Goal: Task Accomplishment & Management: Use online tool/utility

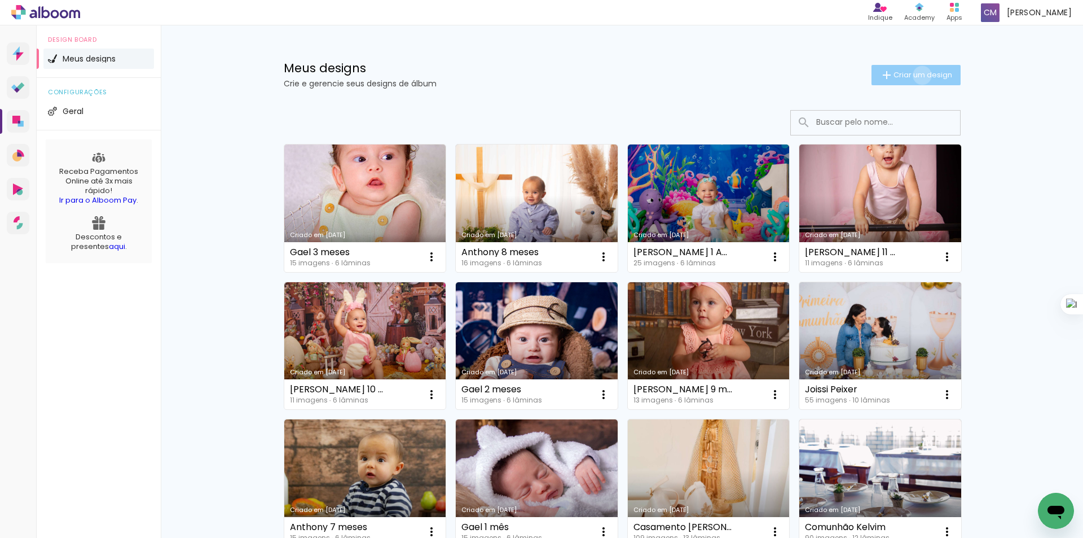
click at [917, 75] on span "Criar um design" at bounding box center [923, 74] width 59 height 7
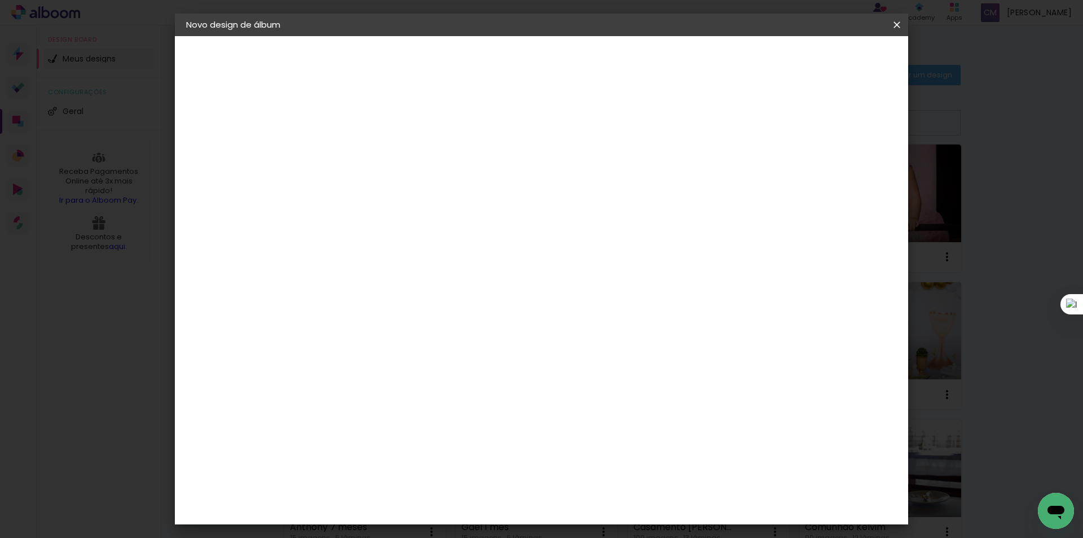
click at [371, 150] on input at bounding box center [371, 151] width 0 height 17
type input "Anthony 9 meses"
type paper-input "Anthony 9 meses"
click at [0, 0] on slot "Avançar" at bounding box center [0, 0] width 0 height 0
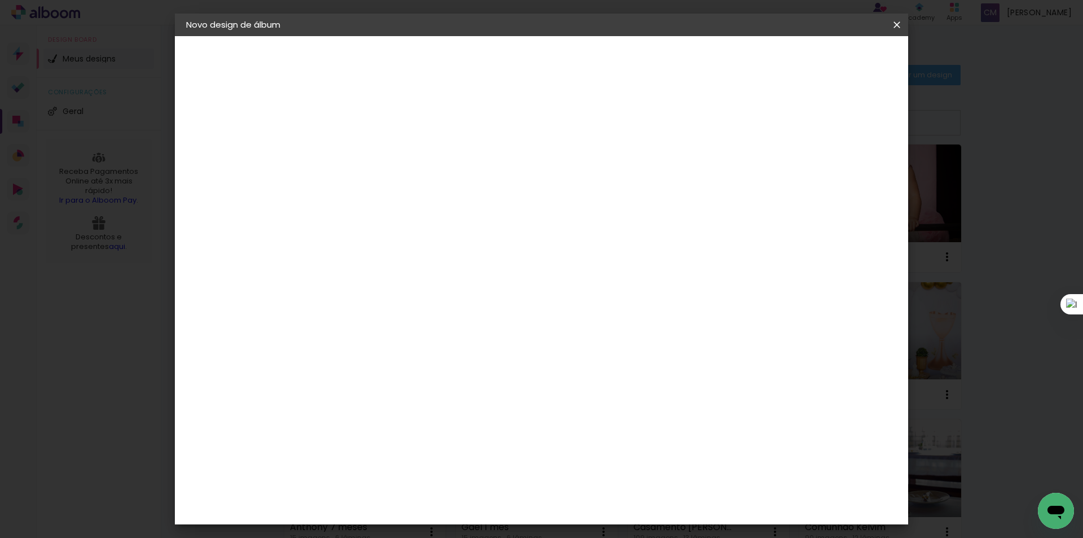
click at [0, 0] on slot "Avançar" at bounding box center [0, 0] width 0 height 0
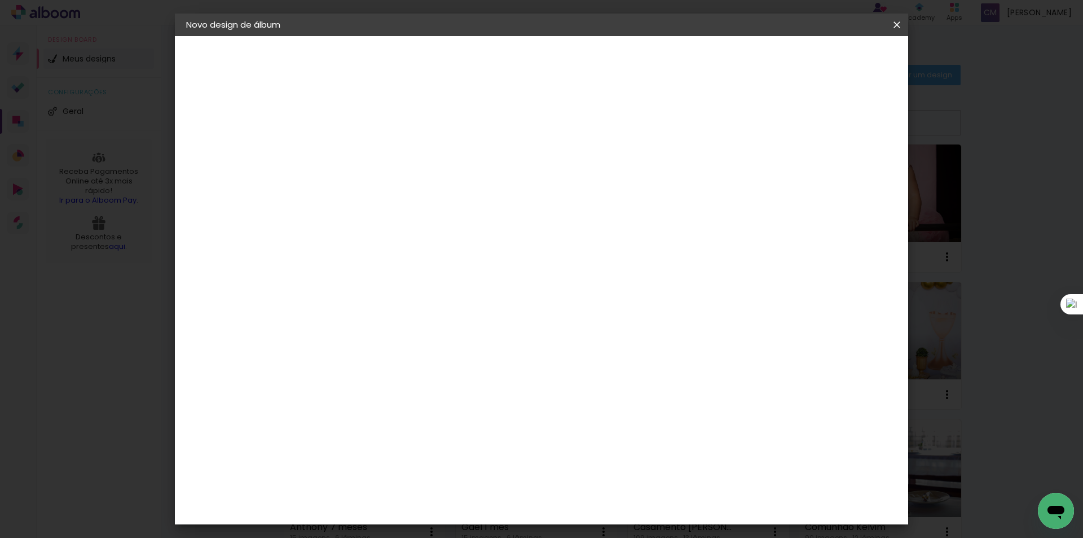
click at [814, 59] on paper-button "Iniciar design" at bounding box center [777, 59] width 74 height 19
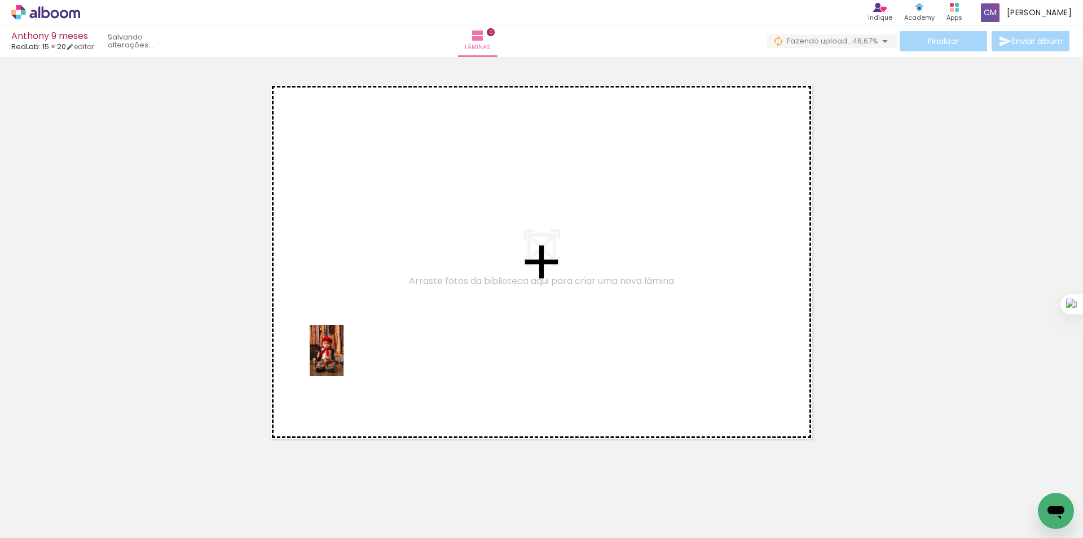
drag, startPoint x: 126, startPoint y: 504, endPoint x: 344, endPoint y: 359, distance: 261.6
click at [344, 359] on quentale-workspace at bounding box center [541, 269] width 1083 height 538
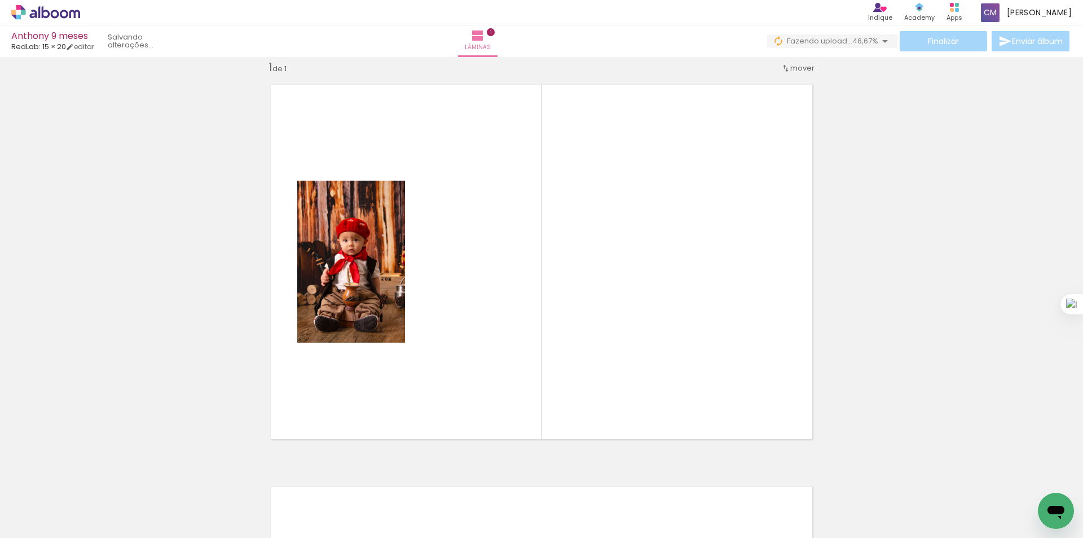
scroll to position [15, 0]
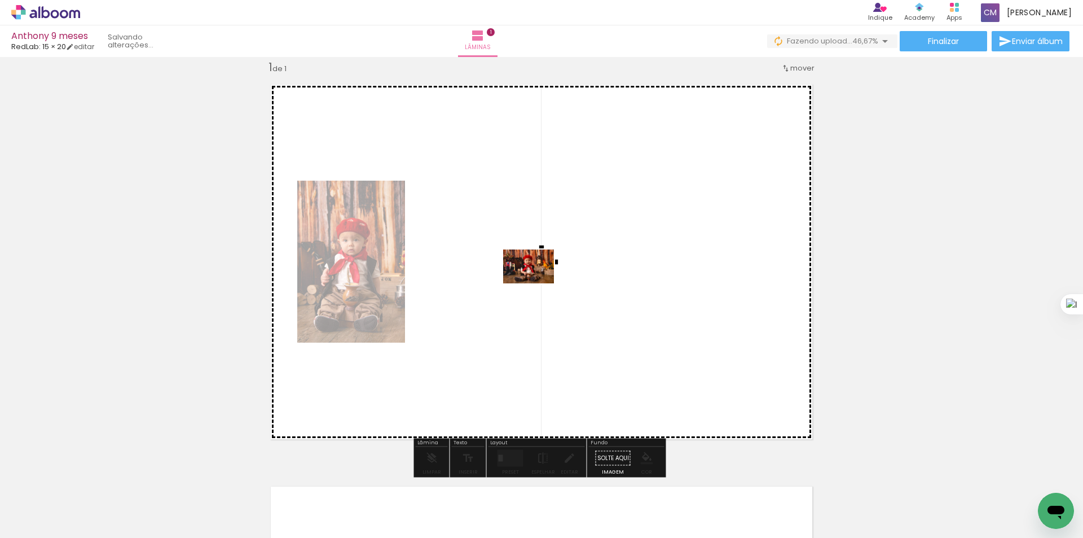
drag, startPoint x: 178, startPoint y: 507, endPoint x: 537, endPoint y: 283, distance: 422.7
click at [537, 283] on quentale-workspace at bounding box center [541, 269] width 1083 height 538
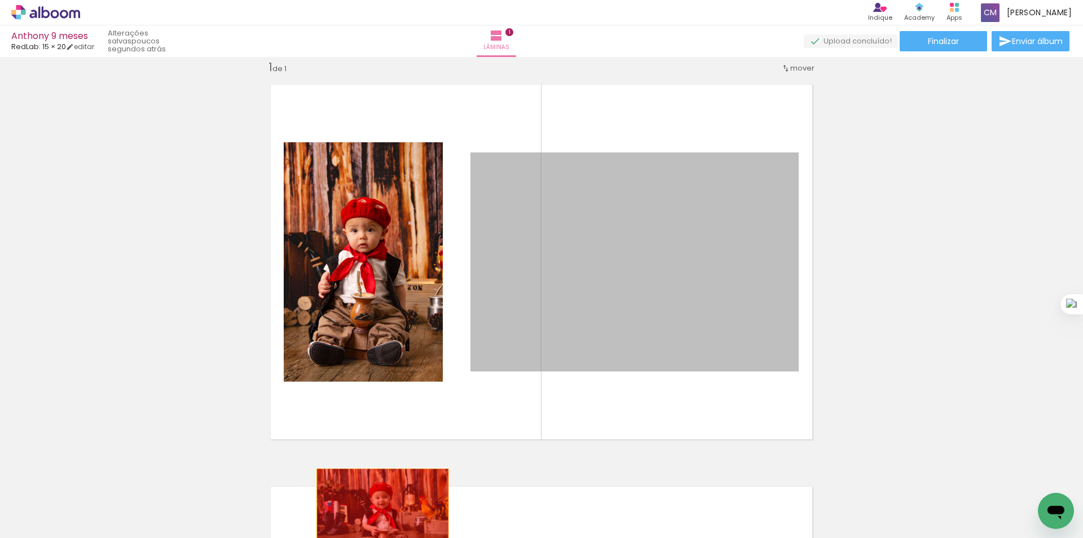
drag, startPoint x: 644, startPoint y: 313, endPoint x: 379, endPoint y: 512, distance: 332.4
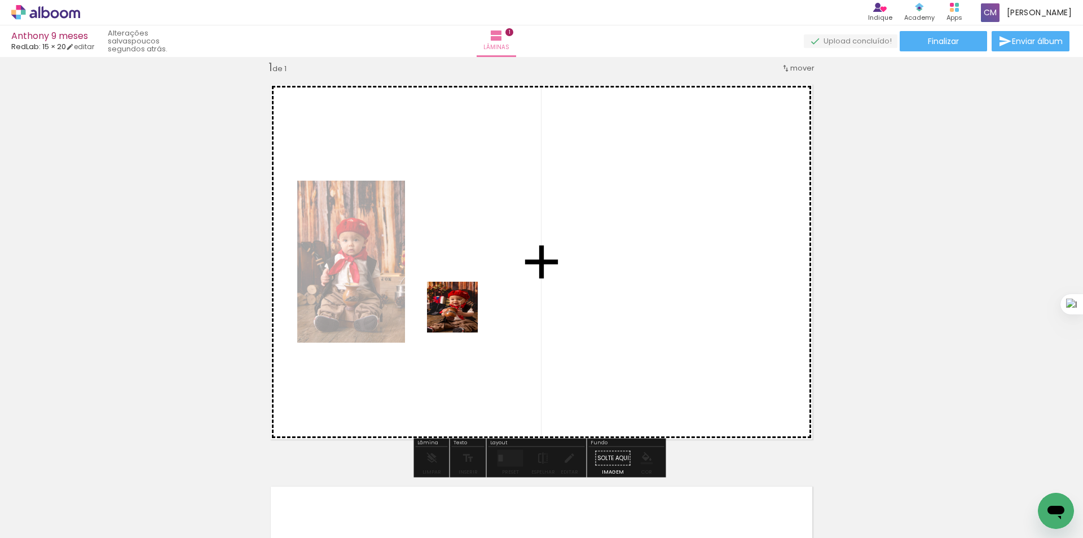
drag, startPoint x: 302, startPoint y: 511, endPoint x: 483, endPoint y: 288, distance: 286.7
click at [483, 288] on quentale-workspace at bounding box center [541, 269] width 1083 height 538
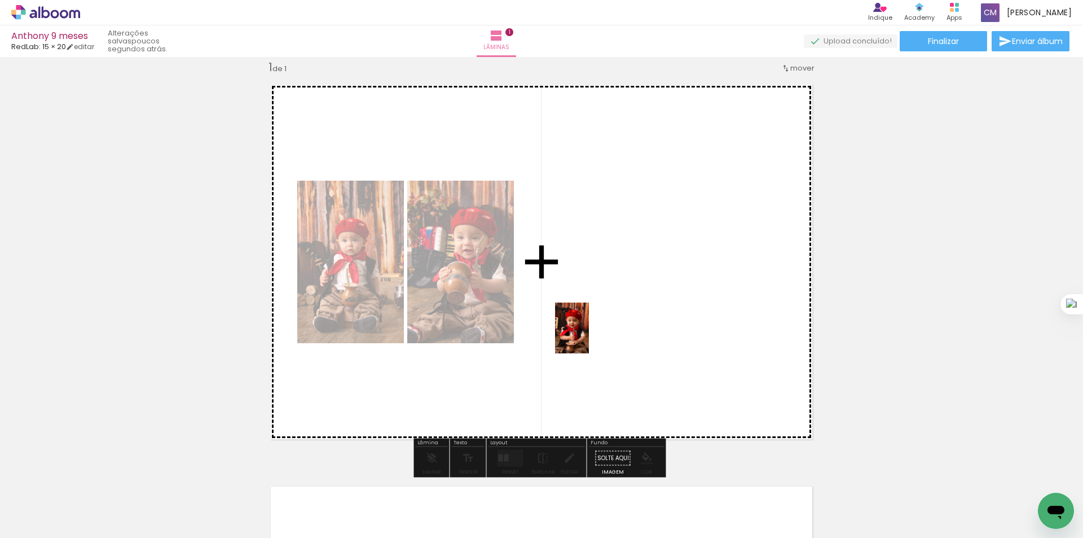
drag, startPoint x: 310, startPoint y: 458, endPoint x: 589, endPoint y: 336, distance: 304.2
click at [589, 336] on quentale-workspace at bounding box center [541, 269] width 1083 height 538
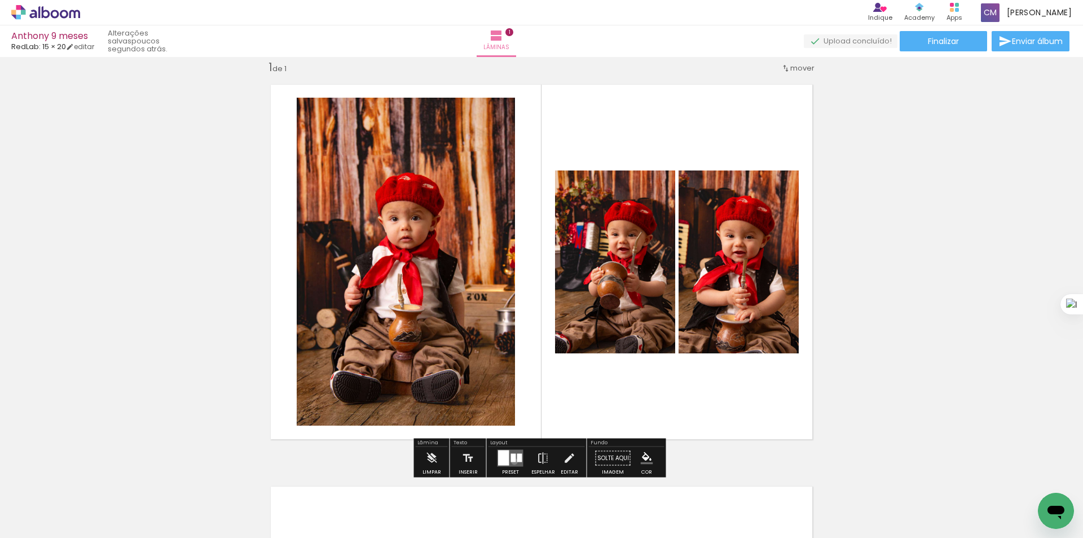
click at [511, 461] on div at bounding box center [513, 458] width 5 height 8
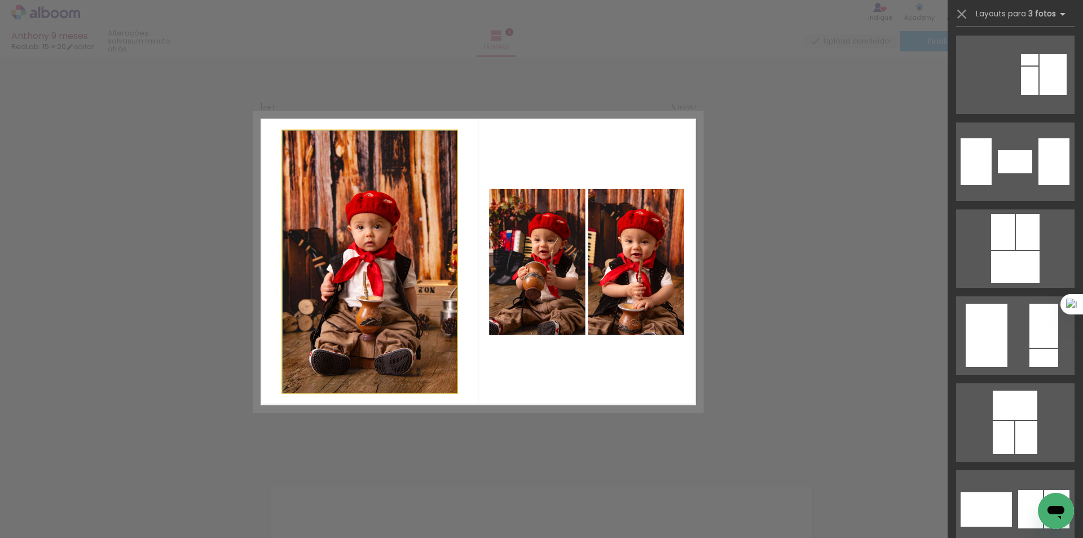
scroll to position [0, 0]
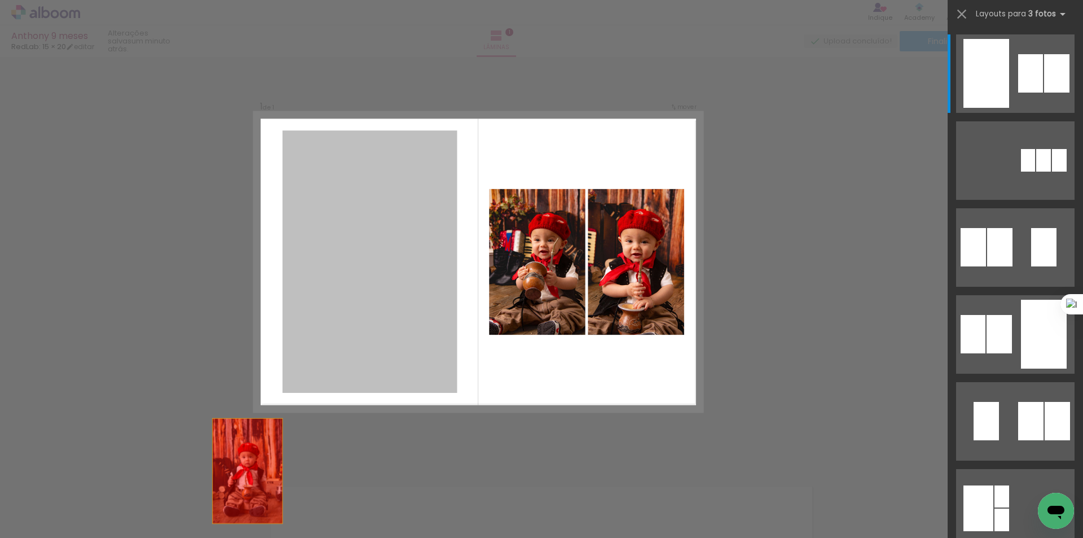
drag, startPoint x: 333, startPoint y: 324, endPoint x: 213, endPoint y: 520, distance: 229.7
click at [213, 520] on quentale-workspace at bounding box center [541, 269] width 1083 height 538
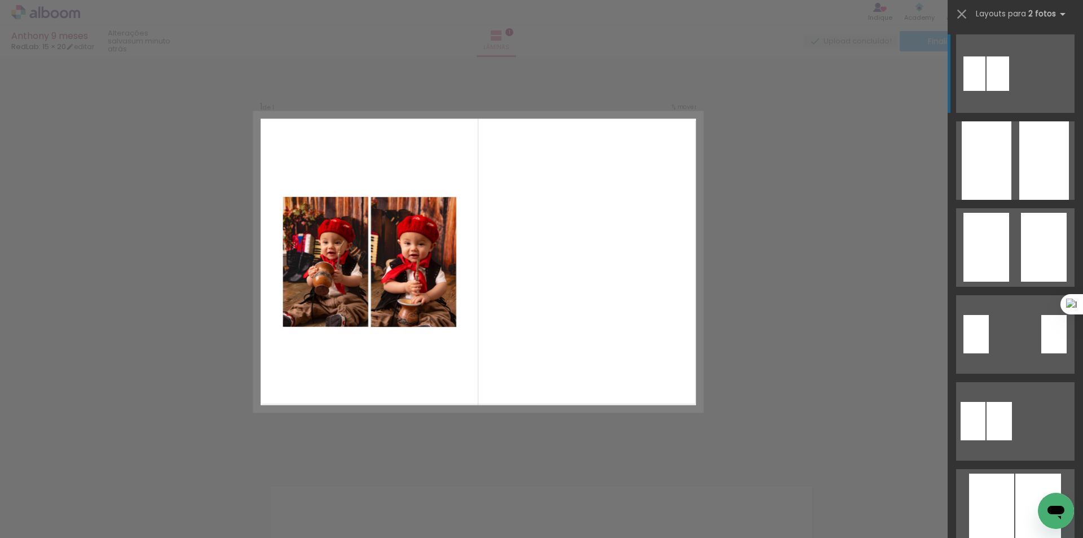
click at [172, 504] on div at bounding box center [176, 499] width 56 height 37
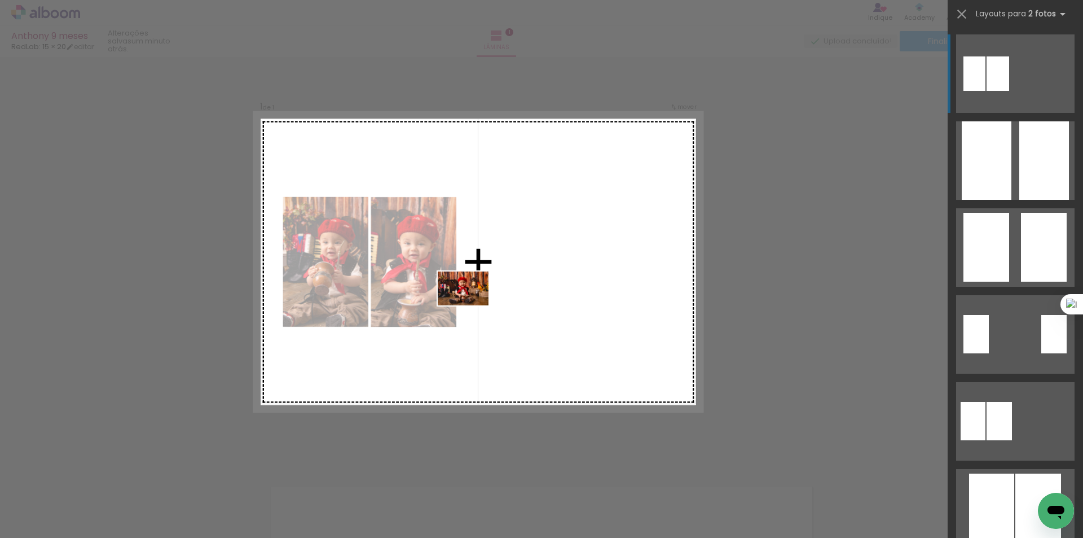
drag, startPoint x: 182, startPoint y: 502, endPoint x: 472, endPoint y: 305, distance: 349.7
click at [472, 305] on quentale-workspace at bounding box center [541, 269] width 1083 height 538
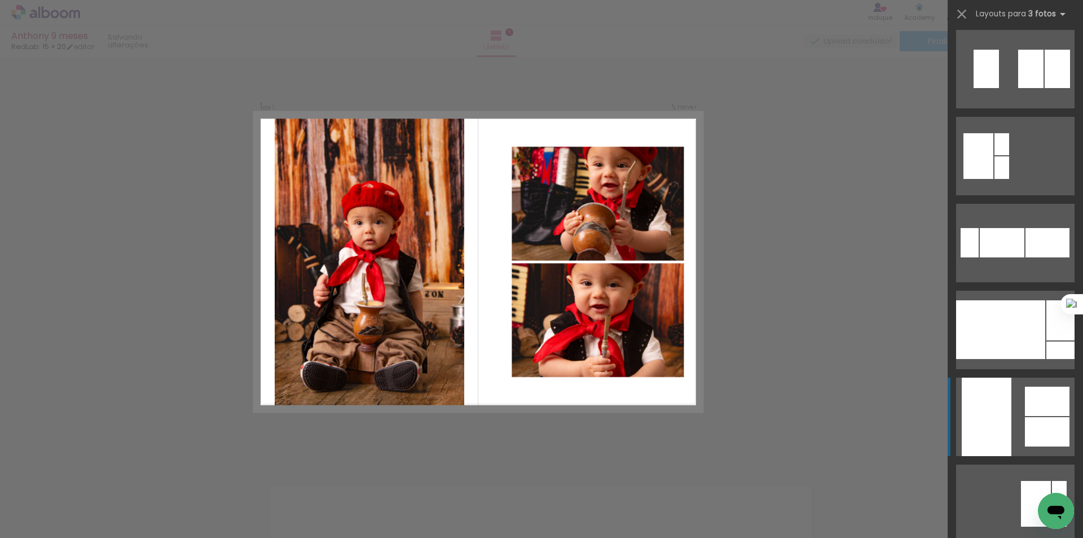
scroll to position [7204, 0]
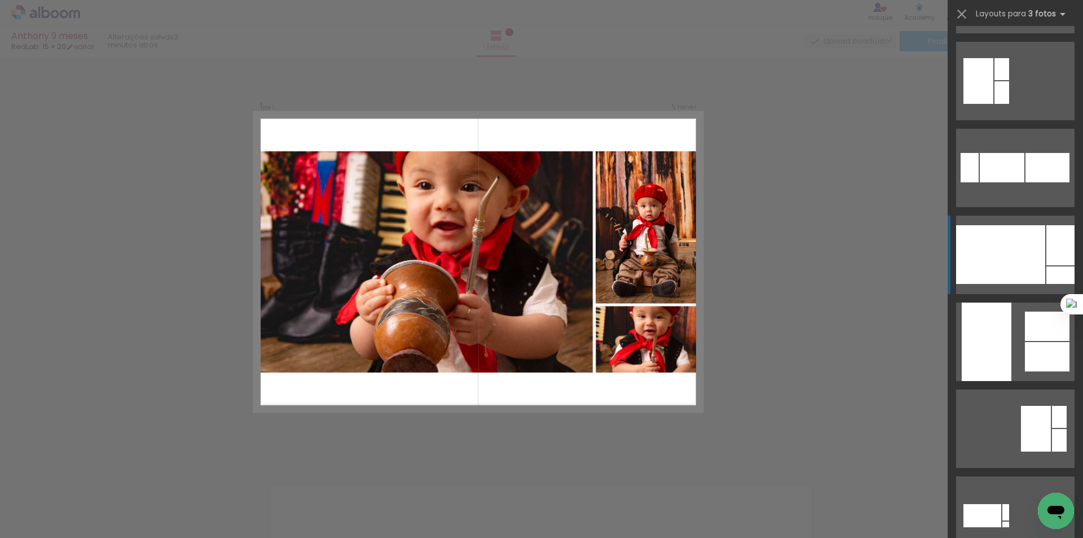
click at [1000, 275] on div at bounding box center [1000, 254] width 89 height 59
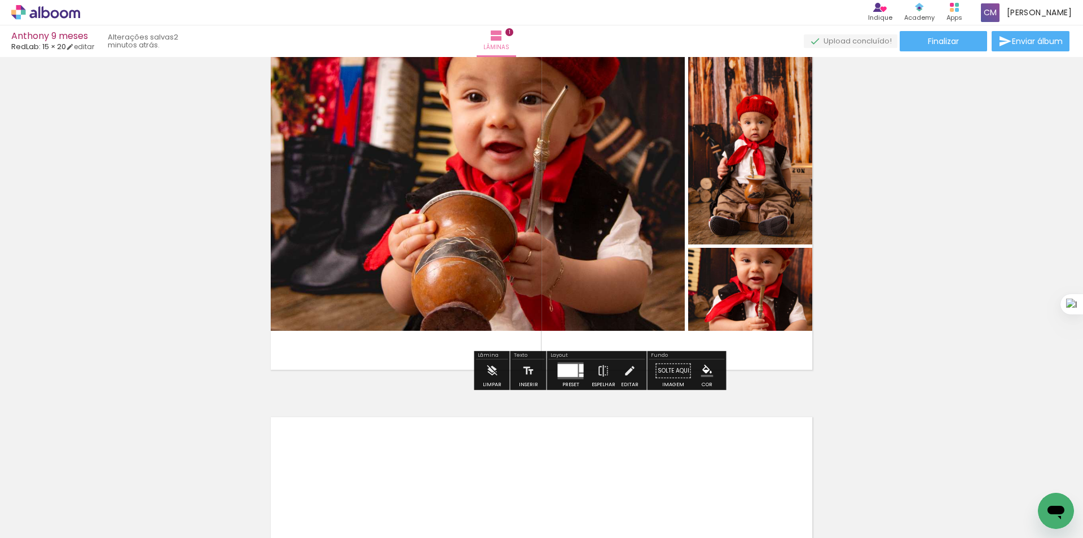
scroll to position [109, 0]
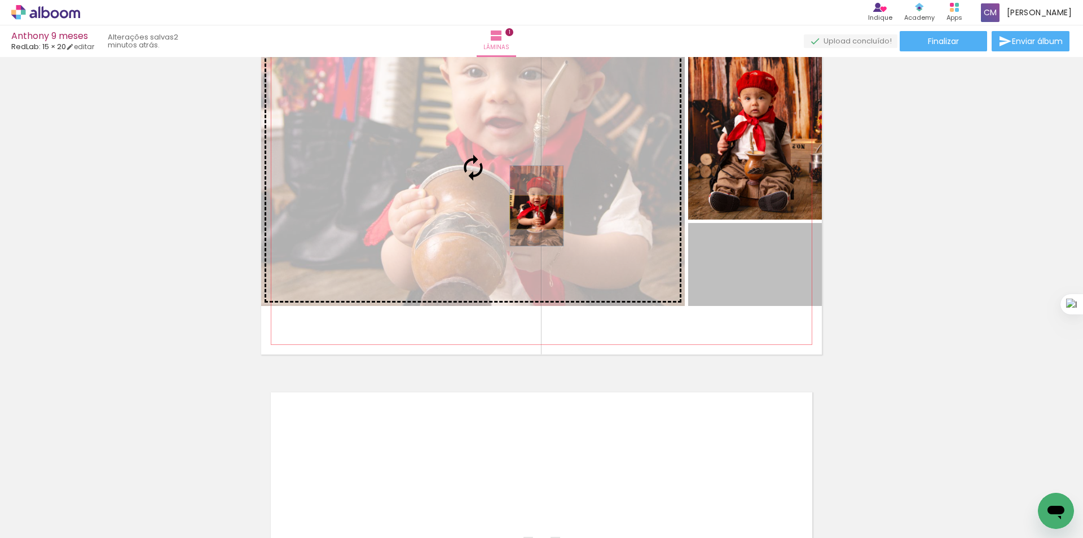
drag, startPoint x: 770, startPoint y: 272, endPoint x: 533, endPoint y: 212, distance: 244.4
click at [0, 0] on slot at bounding box center [0, 0] width 0 height 0
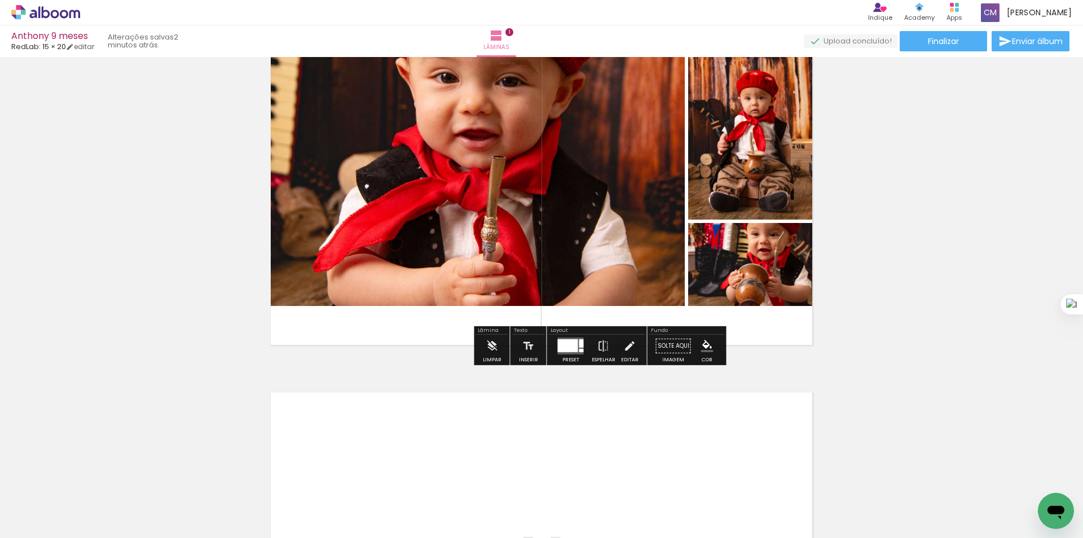
scroll to position [15, 0]
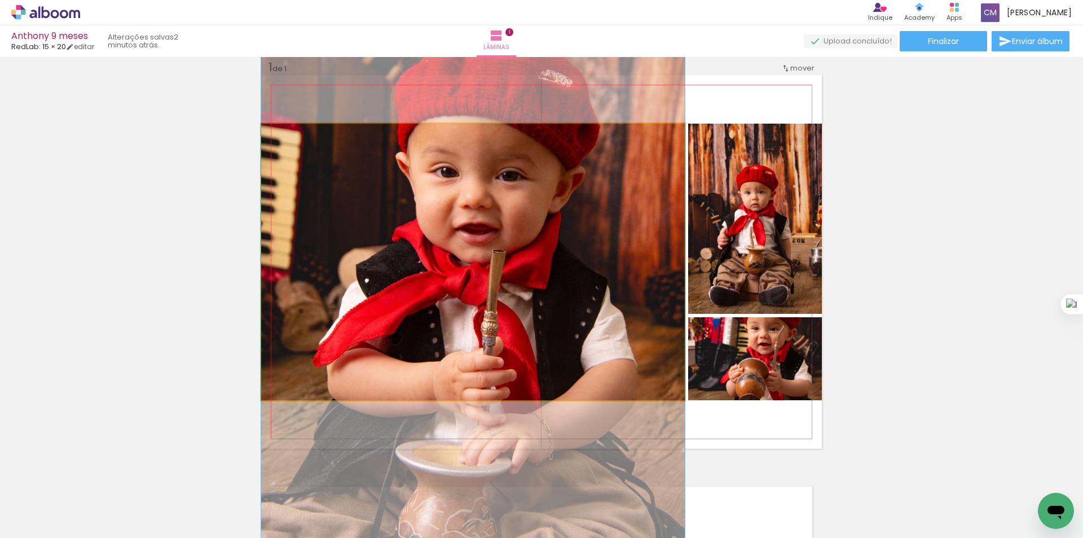
drag, startPoint x: 287, startPoint y: 136, endPoint x: 226, endPoint y: 139, distance: 60.5
type paper-slider "100"
click at [226, 139] on div "Inserir lâmina 1 de 1" at bounding box center [541, 448] width 1083 height 804
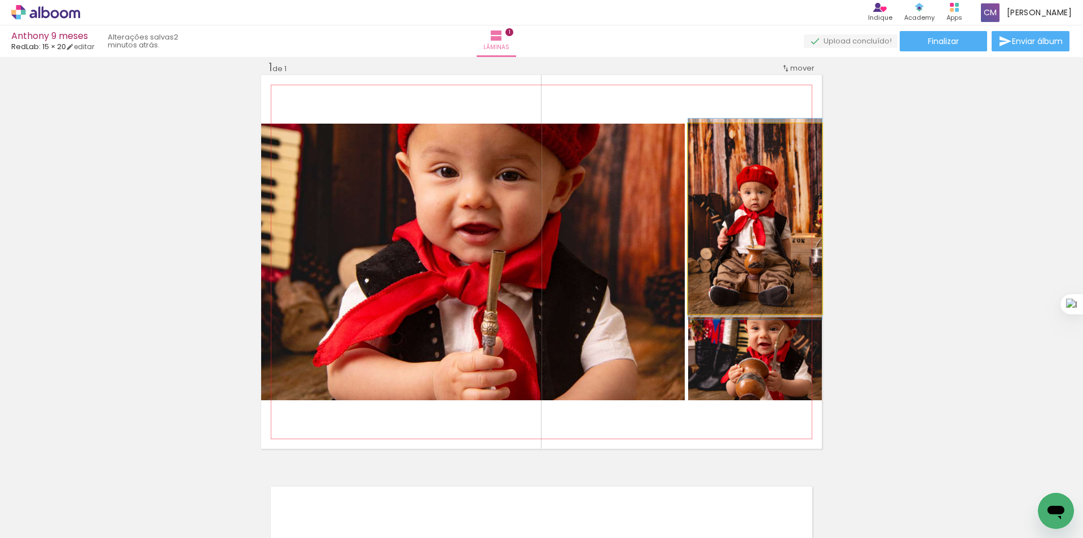
click at [762, 263] on quentale-photo at bounding box center [755, 219] width 134 height 190
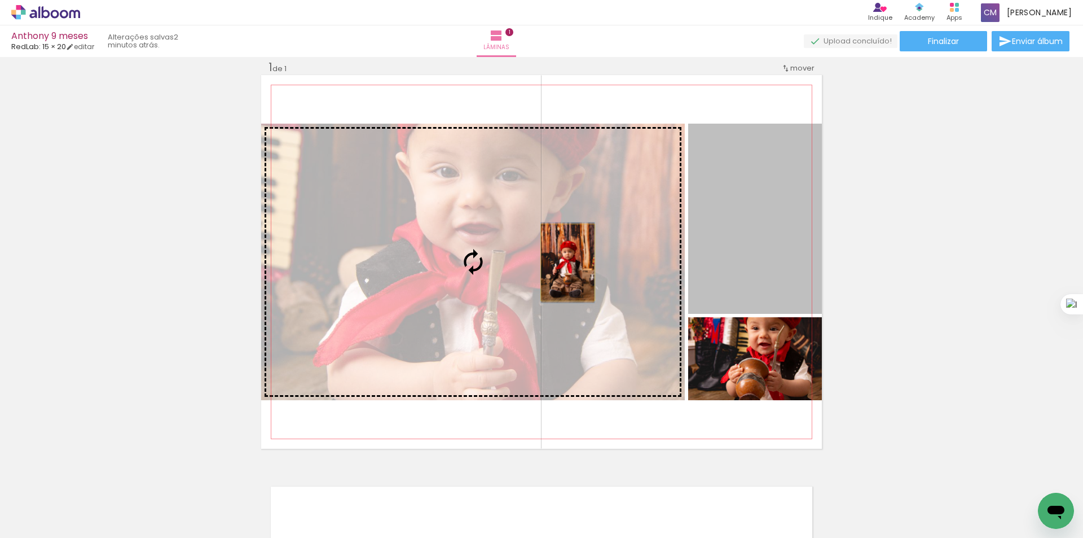
drag, startPoint x: 762, startPoint y: 263, endPoint x: 564, endPoint y: 262, distance: 198.6
click at [0, 0] on slot at bounding box center [0, 0] width 0 height 0
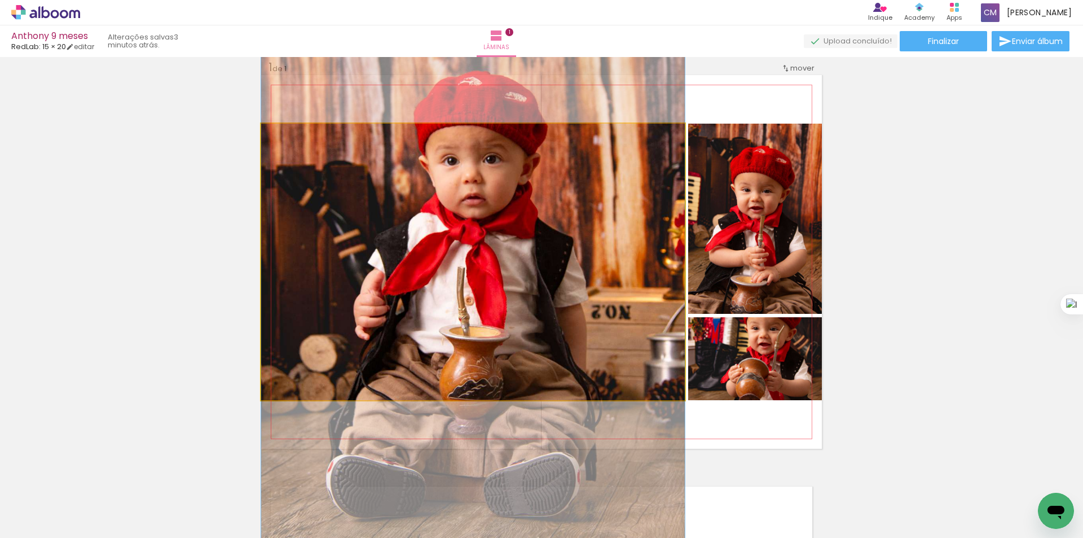
drag, startPoint x: 288, startPoint y: 138, endPoint x: 242, endPoint y: 142, distance: 45.8
type paper-slider "100"
click at [242, 142] on div "Inserir lâmina 1 de 1" at bounding box center [541, 448] width 1083 height 804
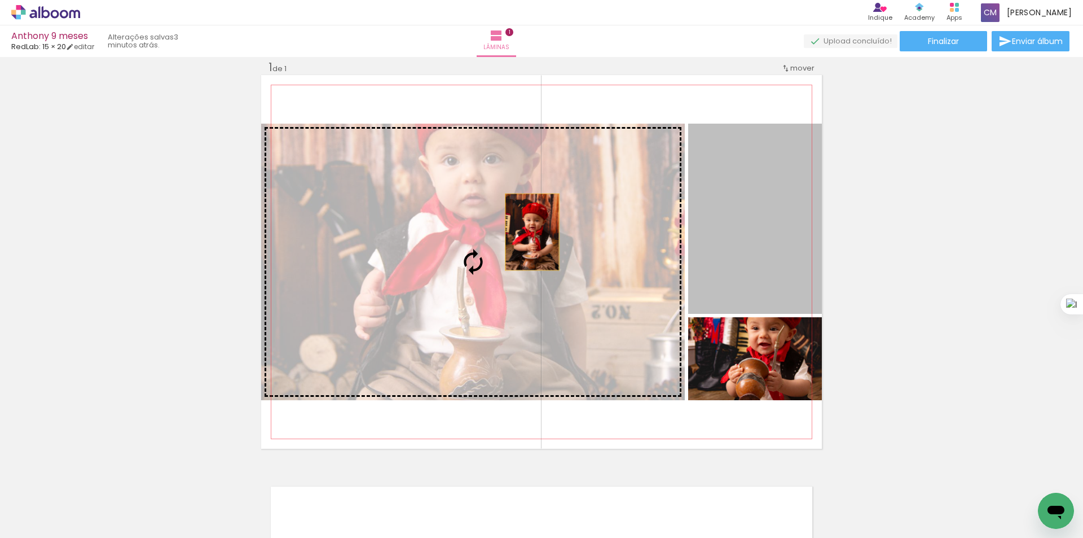
drag, startPoint x: 750, startPoint y: 233, endPoint x: 528, endPoint y: 232, distance: 221.7
click at [0, 0] on slot at bounding box center [0, 0] width 0 height 0
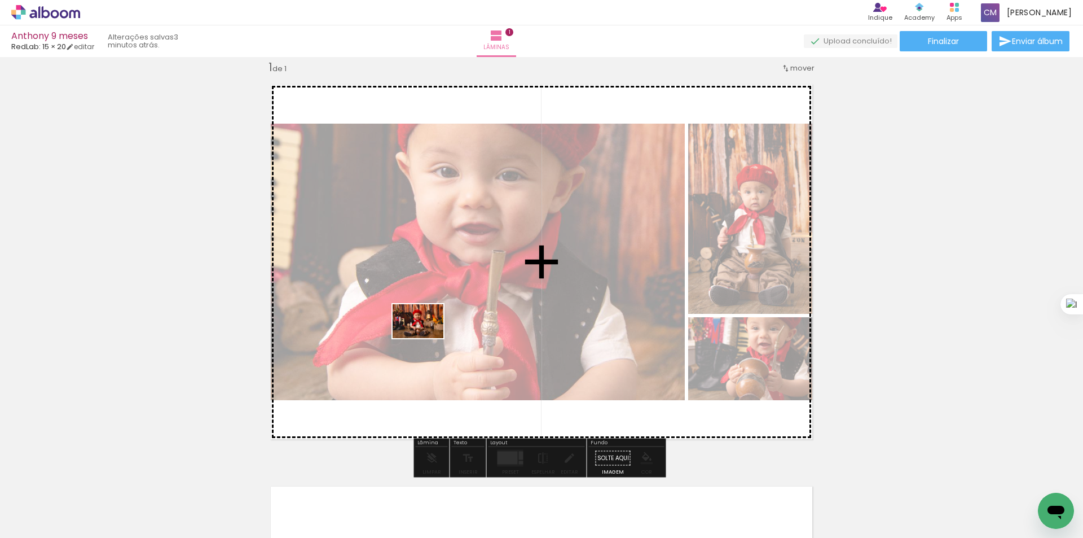
drag, startPoint x: 190, startPoint y: 511, endPoint x: 427, endPoint y: 338, distance: 293.0
click at [427, 338] on quentale-workspace at bounding box center [541, 269] width 1083 height 538
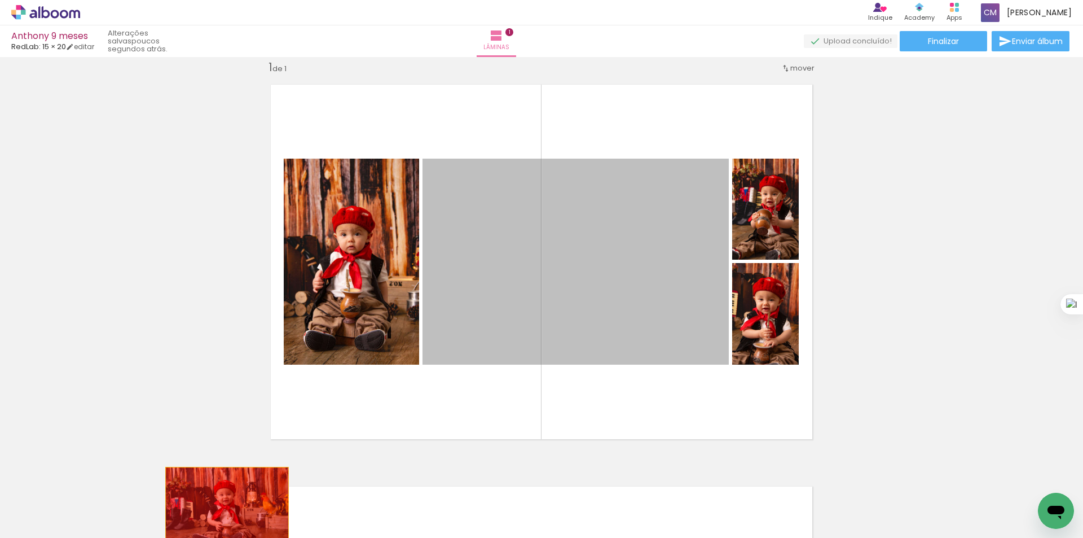
drag, startPoint x: 605, startPoint y: 303, endPoint x: 223, endPoint y: 508, distance: 434.1
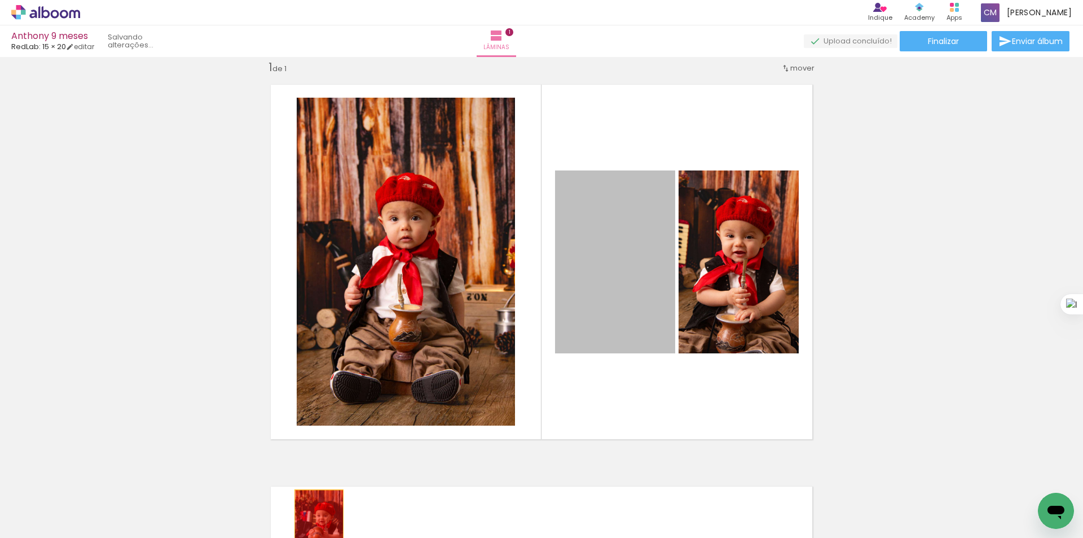
drag, startPoint x: 635, startPoint y: 309, endPoint x: 315, endPoint y: 526, distance: 387.1
click at [315, 526] on quentale-workspace at bounding box center [541, 269] width 1083 height 538
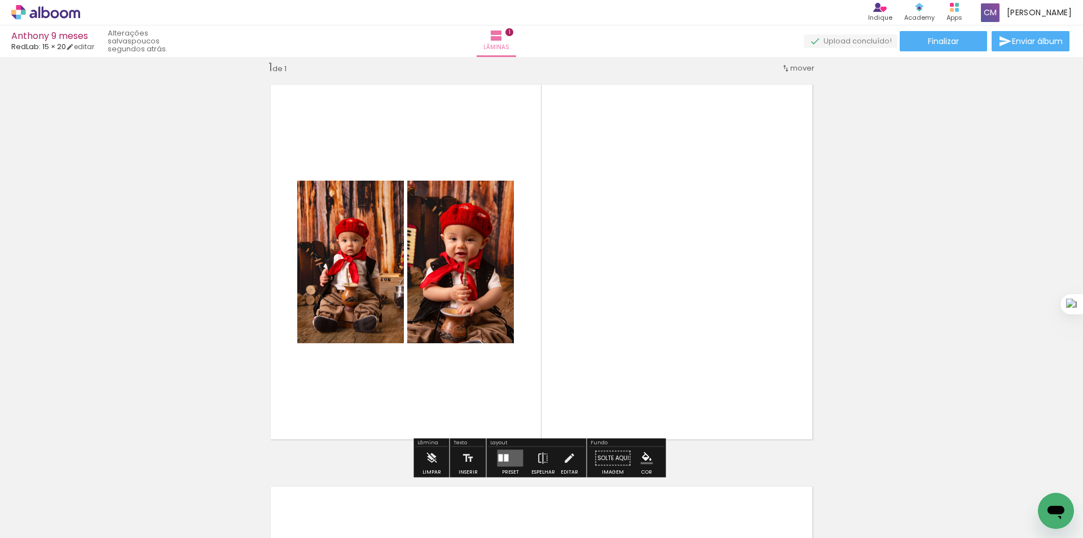
click at [513, 461] on quentale-layouter at bounding box center [511, 458] width 26 height 17
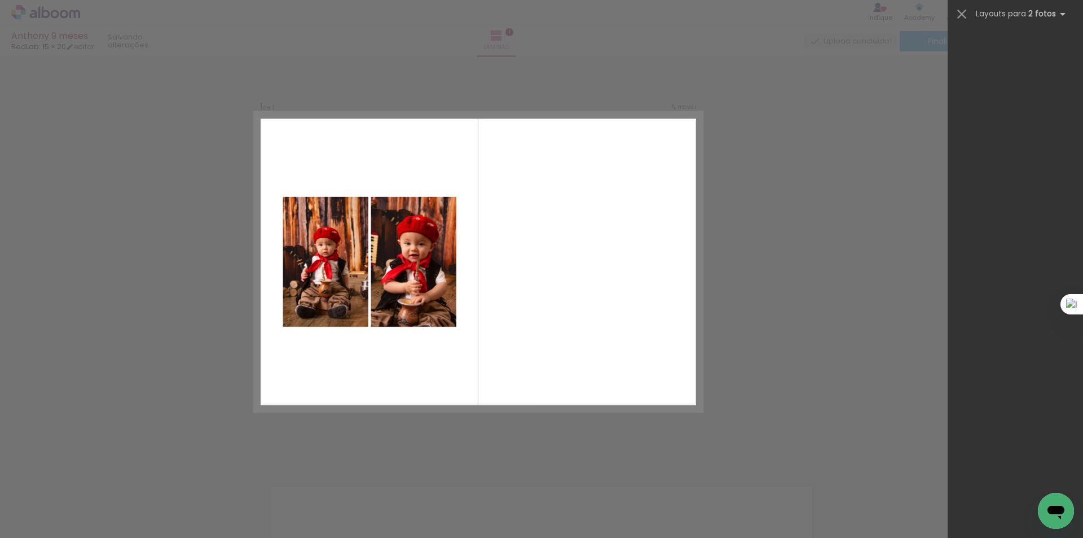
scroll to position [0, 0]
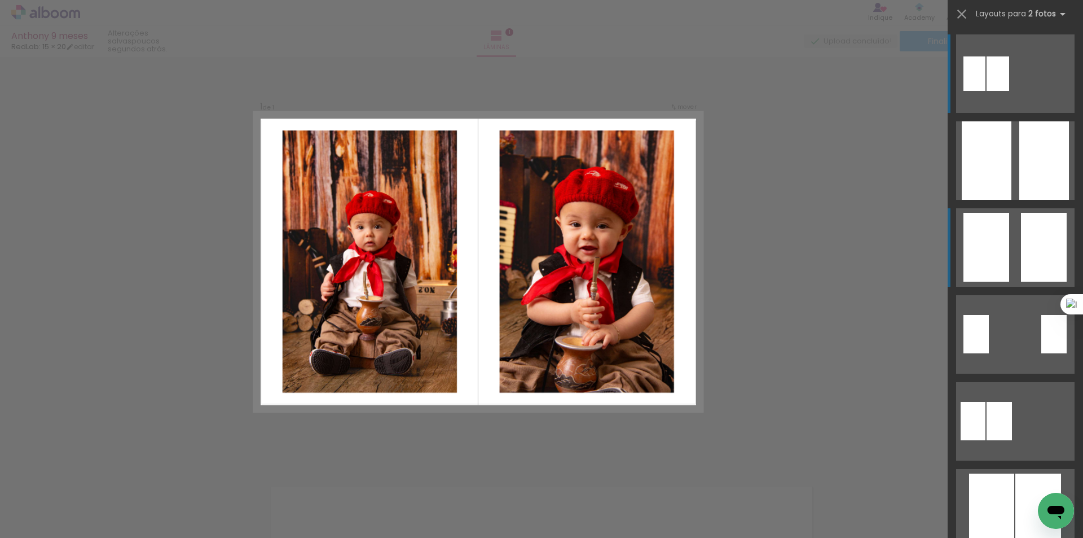
click at [1021, 246] on div at bounding box center [1044, 247] width 46 height 69
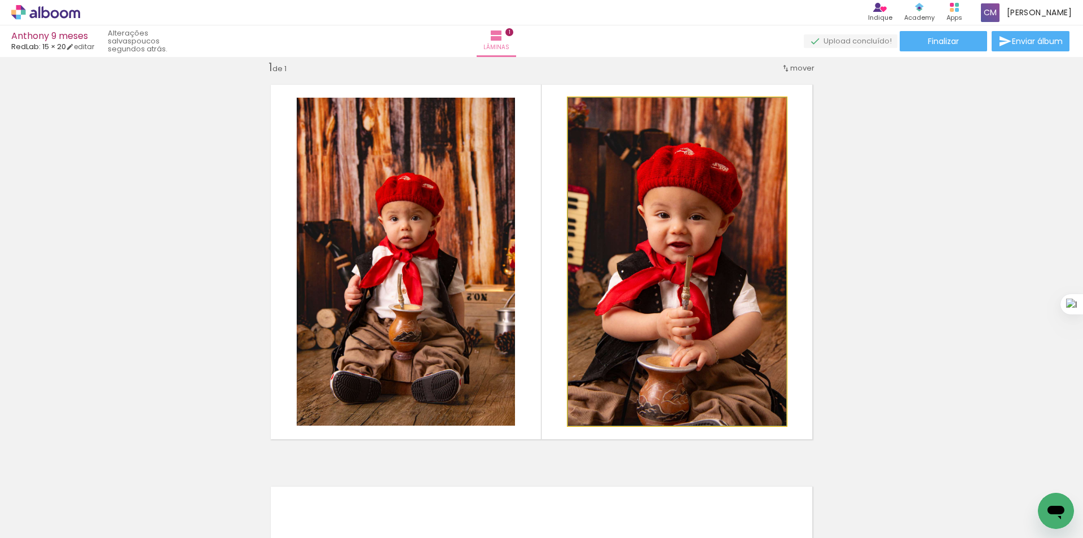
drag, startPoint x: 709, startPoint y: 307, endPoint x: 709, endPoint y: 280, distance: 27.6
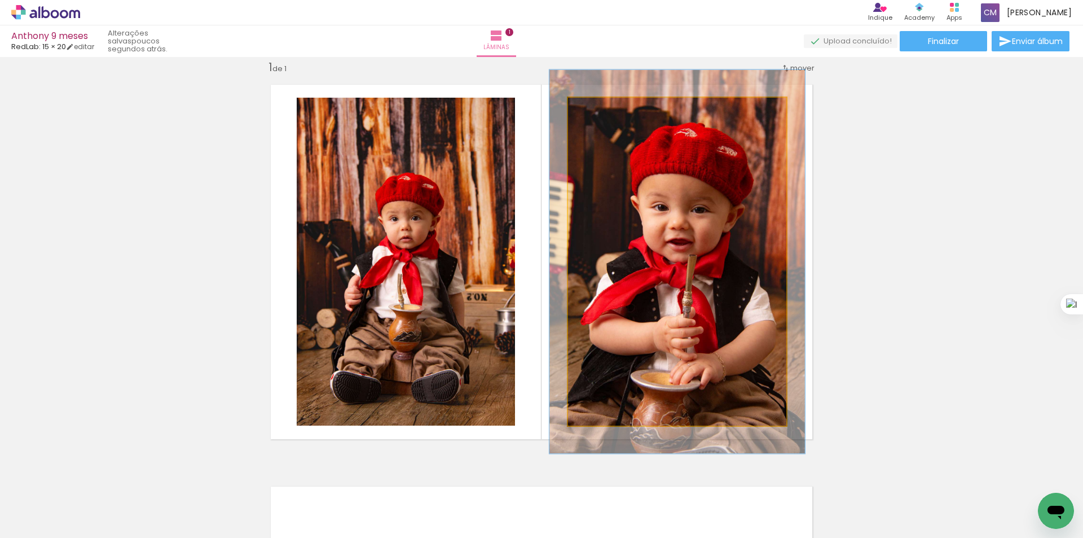
drag, startPoint x: 592, startPoint y: 109, endPoint x: 599, endPoint y: 114, distance: 8.1
click at [599, 114] on div at bounding box center [601, 109] width 10 height 10
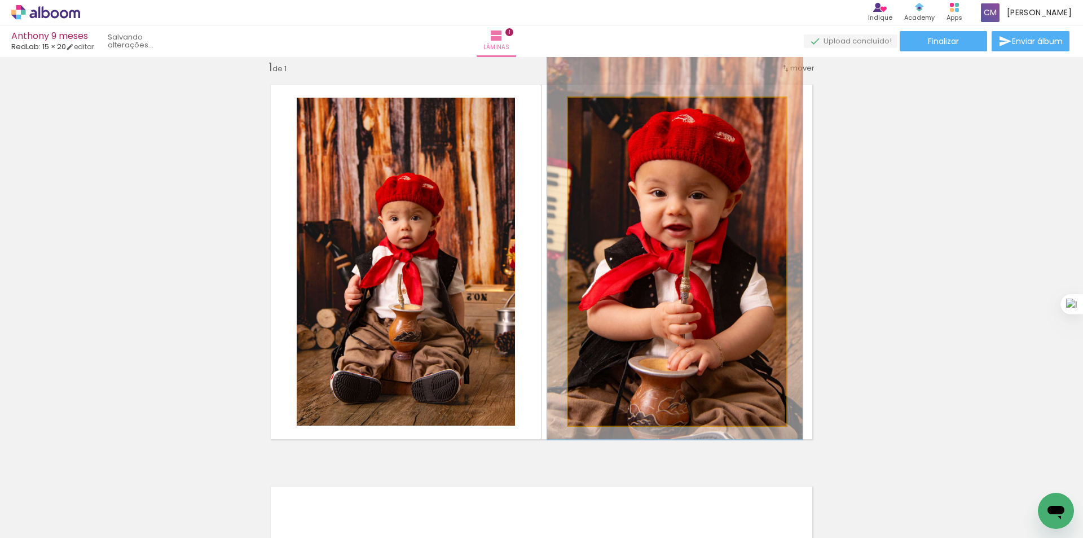
drag, startPoint x: 683, startPoint y: 239, endPoint x: 681, endPoint y: 225, distance: 14.3
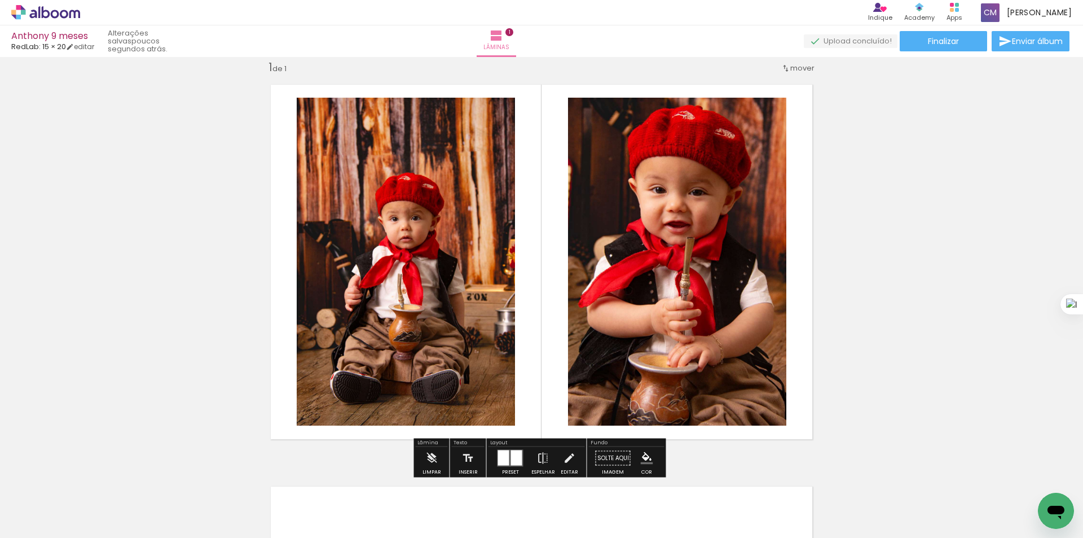
click at [411, 230] on quentale-photo at bounding box center [406, 262] width 218 height 328
click at [501, 458] on div at bounding box center [503, 457] width 11 height 15
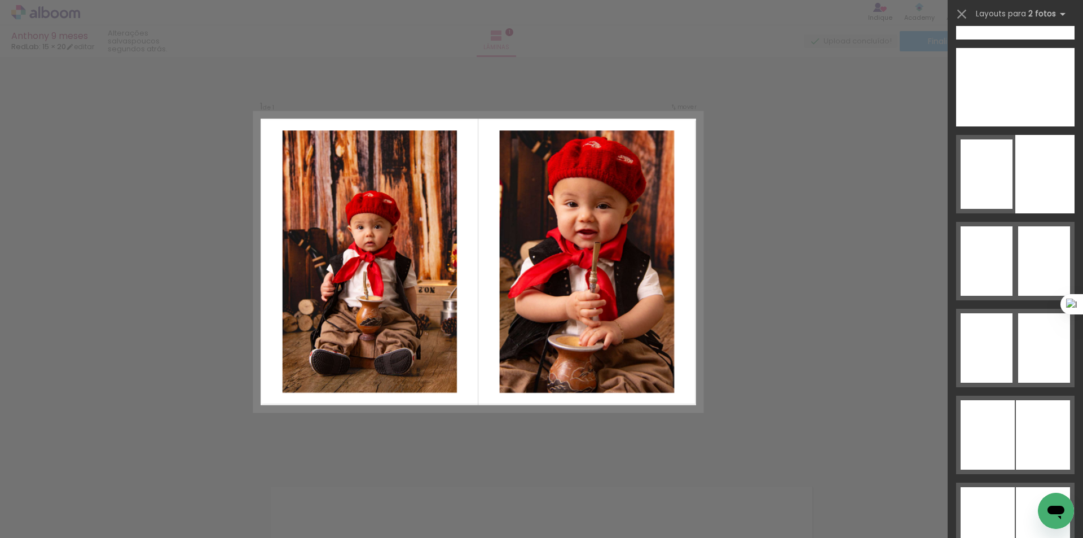
scroll to position [6773, 0]
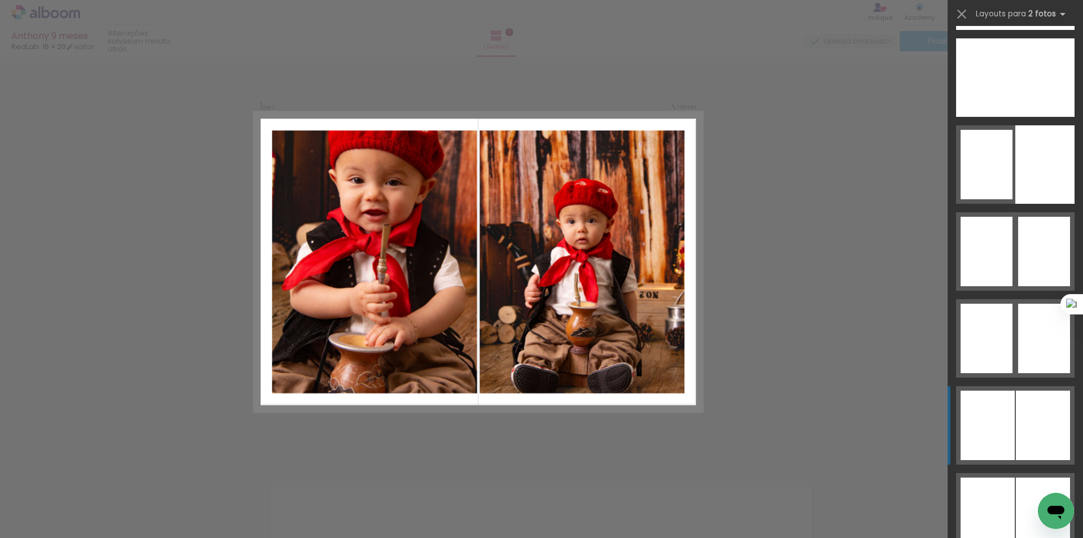
click at [1006, 428] on div at bounding box center [988, 424] width 54 height 69
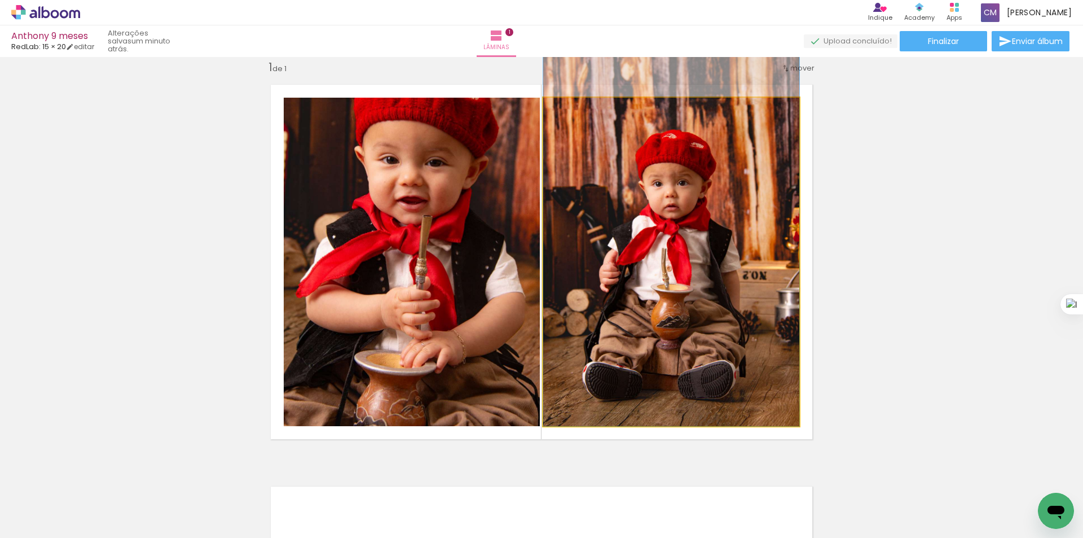
drag, startPoint x: 726, startPoint y: 299, endPoint x: 725, endPoint y: 264, distance: 35.0
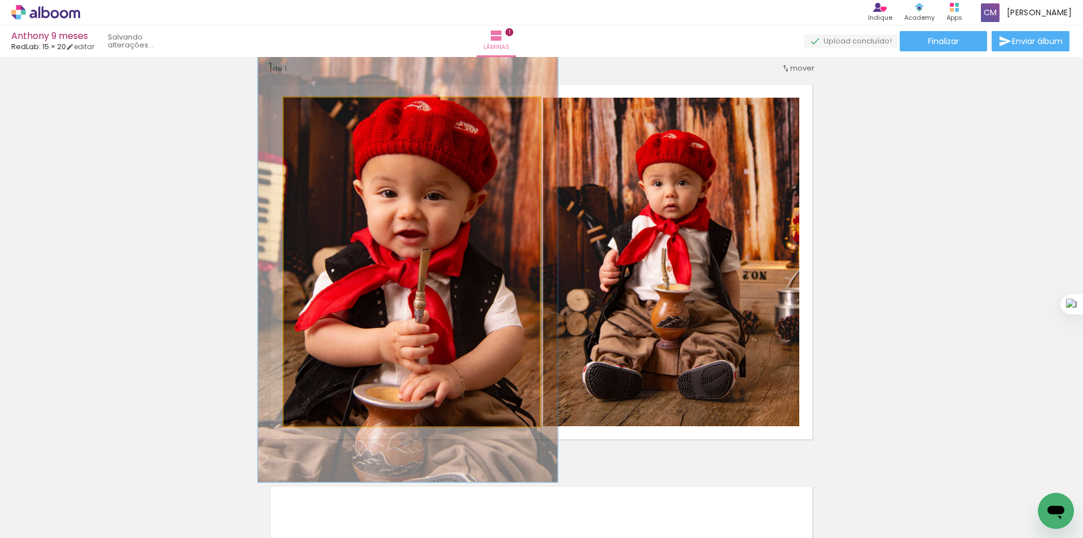
drag, startPoint x: 449, startPoint y: 240, endPoint x: 447, endPoint y: 274, distance: 33.9
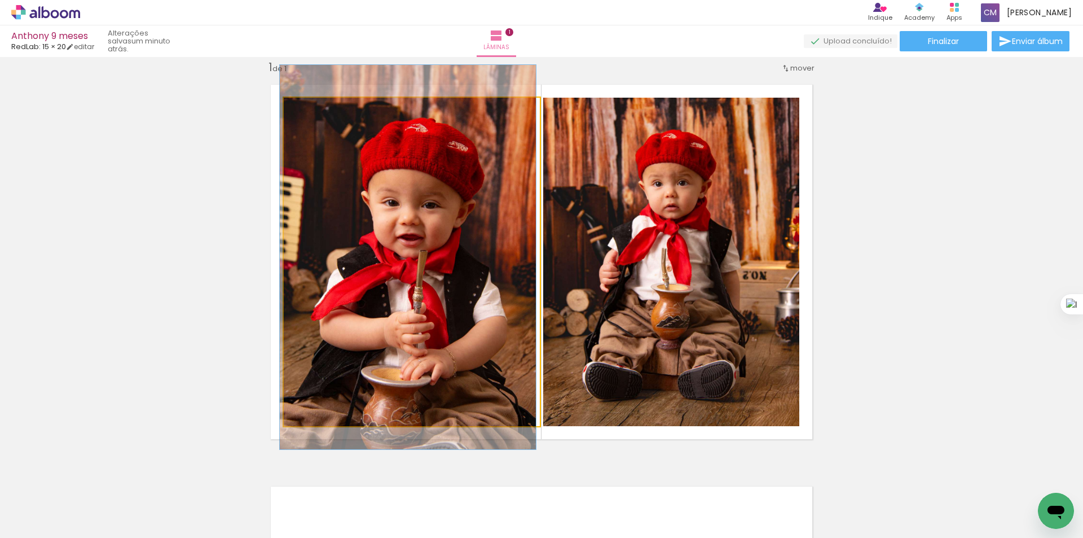
drag, startPoint x: 314, startPoint y: 111, endPoint x: 288, endPoint y: 112, distance: 26.5
type paper-slider "100"
click at [288, 112] on div at bounding box center [326, 109] width 78 height 17
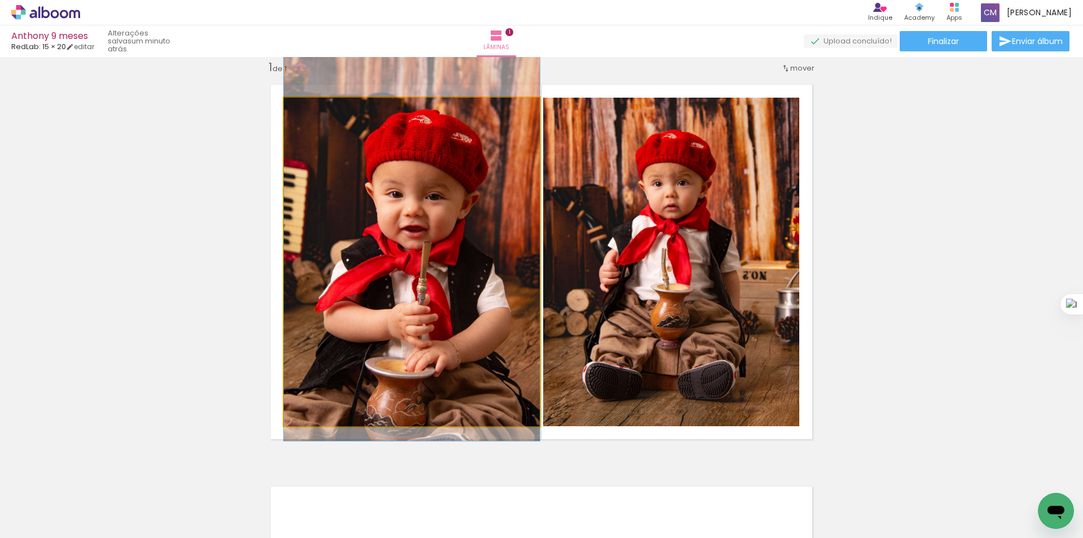
drag, startPoint x: 419, startPoint y: 246, endPoint x: 402, endPoint y: 238, distance: 18.9
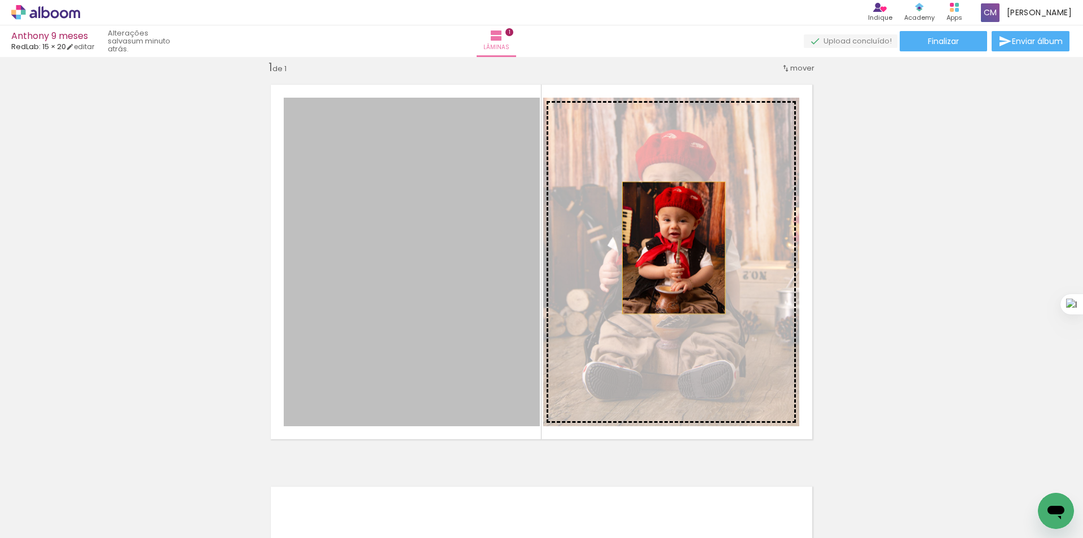
drag, startPoint x: 503, startPoint y: 257, endPoint x: 670, endPoint y: 248, distance: 166.7
click at [0, 0] on slot at bounding box center [0, 0] width 0 height 0
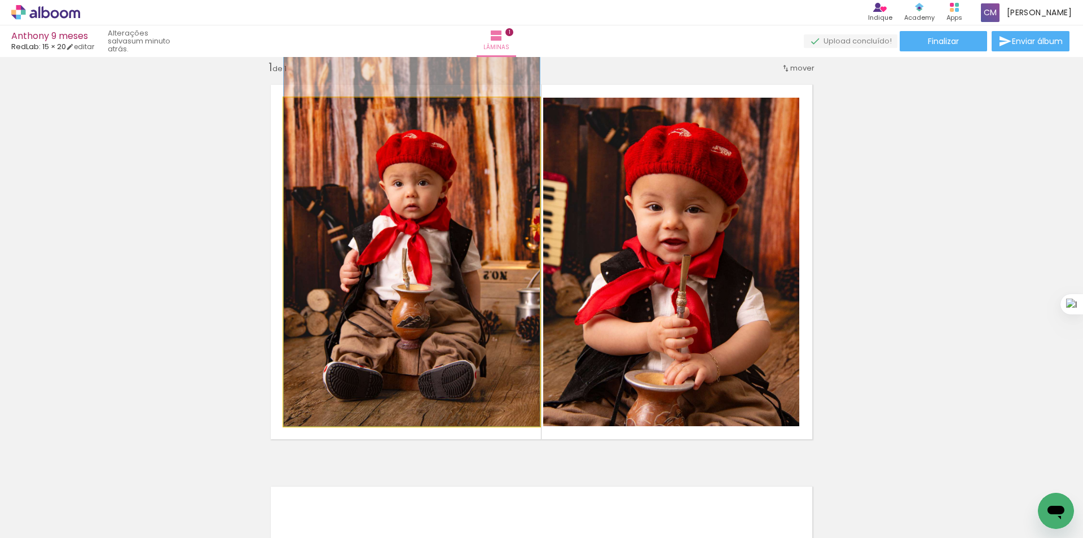
drag, startPoint x: 483, startPoint y: 283, endPoint x: 476, endPoint y: 244, distance: 40.2
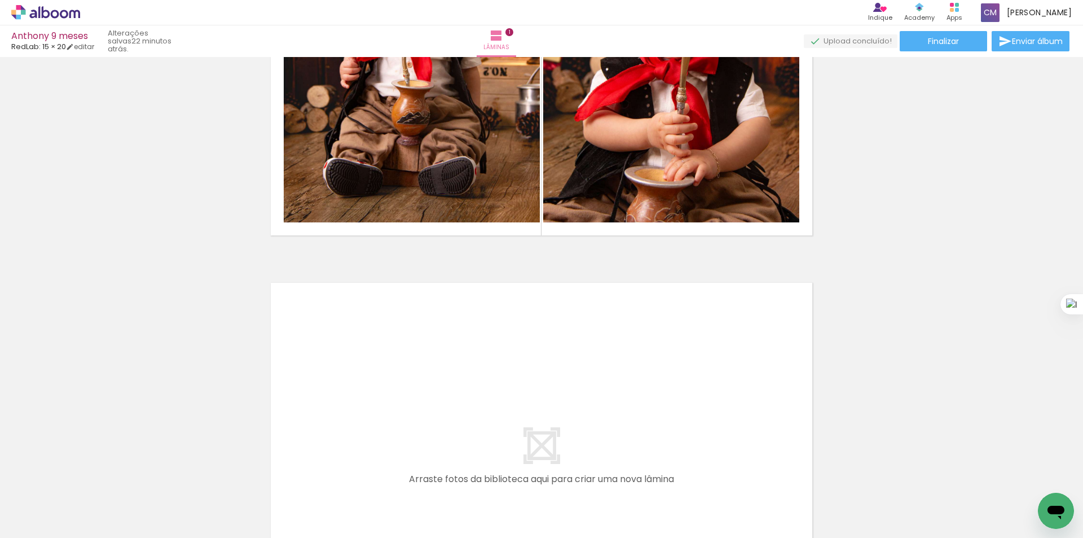
scroll to position [297, 0]
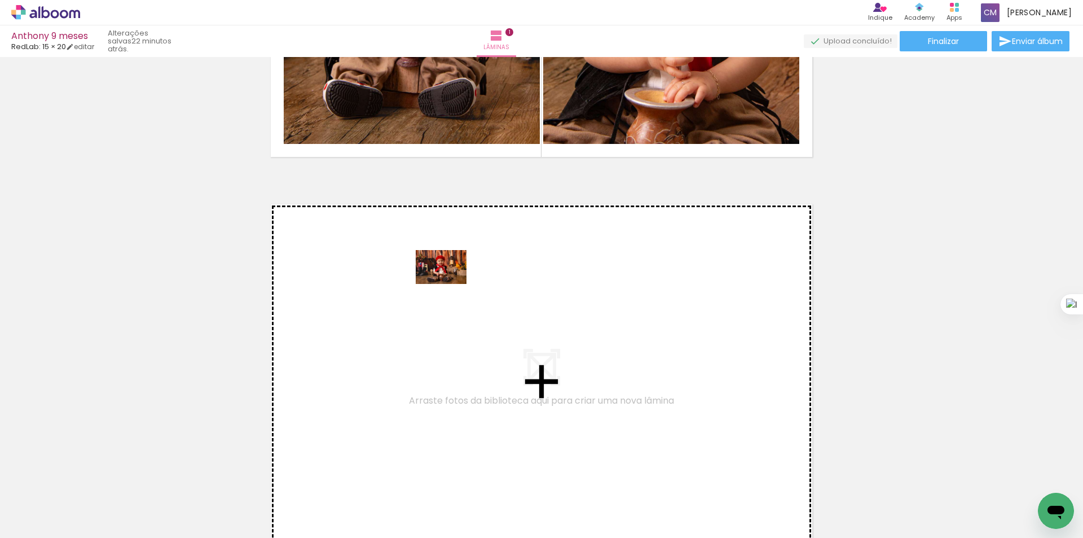
drag, startPoint x: 181, startPoint y: 518, endPoint x: 450, endPoint y: 284, distance: 356.3
click at [450, 284] on quentale-workspace at bounding box center [541, 269] width 1083 height 538
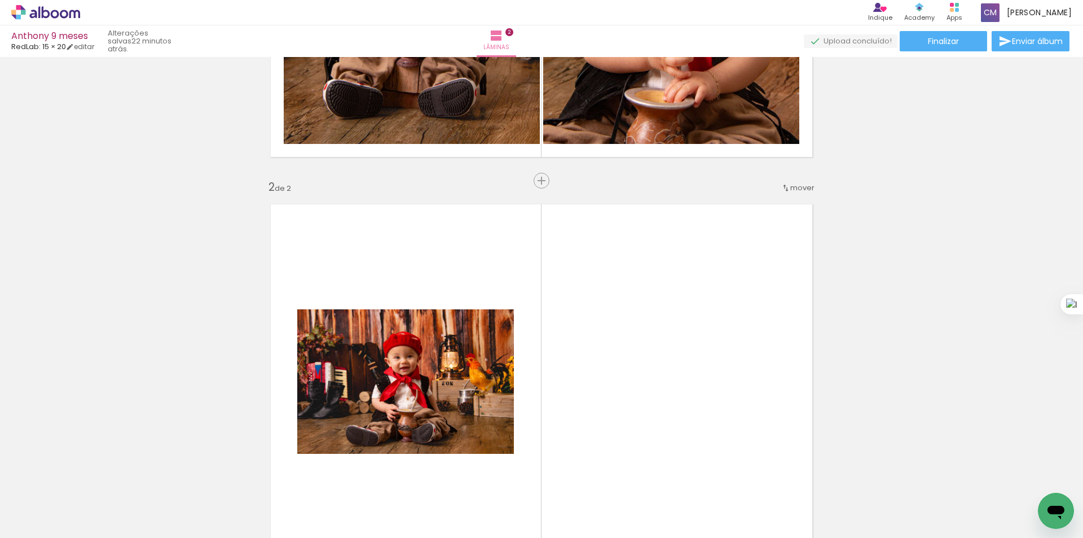
scroll to position [416, 0]
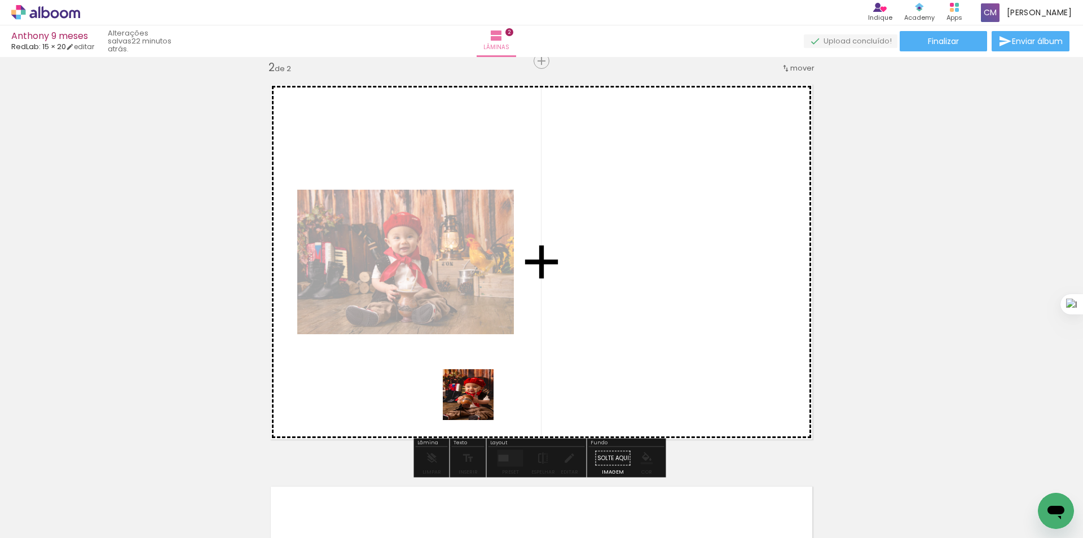
drag, startPoint x: 310, startPoint y: 511, endPoint x: 641, endPoint y: 303, distance: 390.7
click at [641, 303] on quentale-workspace at bounding box center [541, 269] width 1083 height 538
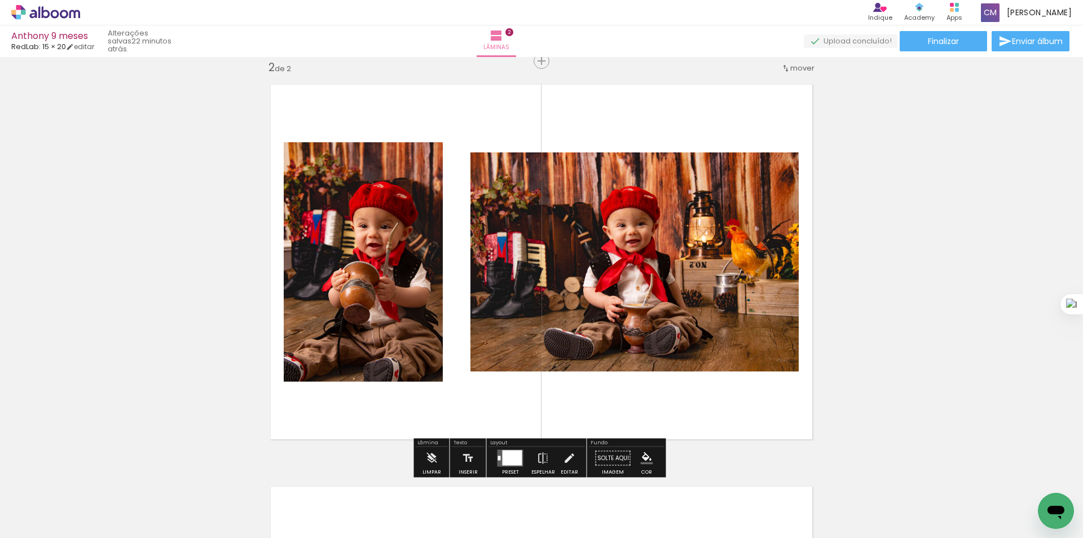
click at [507, 461] on div at bounding box center [513, 457] width 20 height 15
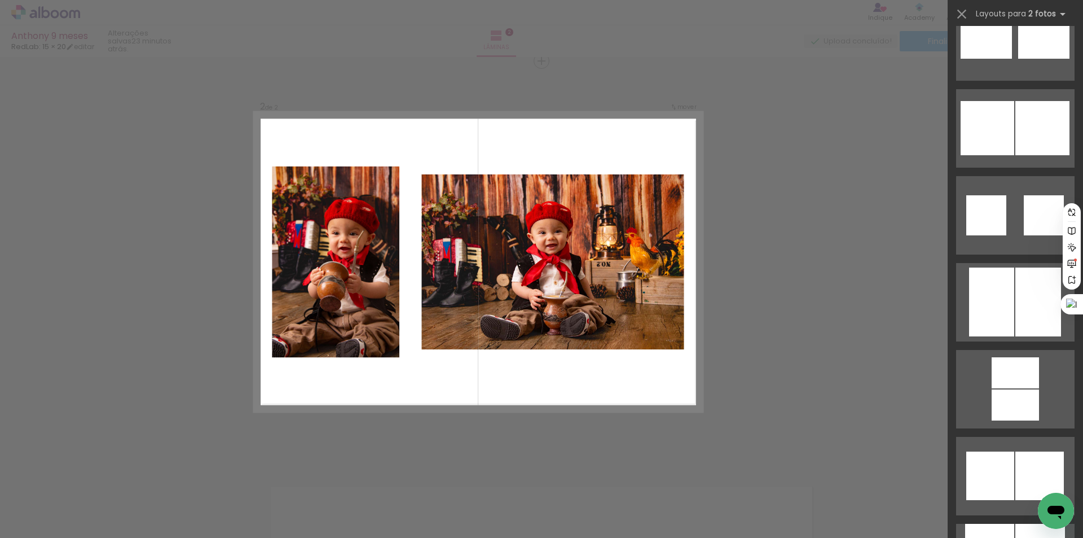
scroll to position [0, 0]
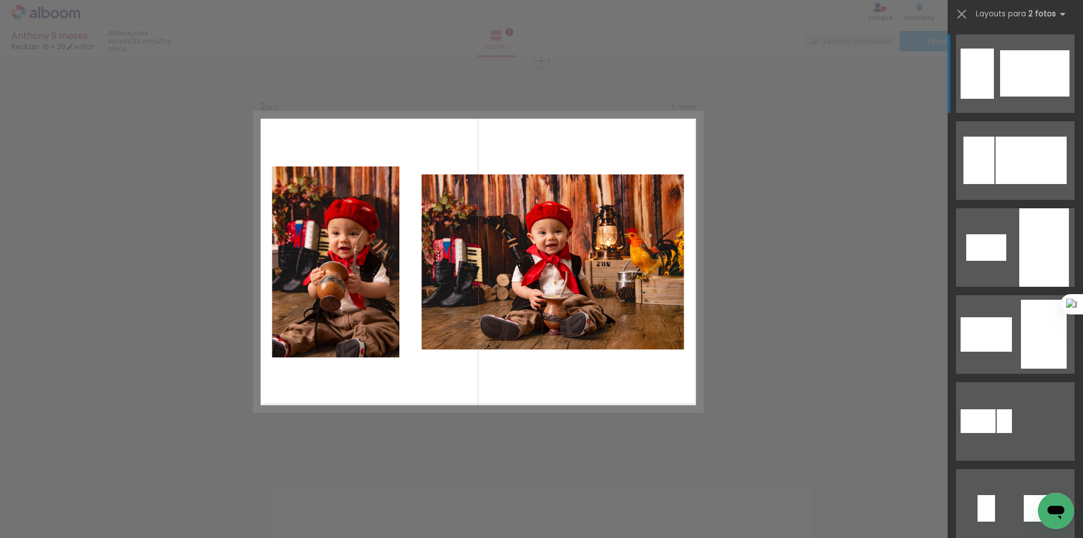
drag, startPoint x: 1079, startPoint y: 288, endPoint x: 1080, endPoint y: 360, distance: 71.7
click at [1080, 360] on html "link( href="../../bower_components/polymer/polymer.html" rel="import" ) picture…" at bounding box center [541, 269] width 1083 height 538
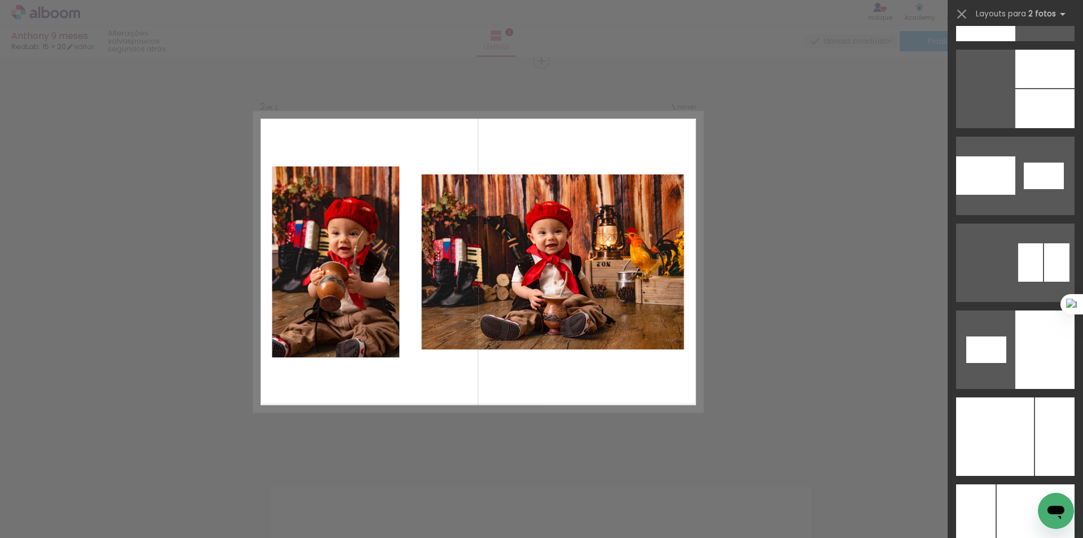
scroll to position [6065, 0]
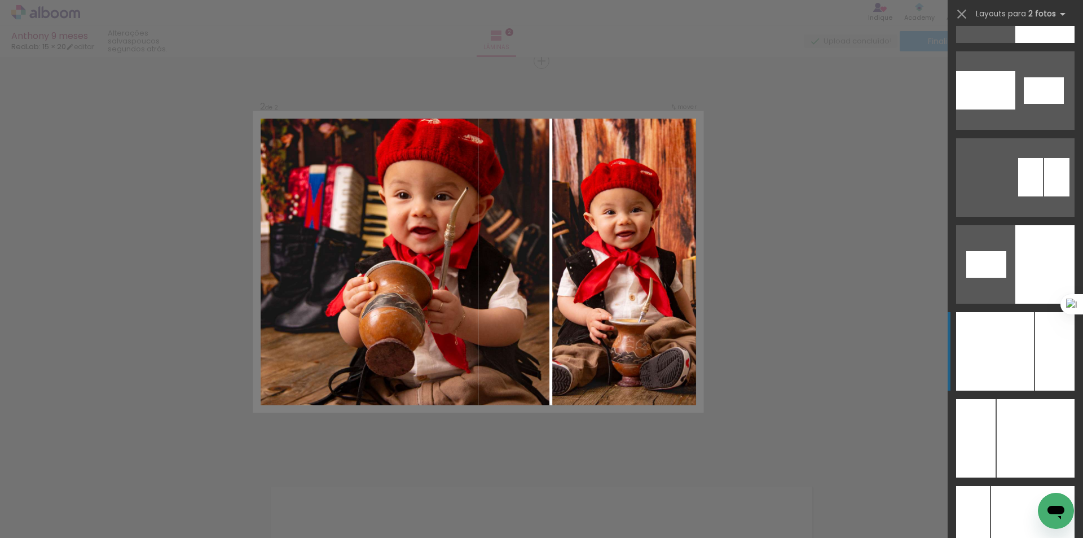
click at [1006, 366] on div at bounding box center [995, 351] width 78 height 78
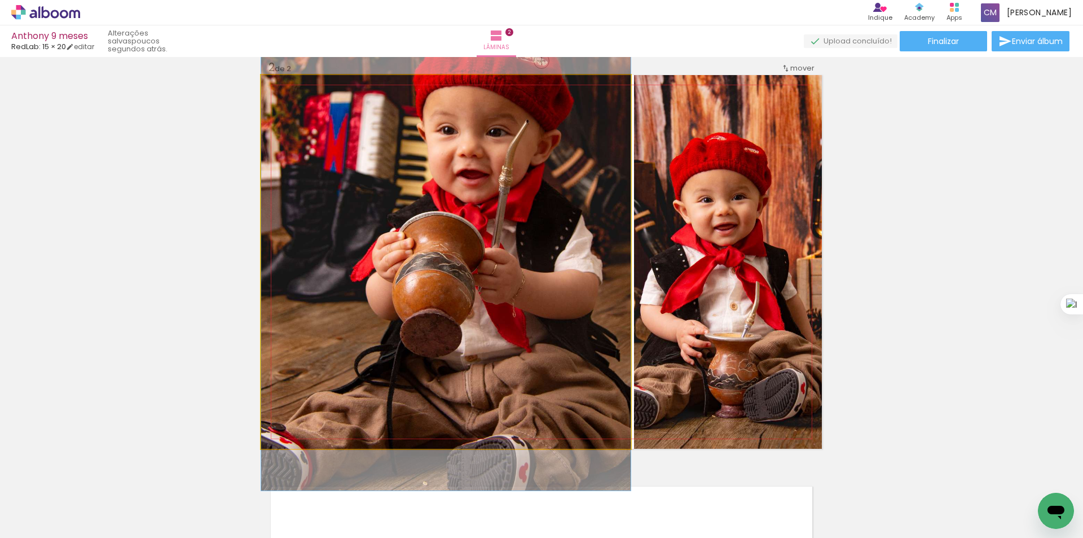
drag, startPoint x: 549, startPoint y: 301, endPoint x: 518, endPoint y: 253, distance: 57.6
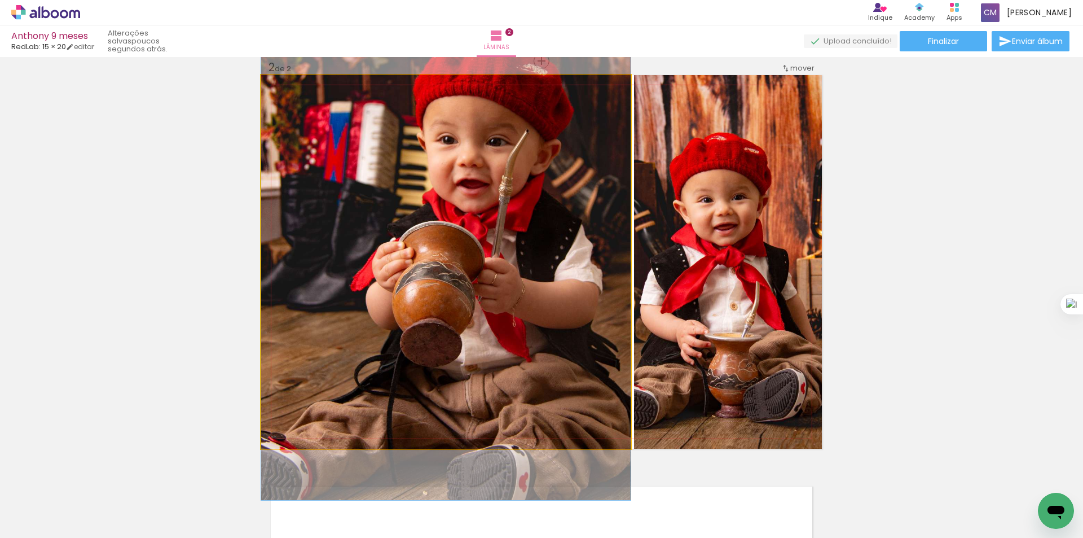
drag, startPoint x: 403, startPoint y: 171, endPoint x: 364, endPoint y: 181, distance: 39.5
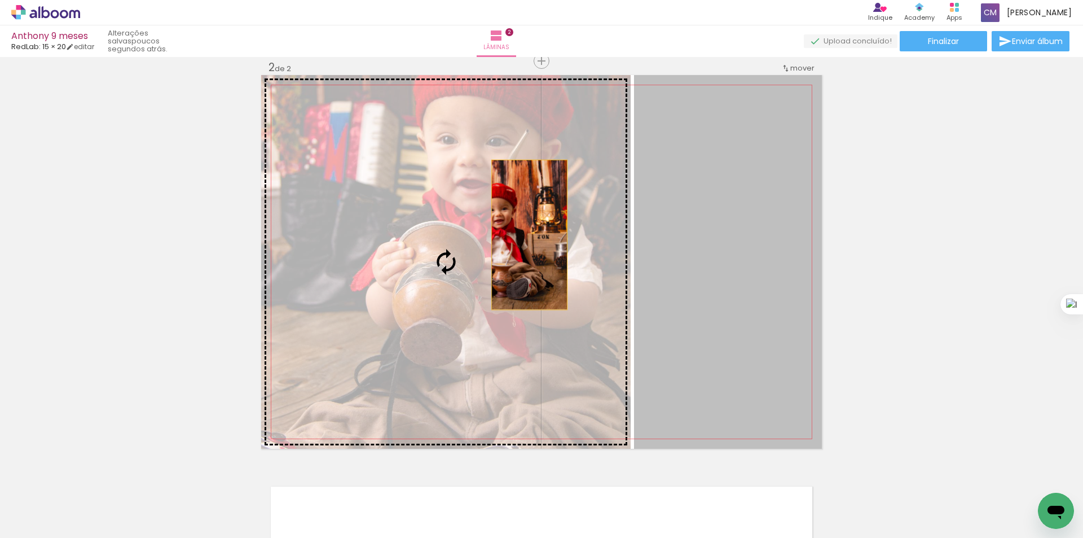
drag, startPoint x: 724, startPoint y: 243, endPoint x: 485, endPoint y: 235, distance: 239.3
click at [0, 0] on slot at bounding box center [0, 0] width 0 height 0
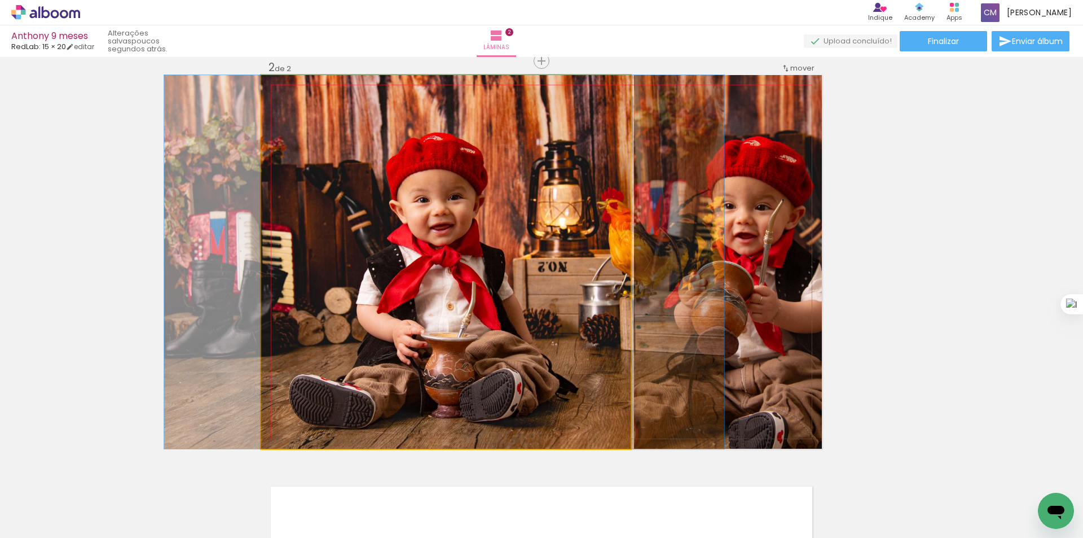
drag, startPoint x: 549, startPoint y: 292, endPoint x: 547, endPoint y: 272, distance: 19.8
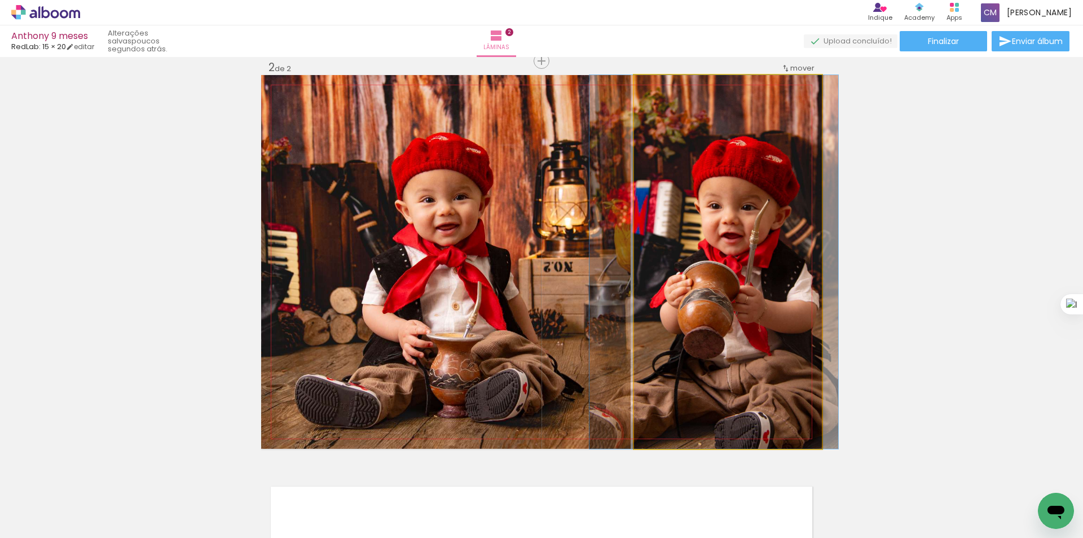
drag, startPoint x: 752, startPoint y: 280, endPoint x: 738, endPoint y: 258, distance: 26.6
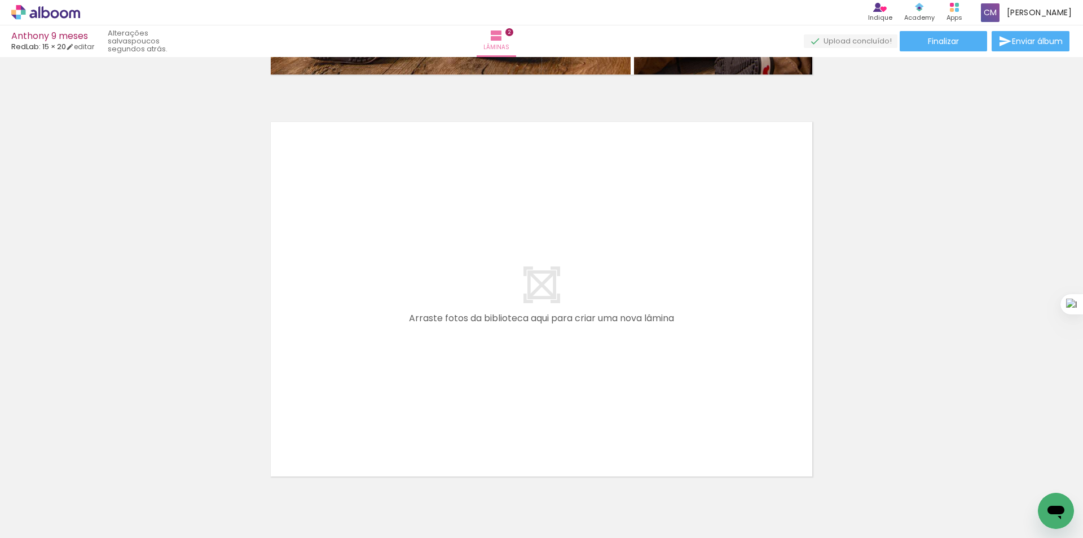
scroll to position [839, 0]
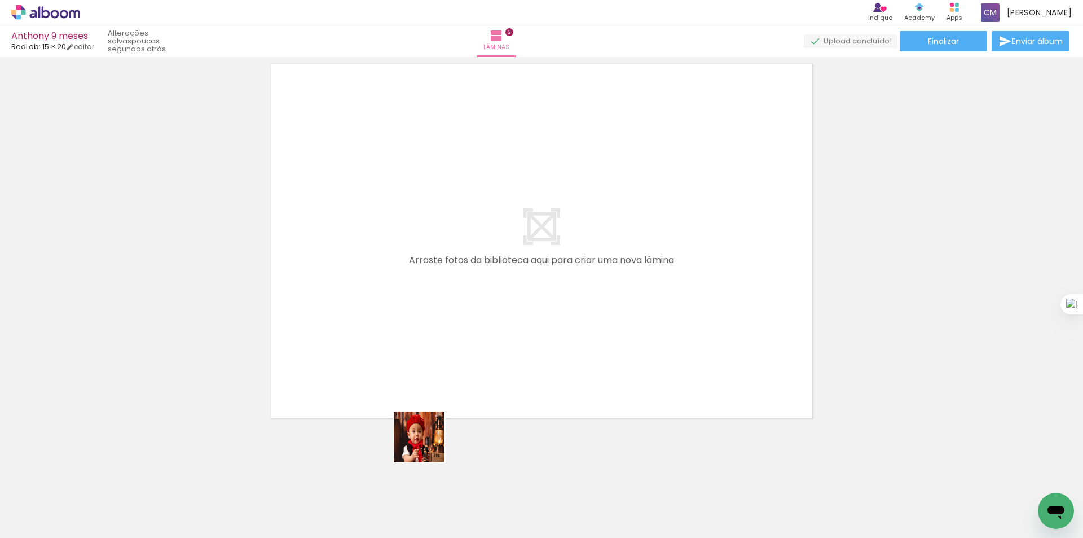
drag, startPoint x: 441, startPoint y: 507, endPoint x: 380, endPoint y: 219, distance: 293.4
click at [380, 219] on quentale-workspace at bounding box center [541, 269] width 1083 height 538
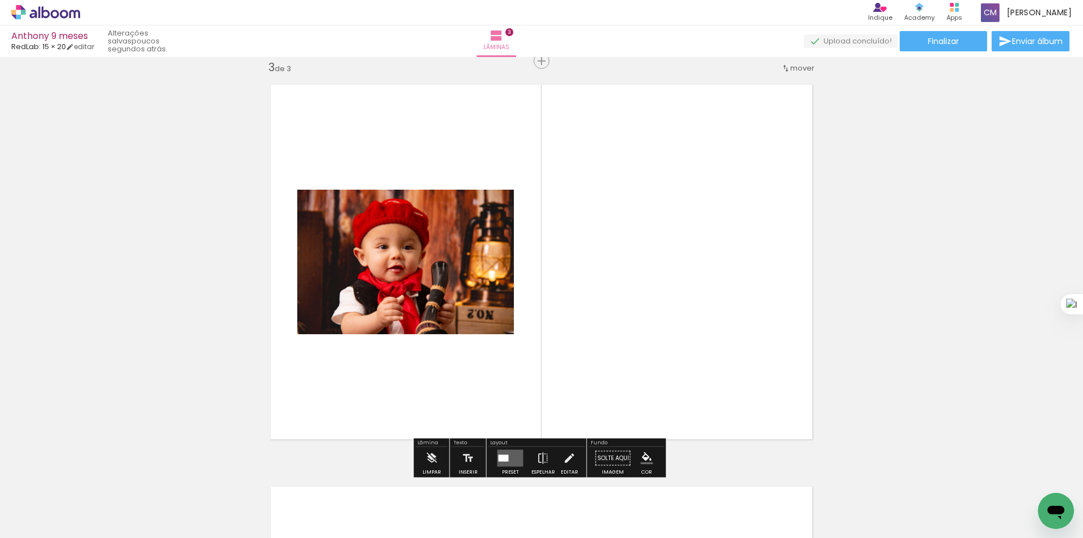
scroll to position [818, 0]
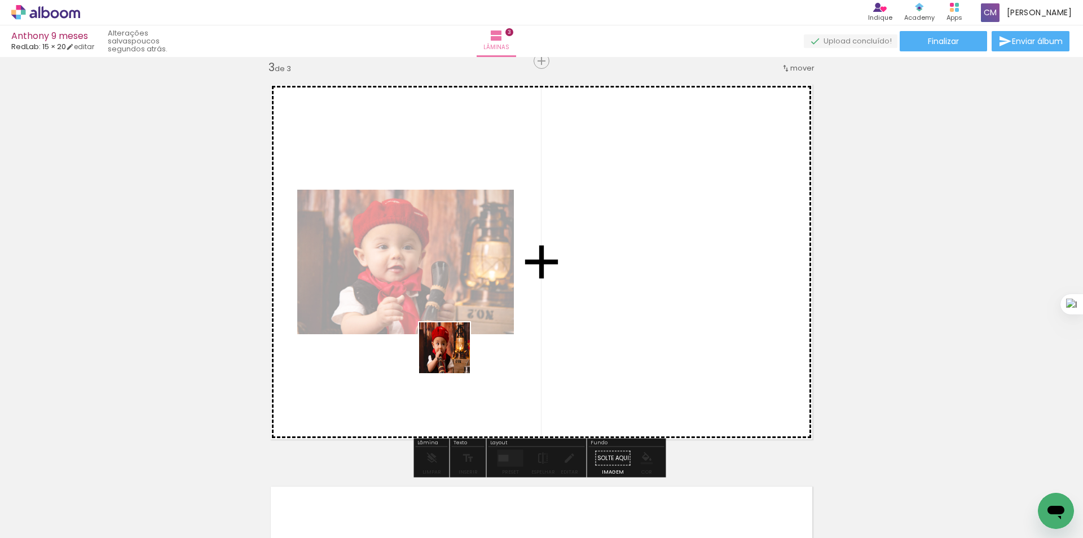
drag, startPoint x: 492, startPoint y: 508, endPoint x: 449, endPoint y: 342, distance: 170.9
click at [449, 342] on quentale-workspace at bounding box center [541, 269] width 1083 height 538
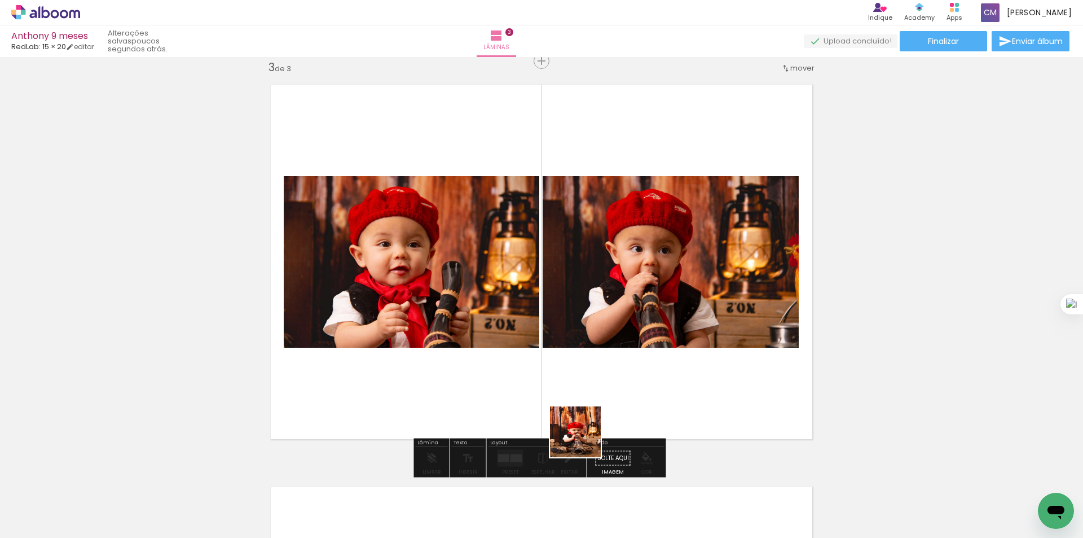
drag, startPoint x: 559, startPoint y: 509, endPoint x: 642, endPoint y: 257, distance: 265.5
click at [642, 257] on quentale-workspace at bounding box center [541, 269] width 1083 height 538
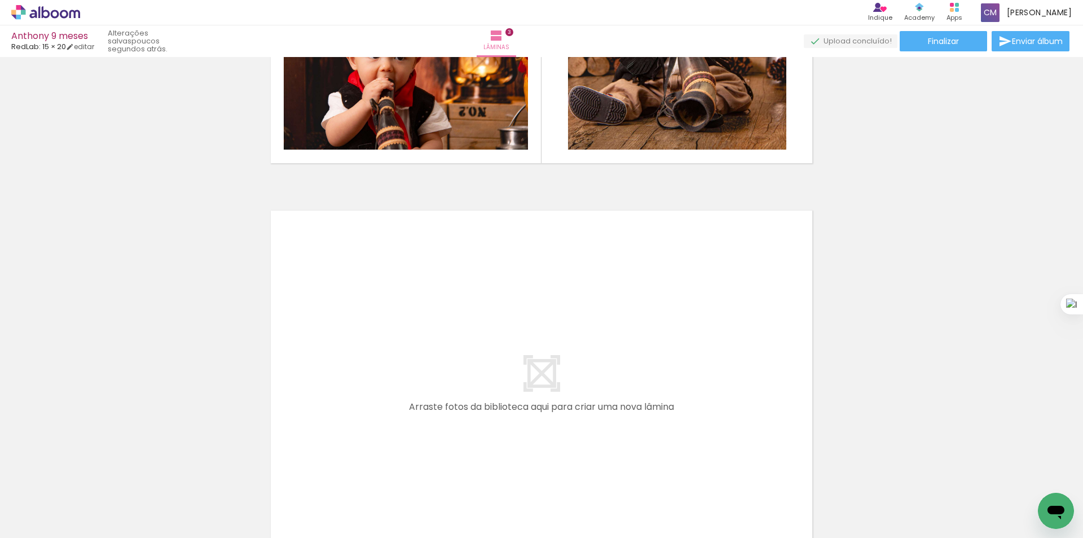
scroll to position [1100, 0]
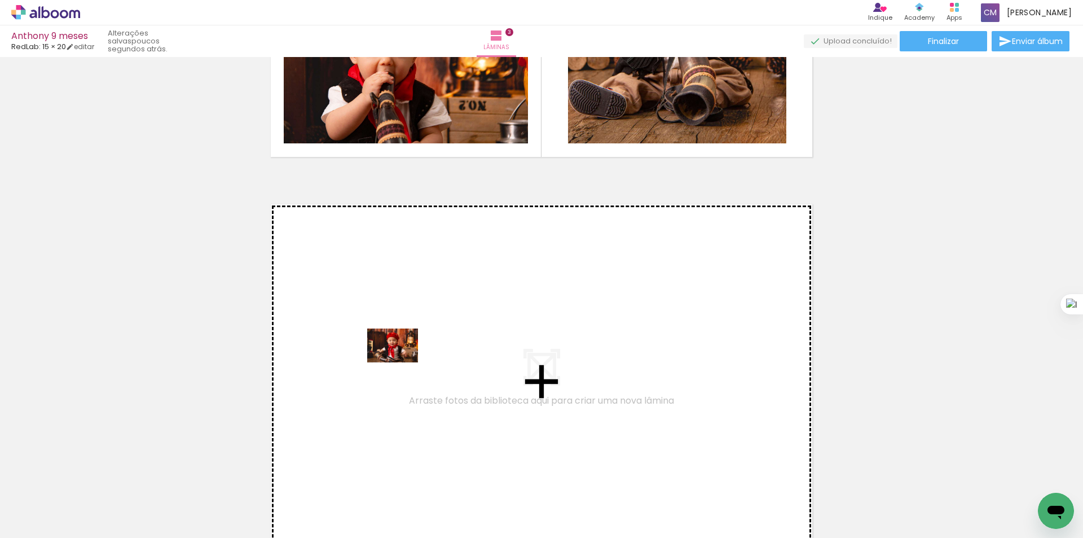
drag, startPoint x: 377, startPoint y: 477, endPoint x: 404, endPoint y: 328, distance: 150.7
click at [404, 328] on quentale-workspace at bounding box center [541, 269] width 1083 height 538
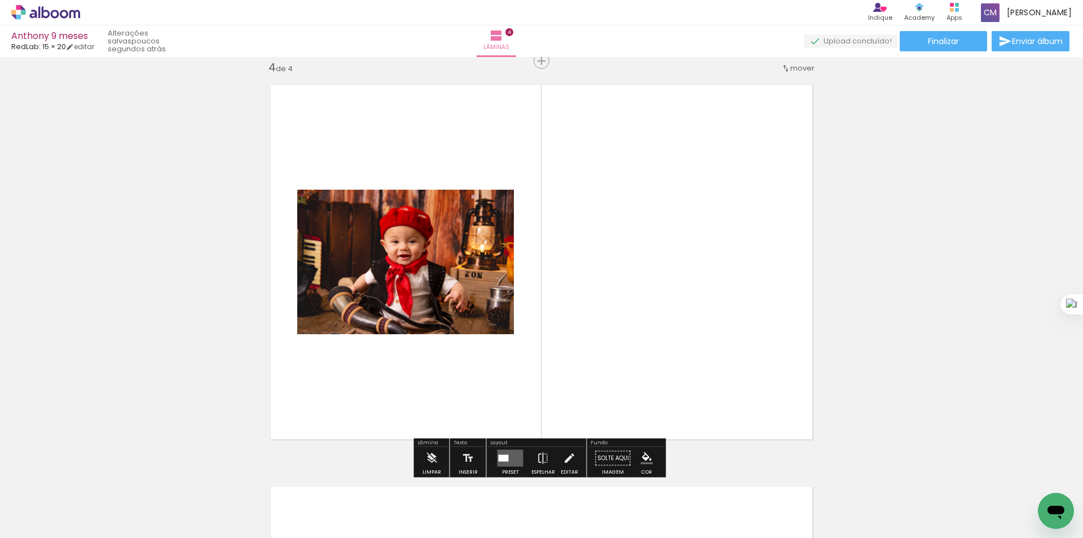
scroll to position [1220, 0]
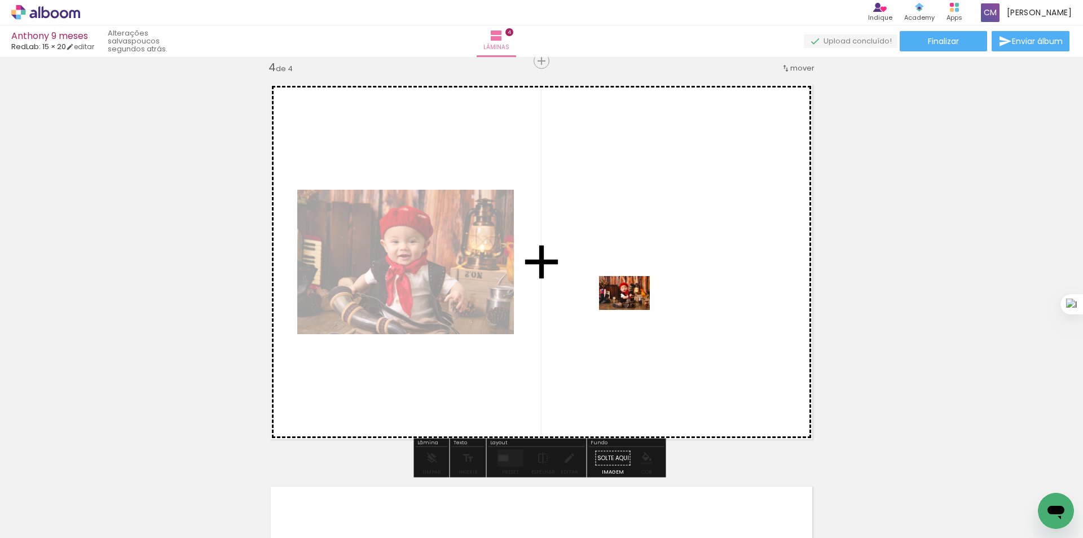
drag, startPoint x: 625, startPoint y: 509, endPoint x: 633, endPoint y: 310, distance: 199.9
click at [633, 310] on quentale-workspace at bounding box center [541, 269] width 1083 height 538
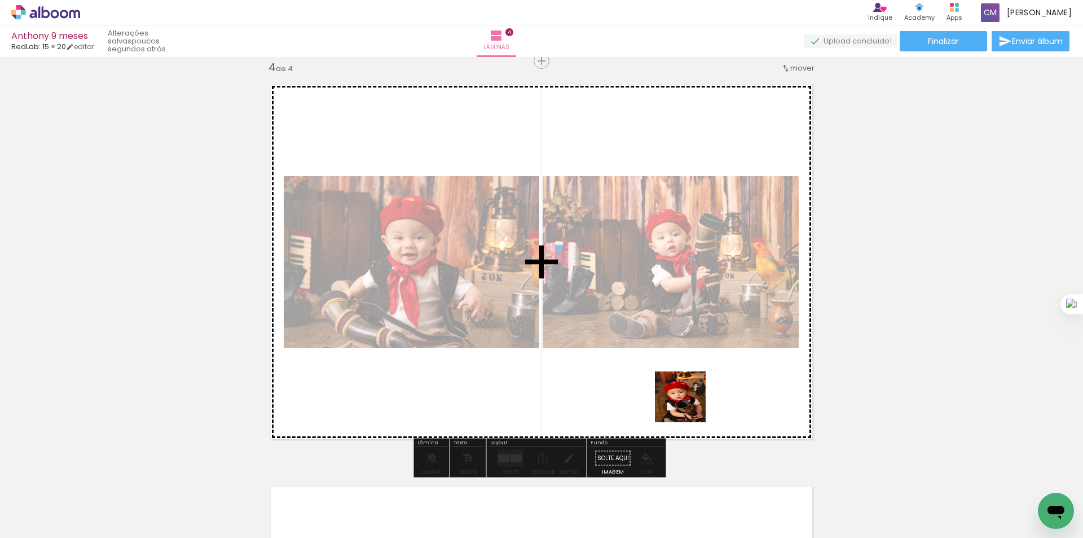
drag, startPoint x: 688, startPoint y: 509, endPoint x: 687, endPoint y: 298, distance: 211.6
click at [687, 298] on quentale-workspace at bounding box center [541, 269] width 1083 height 538
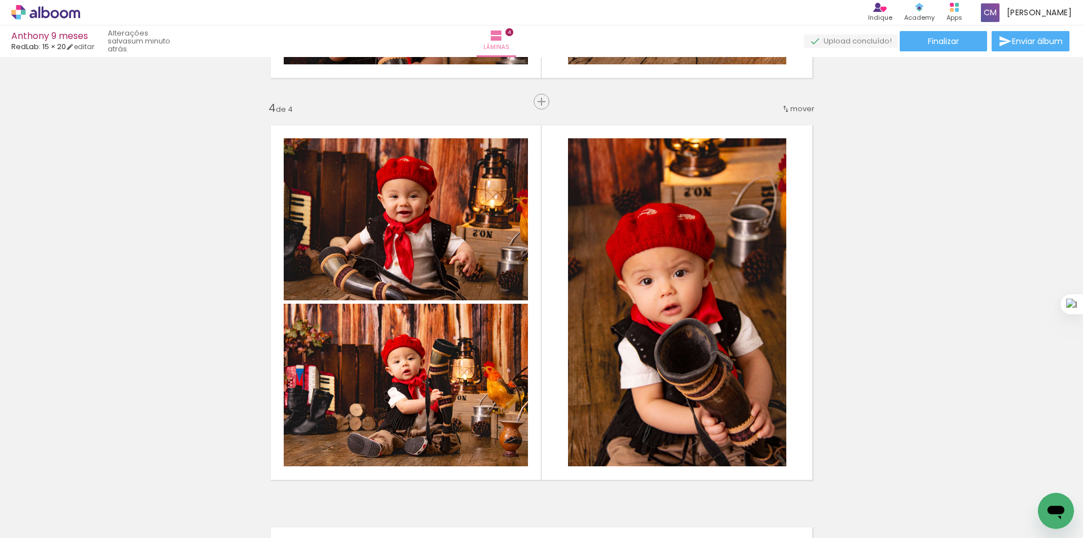
scroll to position [1078, 0]
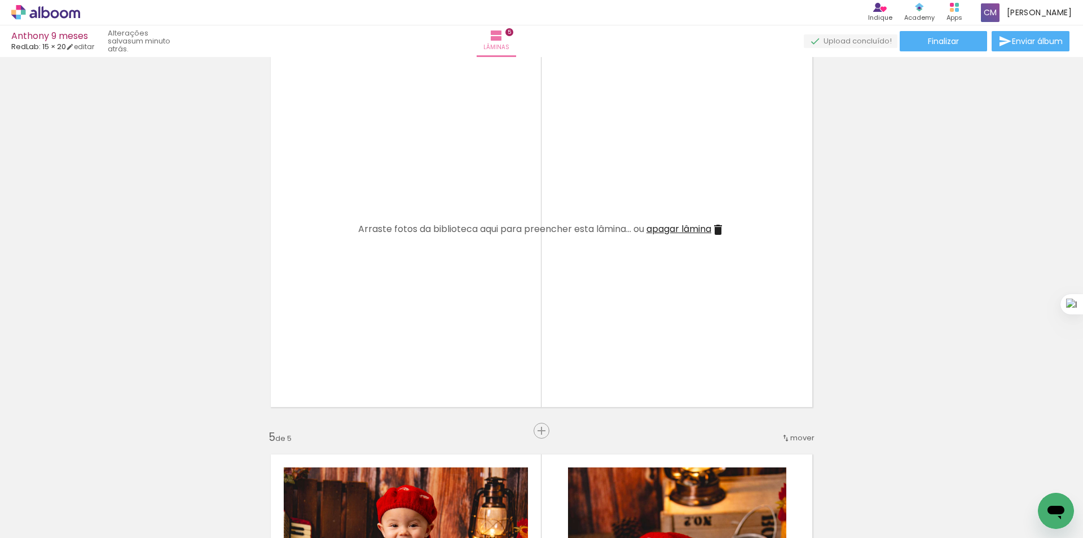
scroll to position [1266, 0]
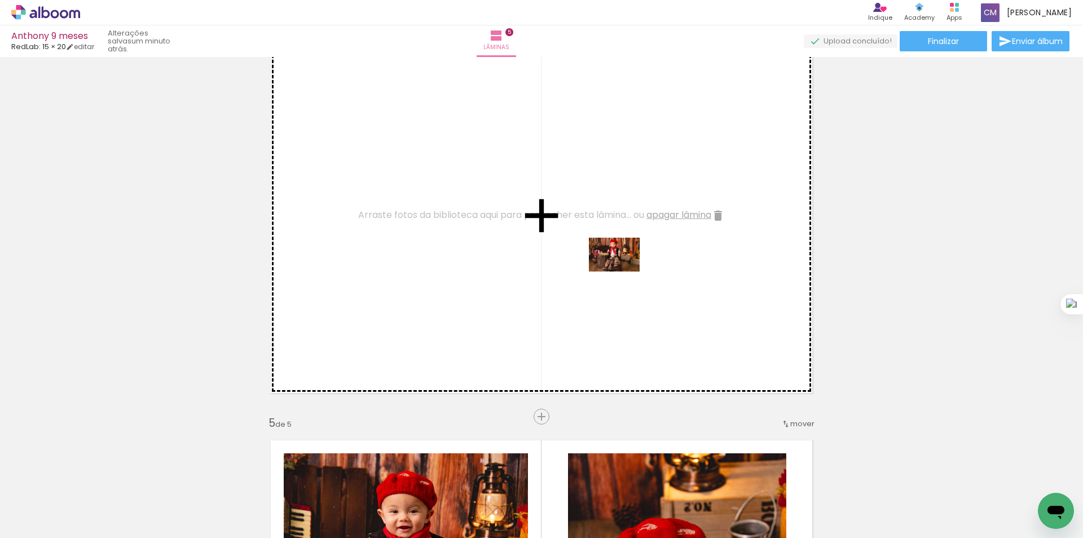
drag, startPoint x: 816, startPoint y: 513, endPoint x: 623, endPoint y: 271, distance: 309.9
click at [623, 271] on quentale-workspace at bounding box center [541, 269] width 1083 height 538
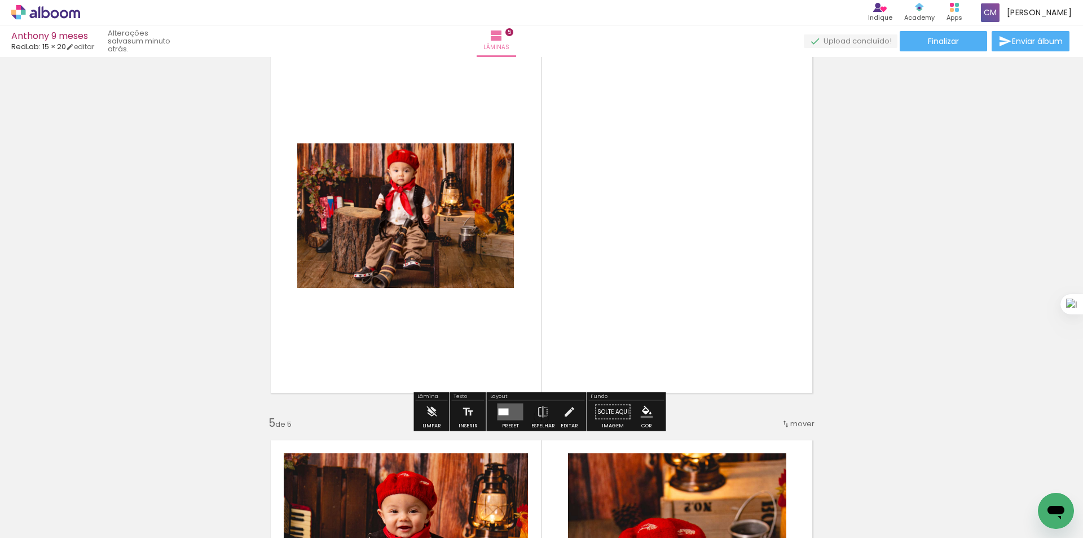
click at [508, 412] on quentale-layouter at bounding box center [511, 411] width 26 height 17
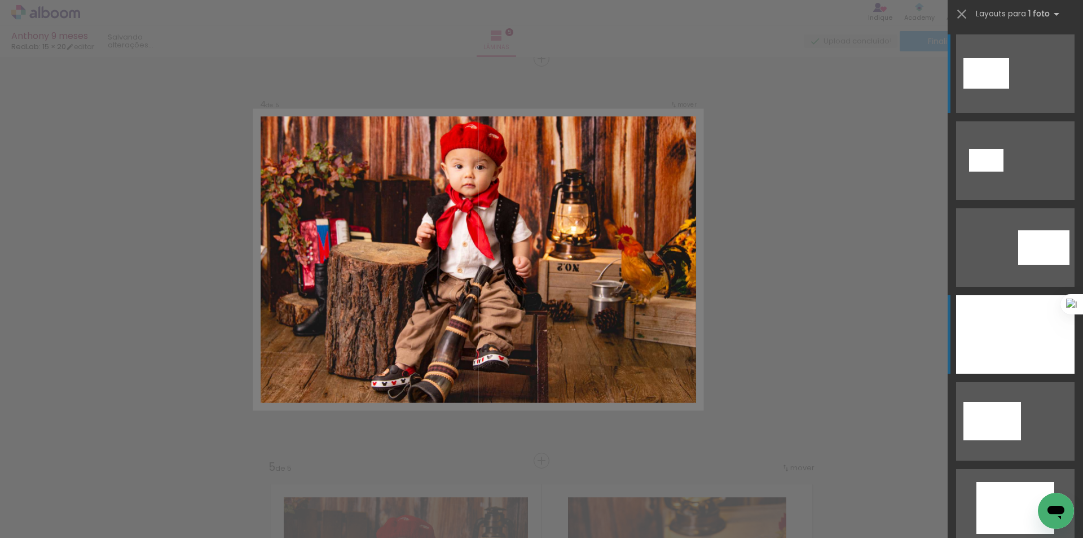
scroll to position [1220, 0]
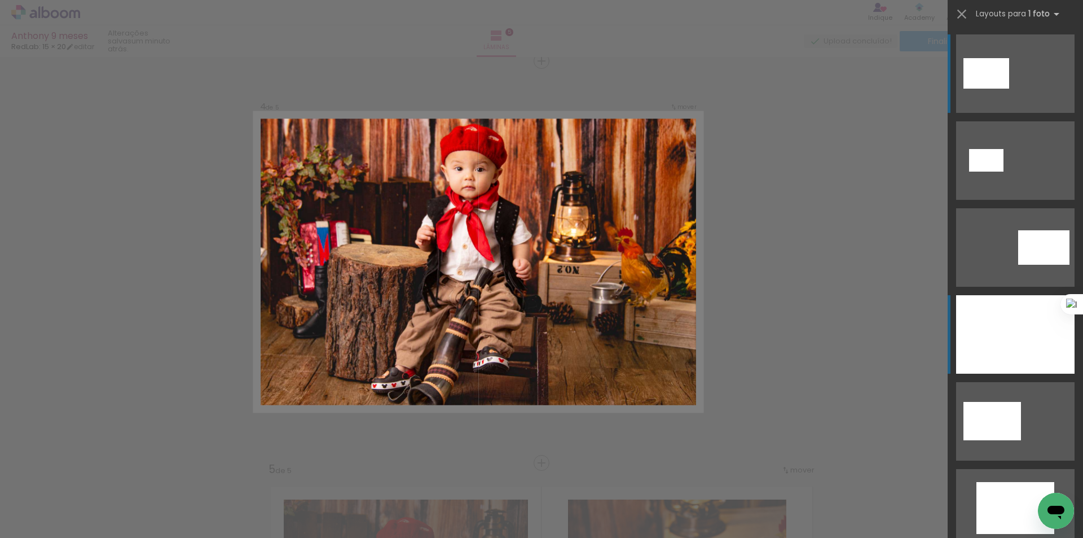
click at [1012, 344] on div at bounding box center [1015, 334] width 118 height 78
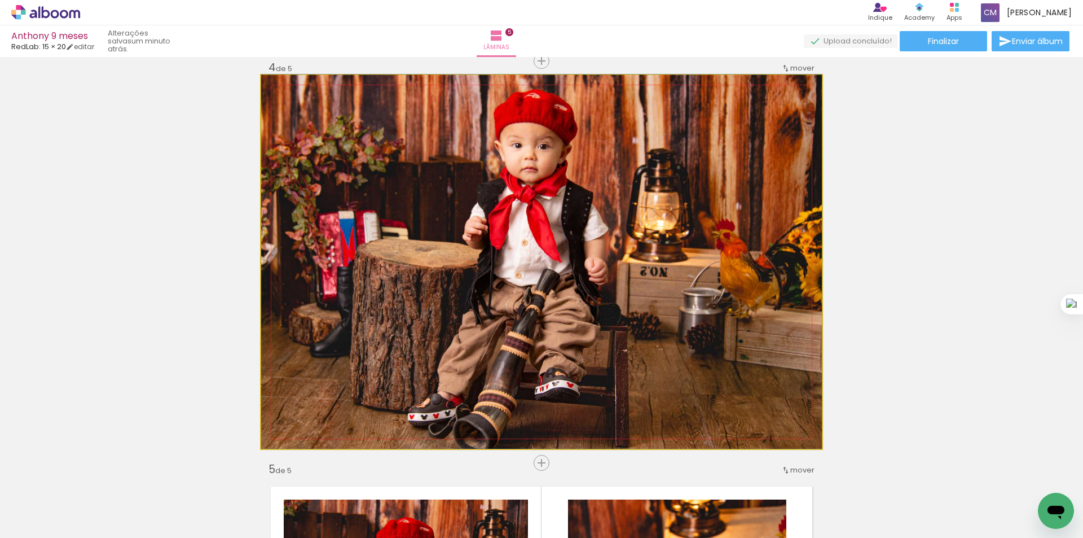
drag, startPoint x: 742, startPoint y: 246, endPoint x: 700, endPoint y: 240, distance: 42.7
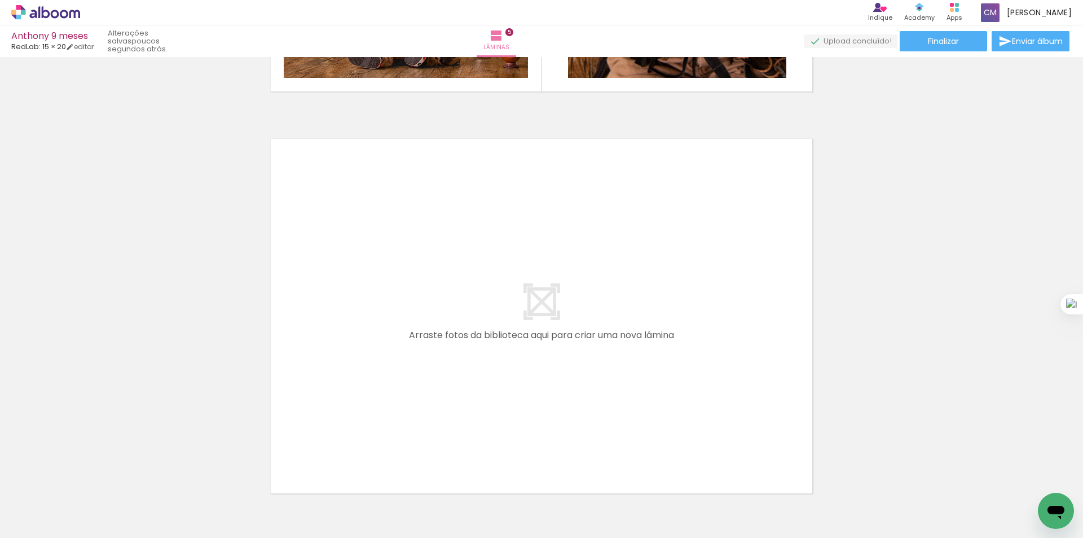
scroll to position [1972, 0]
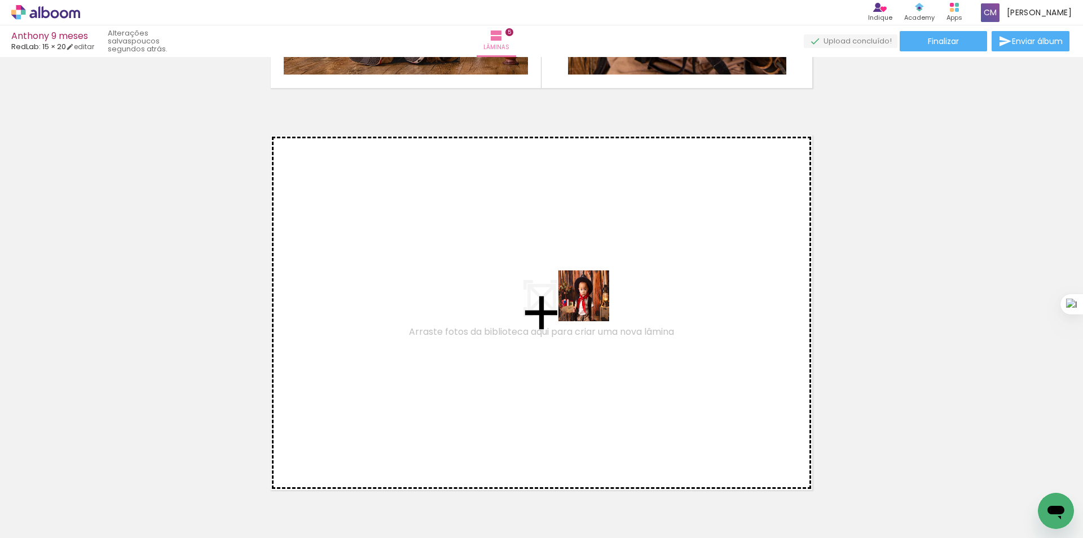
drag, startPoint x: 877, startPoint y: 504, endPoint x: 569, endPoint y: 292, distance: 373.5
click at [569, 292] on quentale-workspace at bounding box center [541, 269] width 1083 height 538
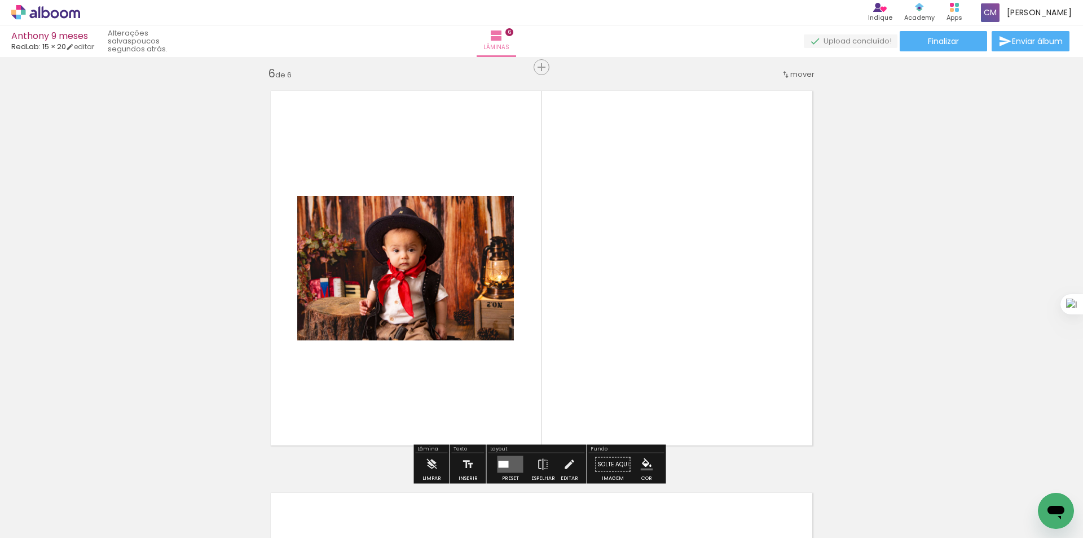
scroll to position [2023, 0]
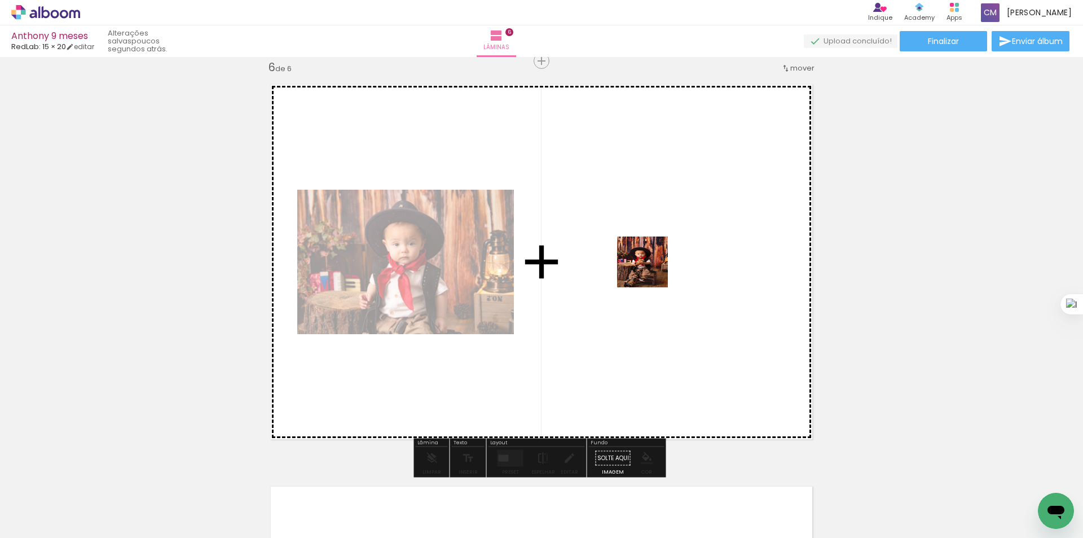
drag, startPoint x: 944, startPoint y: 499, endPoint x: 649, endPoint y: 269, distance: 374.1
click at [649, 269] on quentale-workspace at bounding box center [541, 269] width 1083 height 538
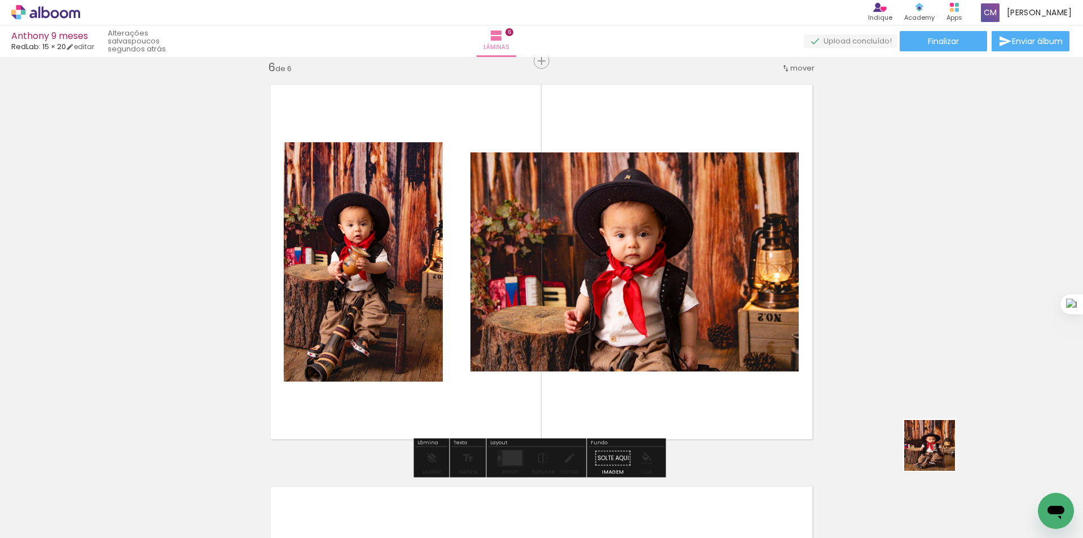
drag, startPoint x: 1005, startPoint y: 514, endPoint x: 672, endPoint y: 304, distance: 394.0
click at [672, 304] on quentale-workspace at bounding box center [541, 269] width 1083 height 538
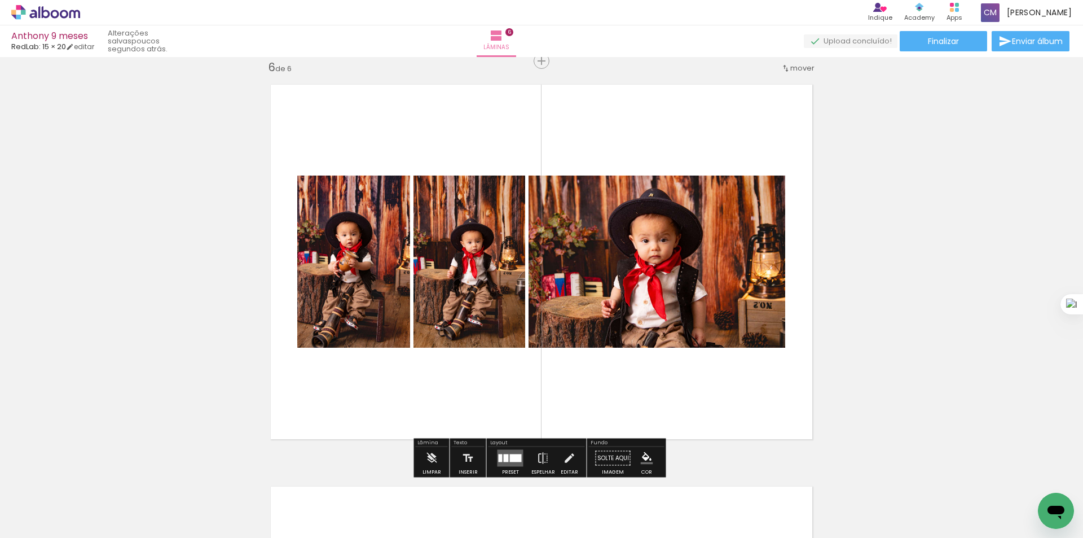
click at [510, 456] on div at bounding box center [516, 458] width 12 height 8
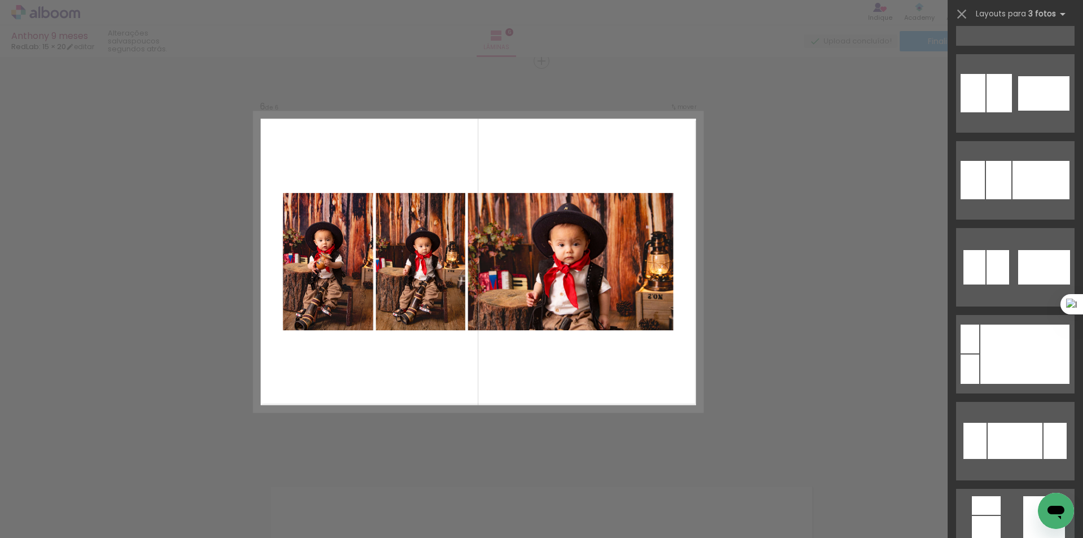
scroll to position [1131, 0]
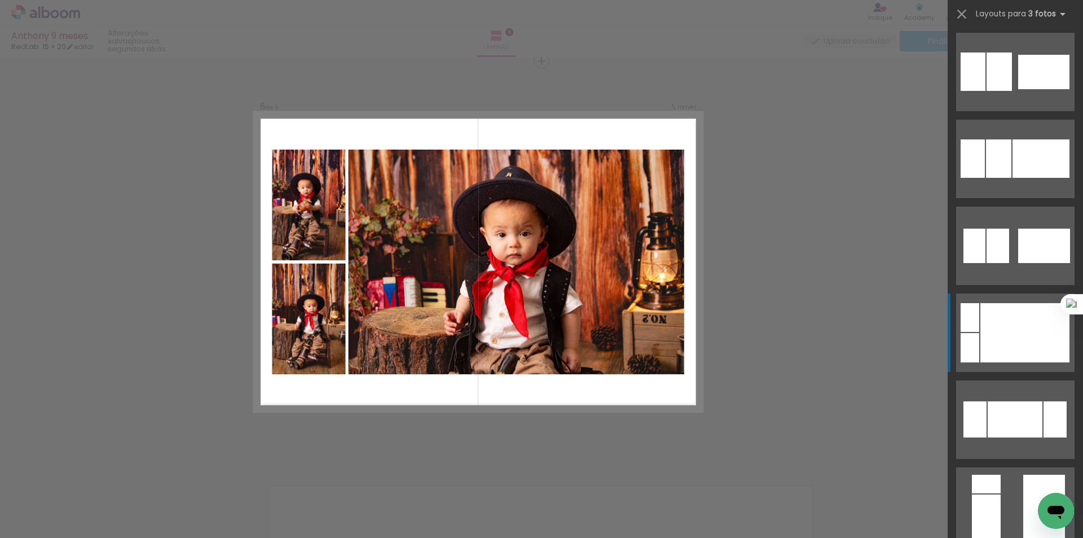
click at [1004, 315] on div at bounding box center [1025, 332] width 89 height 59
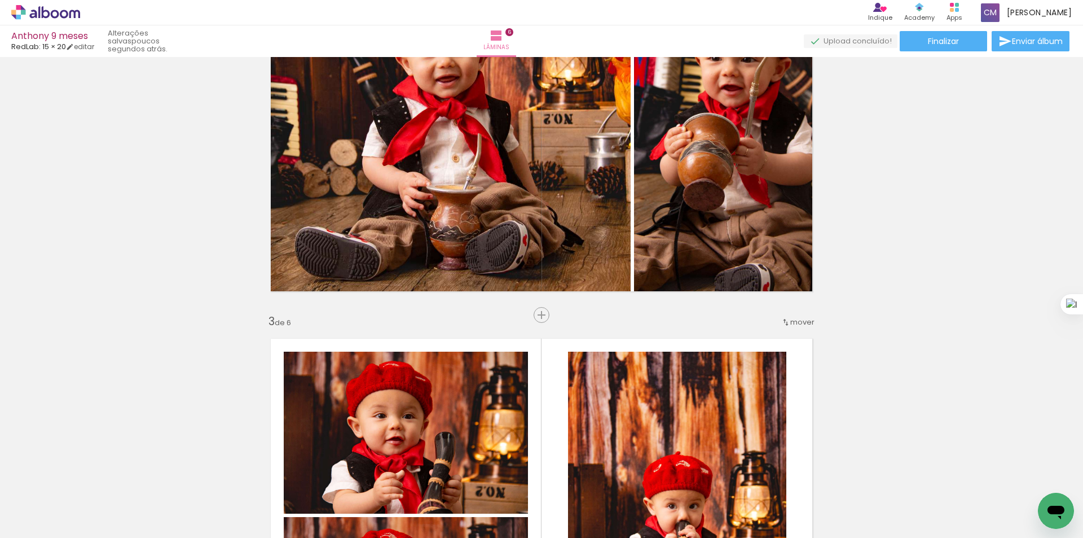
scroll to position [376, 0]
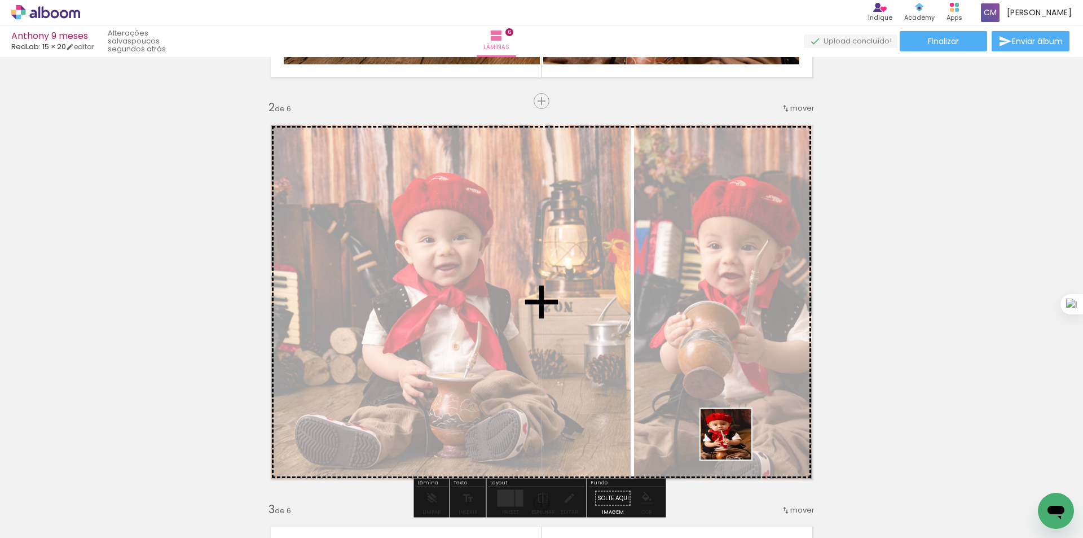
drag, startPoint x: 753, startPoint y: 502, endPoint x: 665, endPoint y: 324, distance: 197.6
click at [665, 324] on quentale-workspace at bounding box center [541, 269] width 1083 height 538
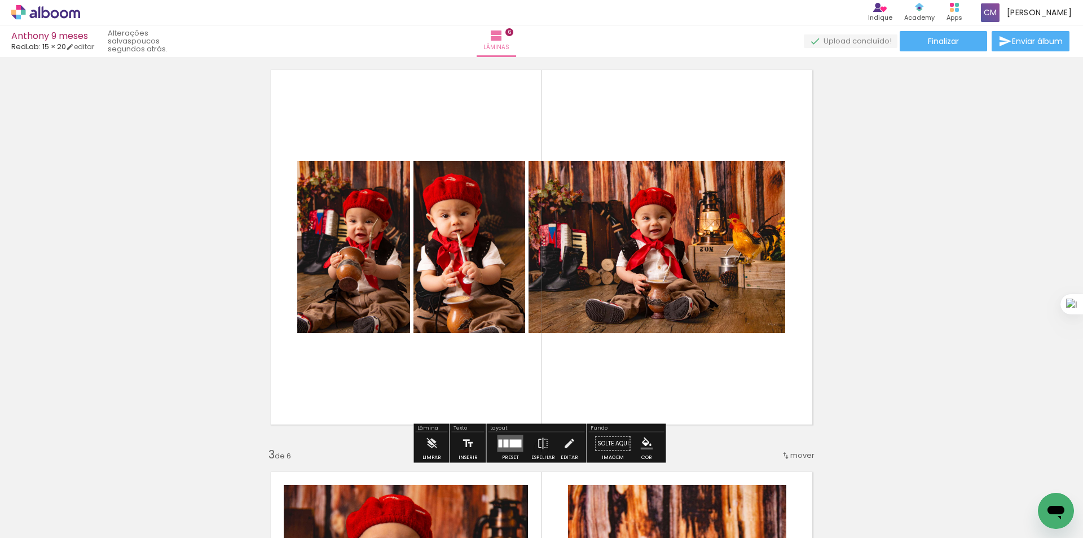
scroll to position [470, 0]
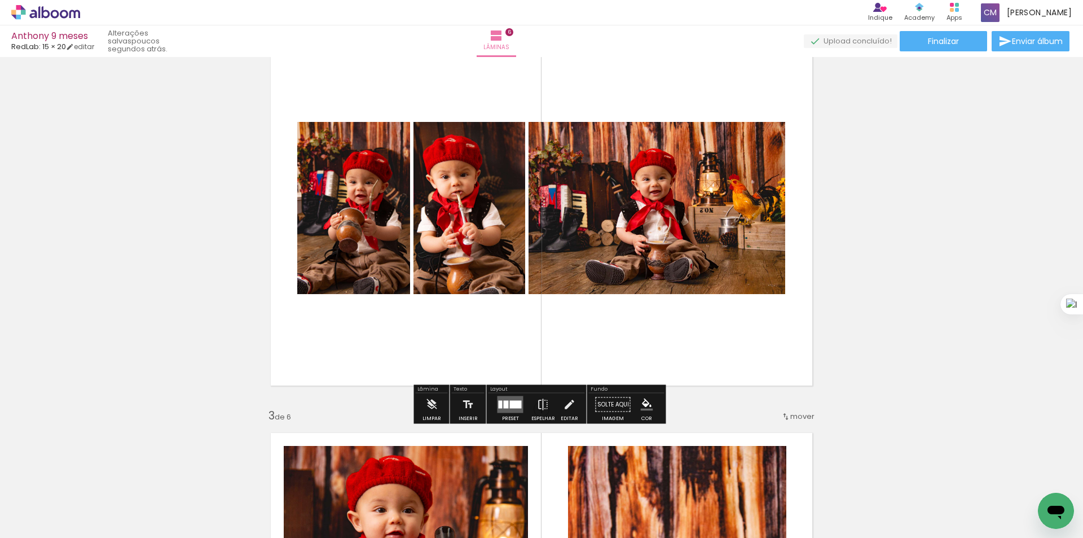
click at [500, 408] on quentale-layouter at bounding box center [511, 404] width 26 height 17
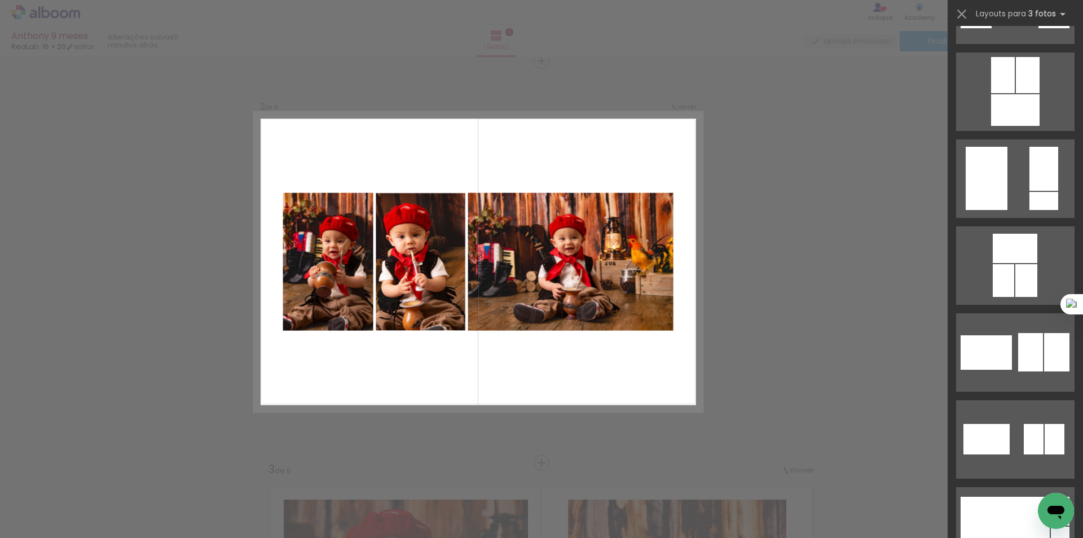
scroll to position [2067, 0]
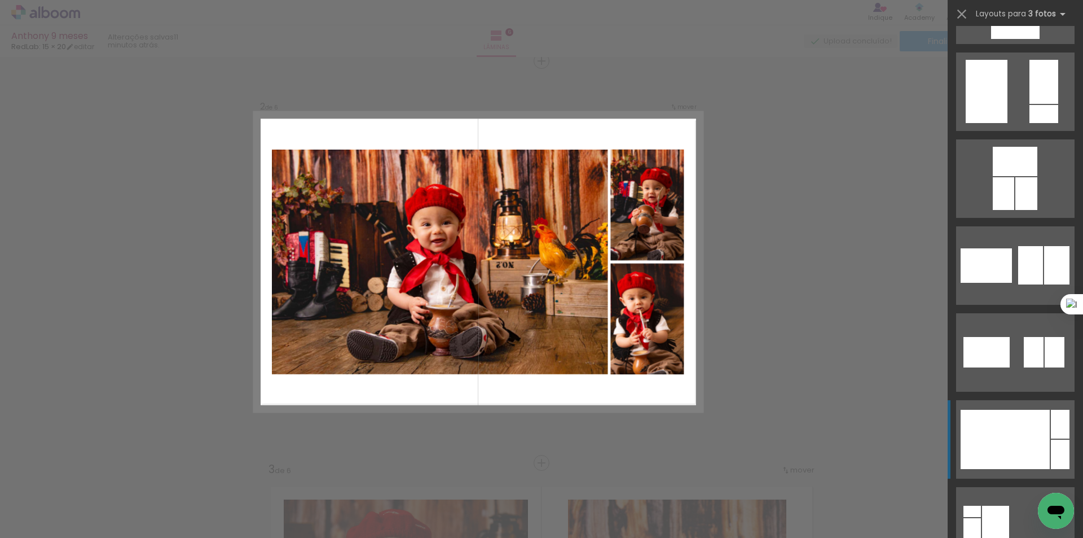
click at [1020, 437] on div at bounding box center [1005, 439] width 89 height 59
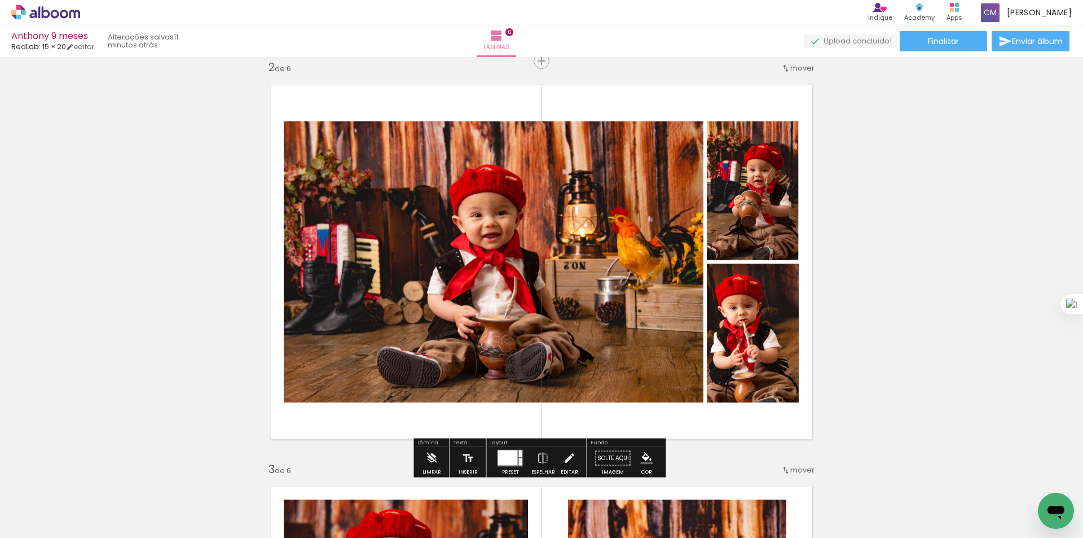
click at [519, 210] on quentale-photo at bounding box center [494, 261] width 420 height 281
click at [564, 461] on iron-icon at bounding box center [569, 458] width 12 height 23
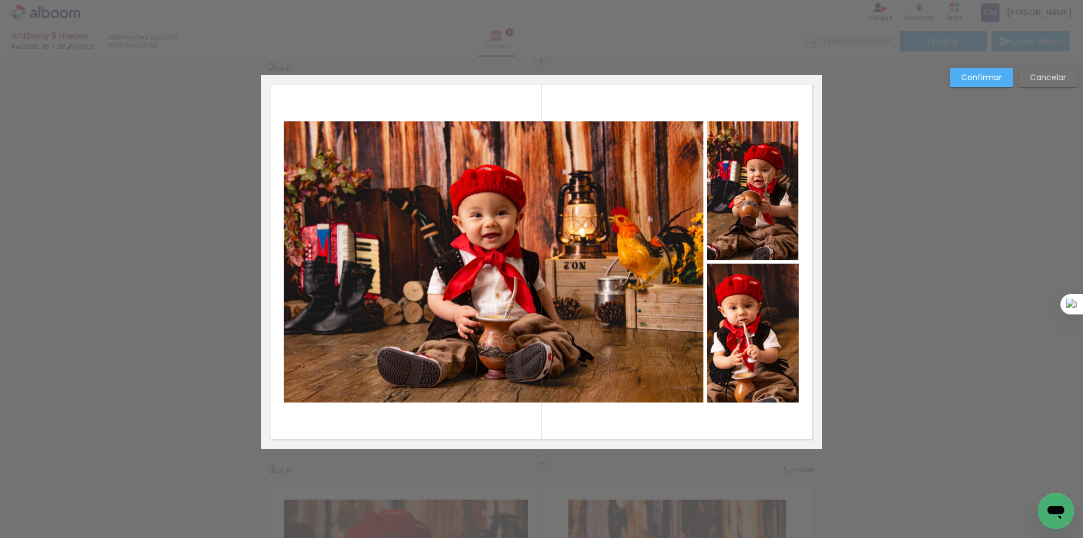
click at [566, 175] on quentale-photo at bounding box center [494, 261] width 420 height 281
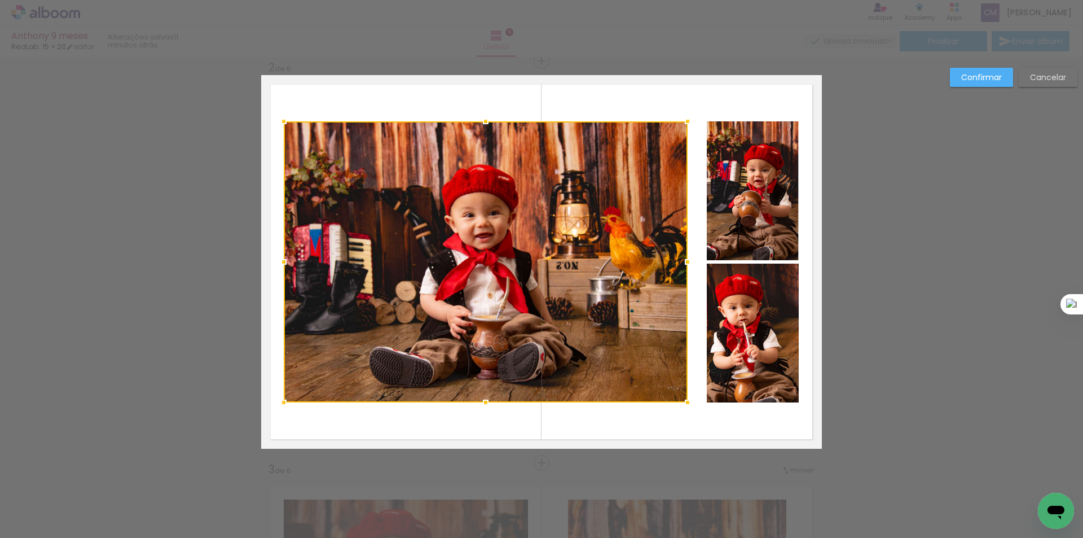
drag, startPoint x: 698, startPoint y: 261, endPoint x: 683, endPoint y: 261, distance: 15.8
click at [683, 261] on div at bounding box center [687, 261] width 23 height 23
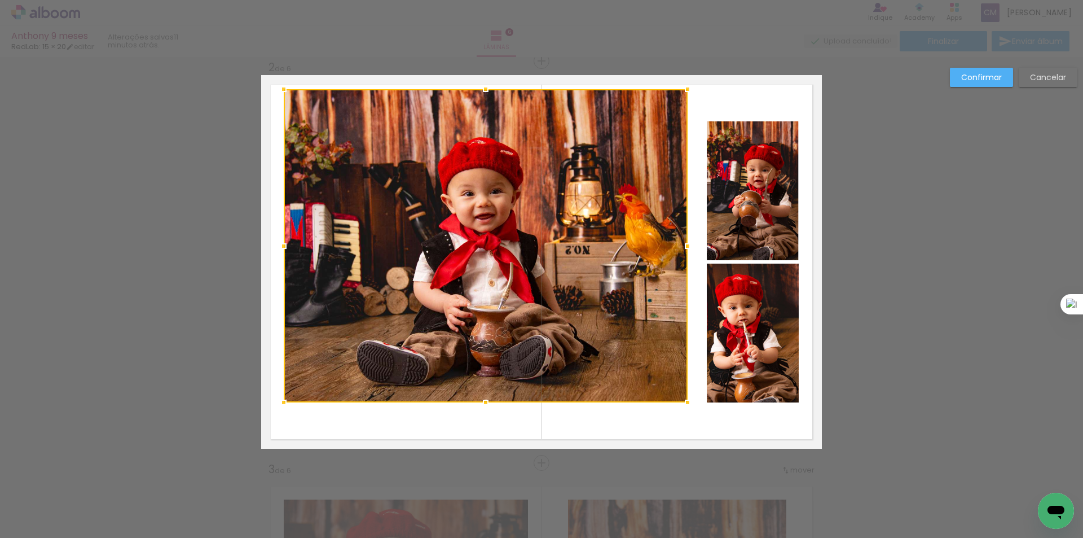
drag, startPoint x: 481, startPoint y: 123, endPoint x: 484, endPoint y: 91, distance: 32.3
click at [484, 91] on div at bounding box center [485, 89] width 23 height 23
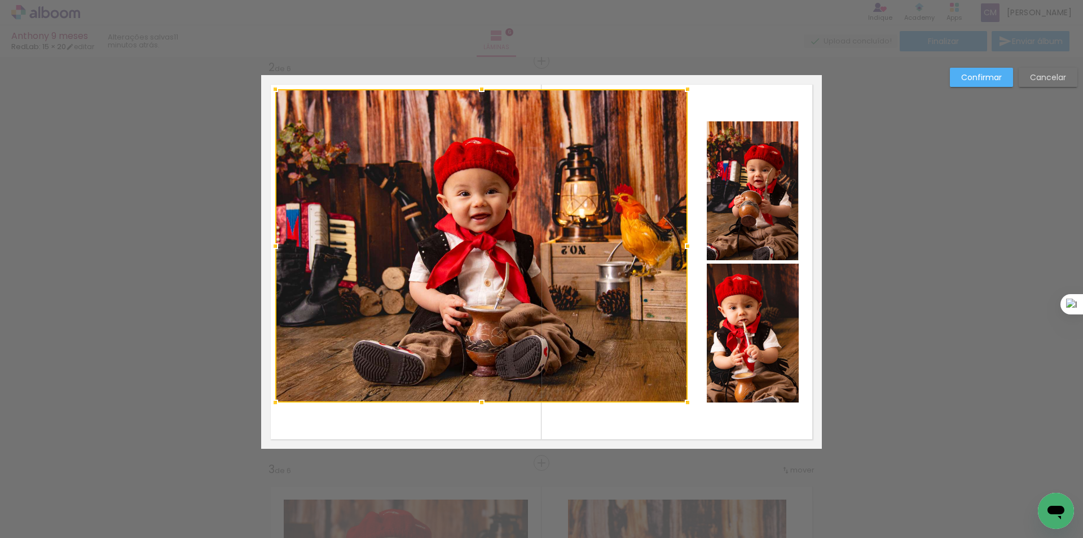
drag, startPoint x: 279, startPoint y: 244, endPoint x: 270, endPoint y: 242, distance: 8.6
click at [270, 242] on div at bounding box center [275, 246] width 23 height 23
click at [498, 393] on quentale-photo at bounding box center [481, 245] width 412 height 313
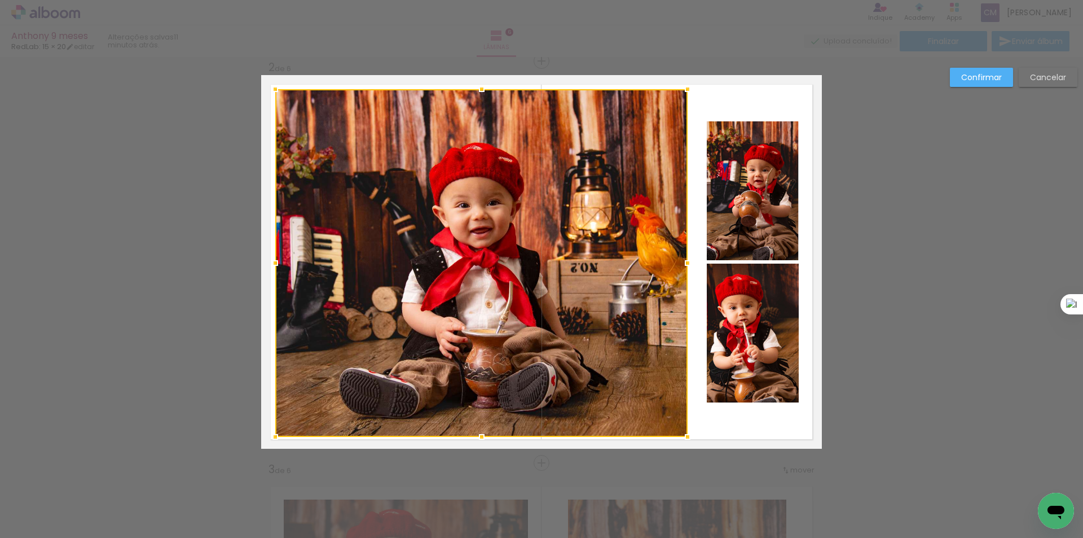
drag, startPoint x: 476, startPoint y: 402, endPoint x: 478, endPoint y: 437, distance: 34.5
click at [478, 437] on div at bounding box center [482, 436] width 23 height 23
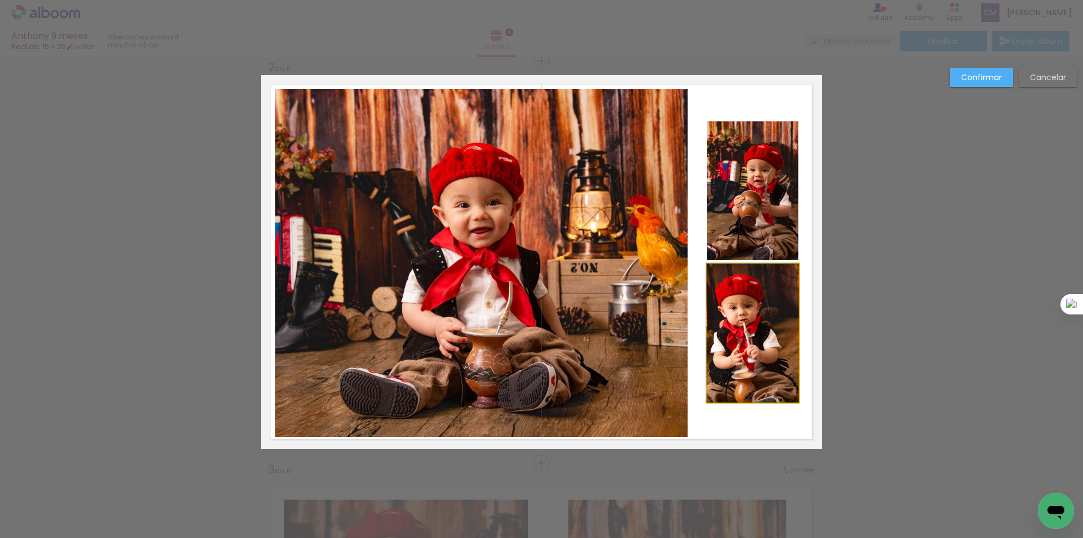
click at [736, 344] on quentale-photo at bounding box center [753, 332] width 92 height 139
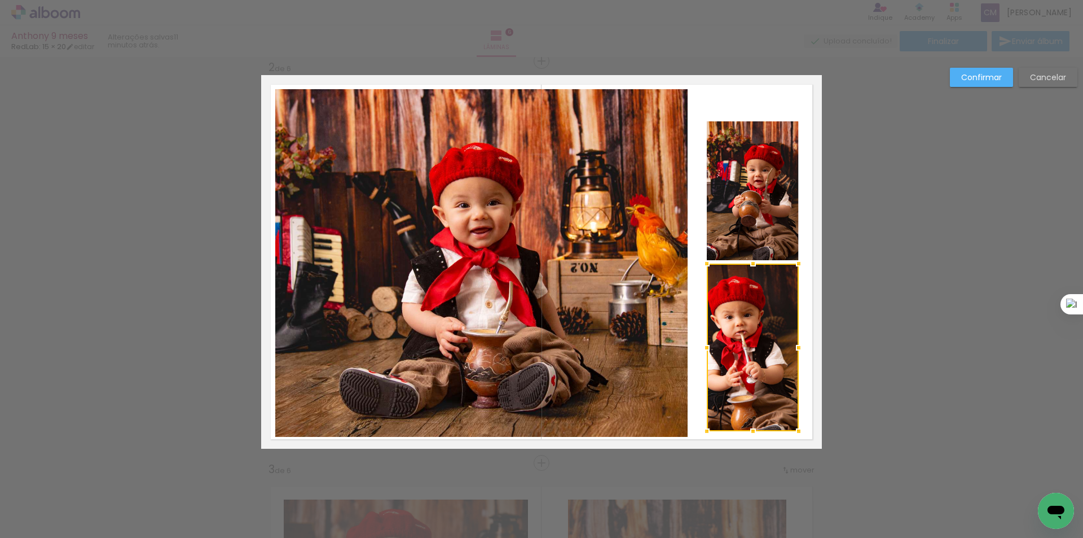
drag, startPoint x: 749, startPoint y: 405, endPoint x: 753, endPoint y: 433, distance: 29.0
click at [753, 433] on div at bounding box center [753, 431] width 23 height 23
click at [742, 353] on quentale-photo at bounding box center [753, 347] width 92 height 168
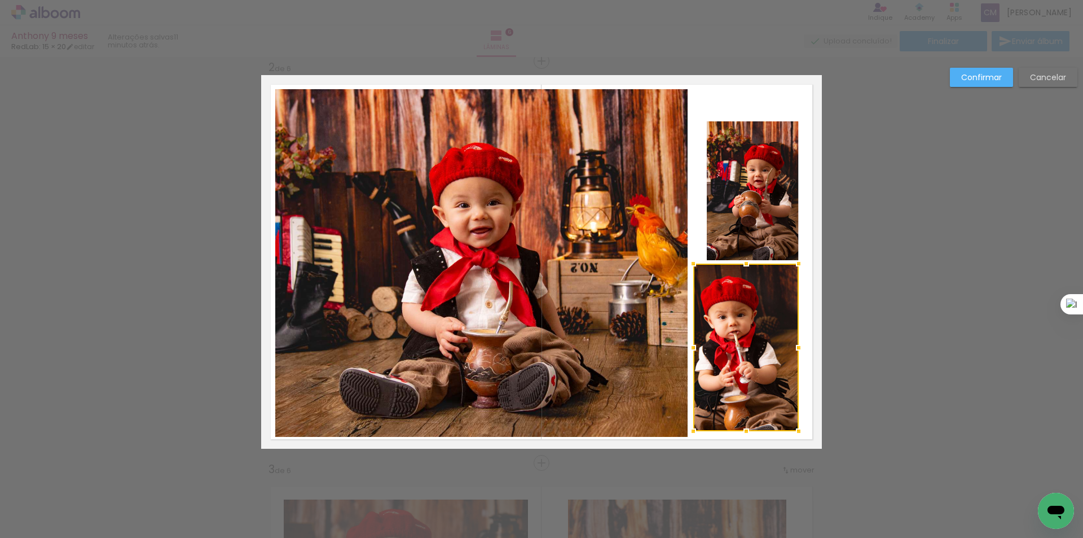
drag, startPoint x: 702, startPoint y: 348, endPoint x: 689, endPoint y: 349, distance: 13.6
click at [689, 349] on div at bounding box center [693, 347] width 23 height 23
click at [782, 351] on quentale-photo at bounding box center [745, 347] width 105 height 168
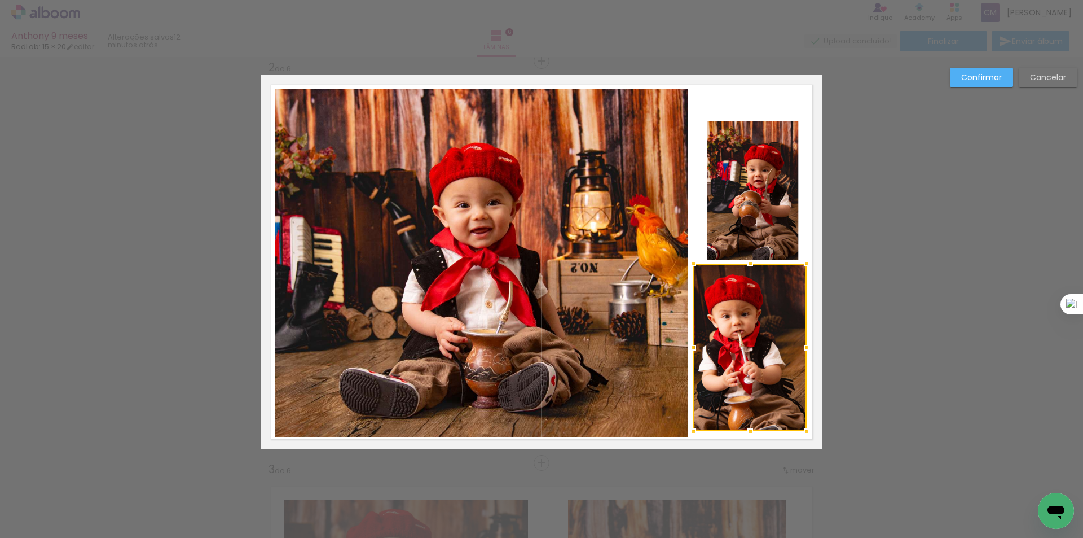
drag, startPoint x: 795, startPoint y: 351, endPoint x: 803, endPoint y: 353, distance: 8.1
click at [803, 353] on div at bounding box center [806, 347] width 23 height 23
click at [746, 409] on quentale-photo at bounding box center [749, 347] width 113 height 168
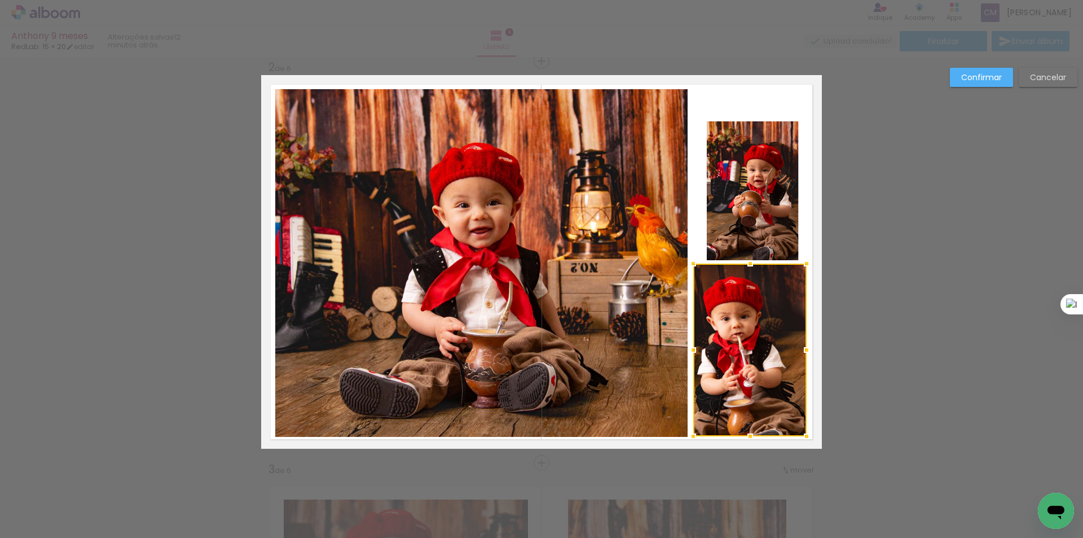
click at [748, 437] on div at bounding box center [750, 436] width 23 height 23
click at [746, 413] on quentale-photo at bounding box center [749, 349] width 113 height 173
click at [746, 434] on div at bounding box center [750, 436] width 23 height 23
click at [804, 355] on div at bounding box center [808, 349] width 23 height 23
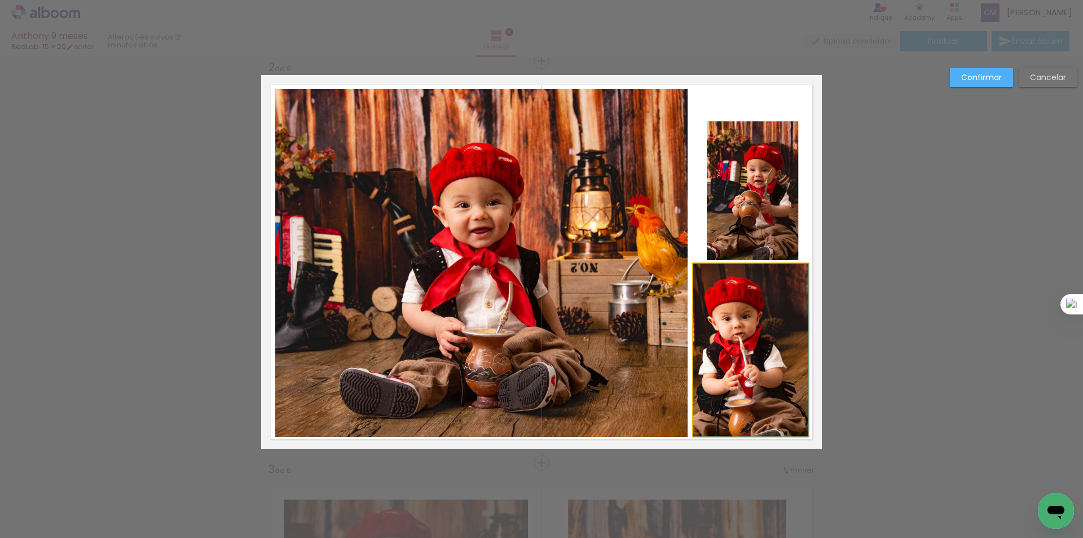
click at [779, 336] on quentale-photo at bounding box center [750, 349] width 115 height 173
click at [742, 225] on quentale-photo at bounding box center [753, 190] width 92 height 139
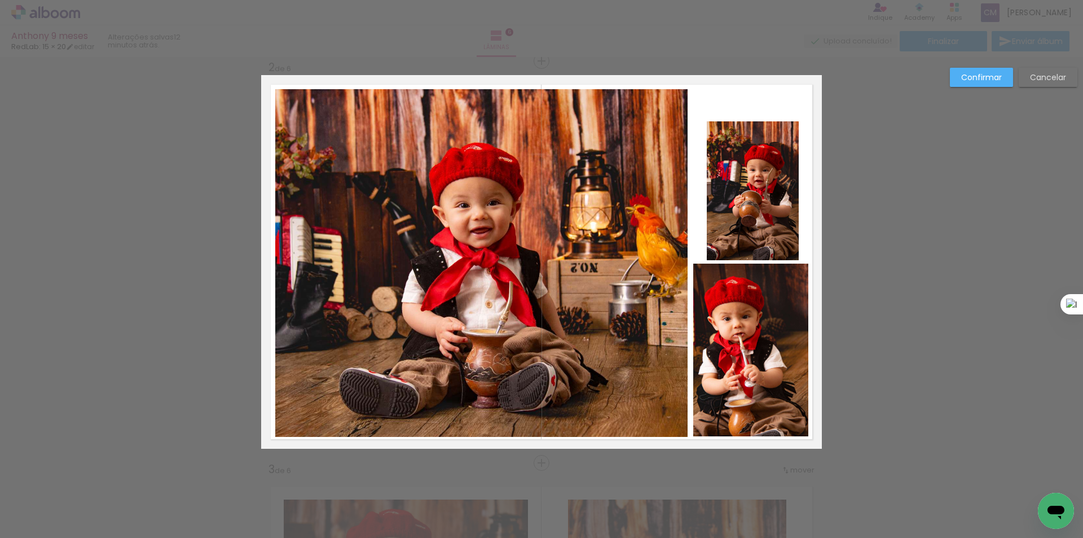
scroll to position [2067, 0]
click at [741, 196] on quentale-photo at bounding box center [753, 190] width 92 height 139
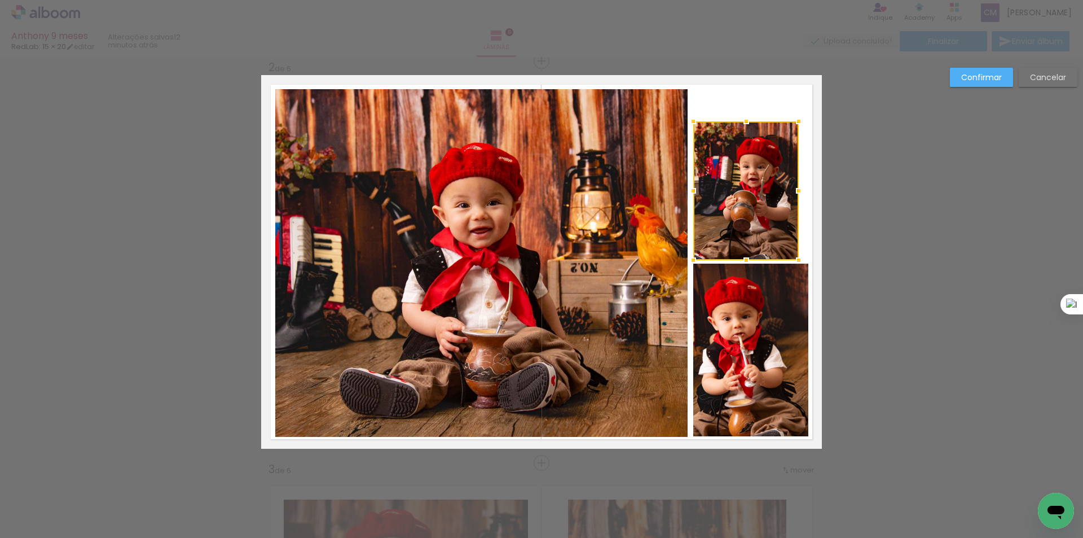
drag, startPoint x: 705, startPoint y: 191, endPoint x: 692, endPoint y: 193, distance: 13.6
click at [692, 193] on div at bounding box center [693, 190] width 23 height 23
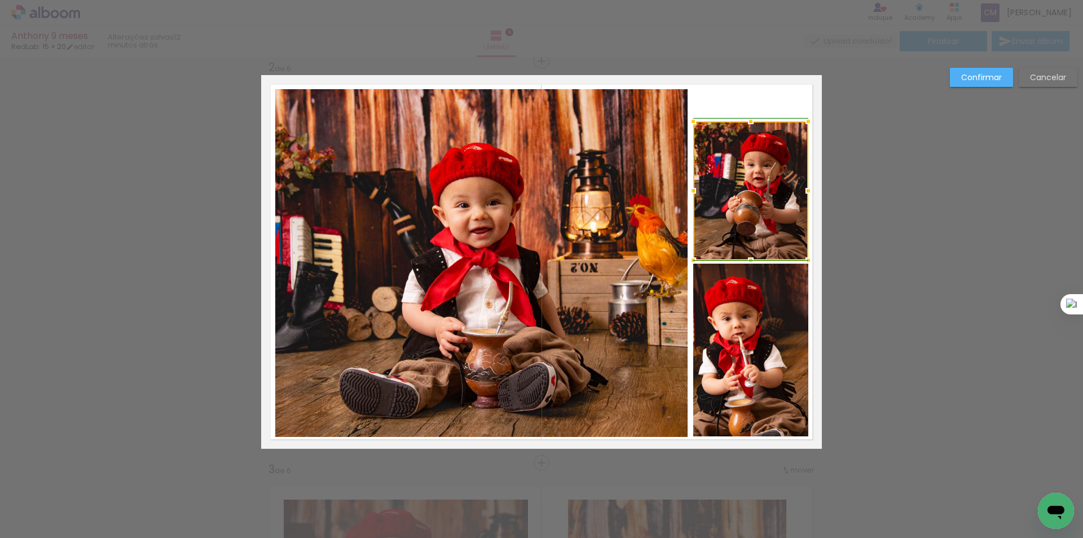
drag, startPoint x: 796, startPoint y: 194, endPoint x: 802, endPoint y: 195, distance: 6.3
click at [802, 195] on div at bounding box center [808, 190] width 23 height 23
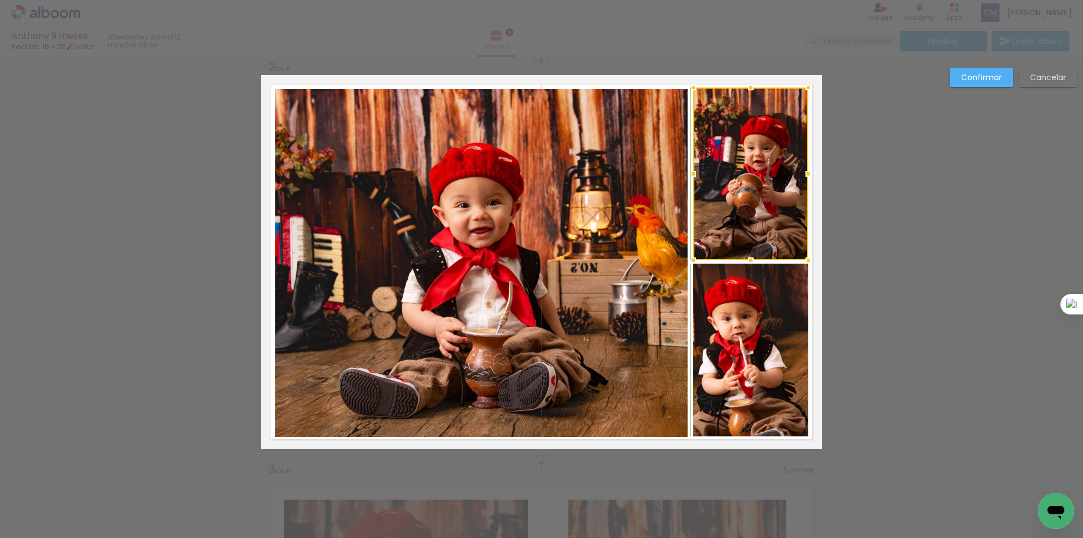
drag, startPoint x: 751, startPoint y: 121, endPoint x: 745, endPoint y: 92, distance: 30.0
click at [745, 92] on div at bounding box center [751, 87] width 23 height 23
click at [761, 141] on div at bounding box center [750, 173] width 115 height 173
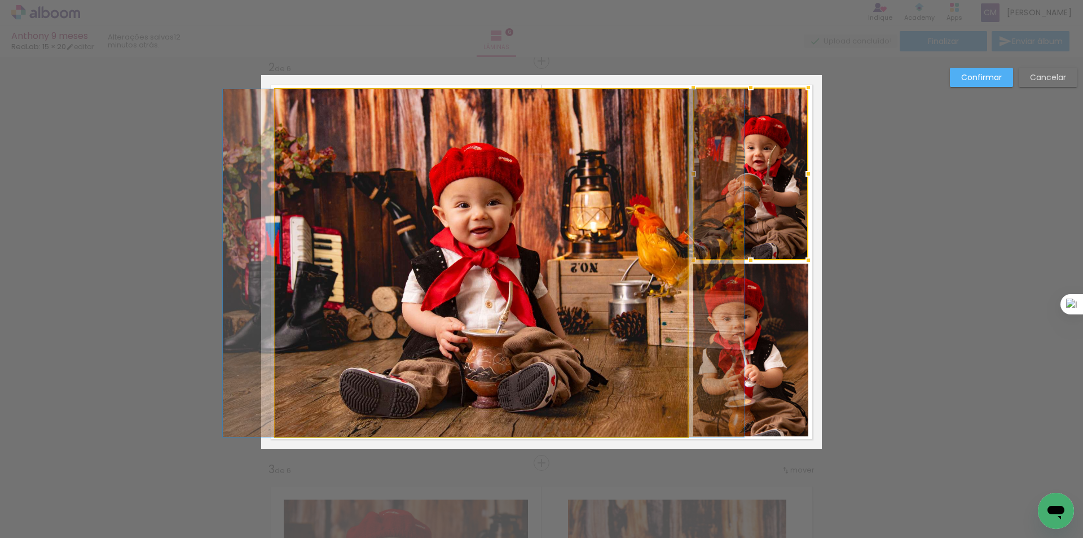
click at [641, 151] on quentale-photo at bounding box center [481, 263] width 412 height 348
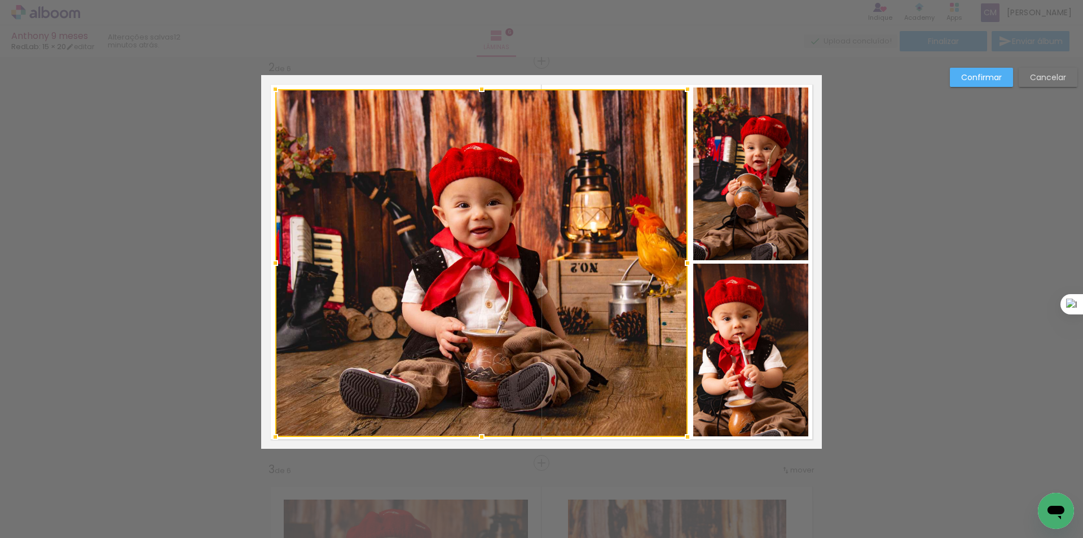
click at [753, 160] on quentale-photo at bounding box center [750, 173] width 115 height 173
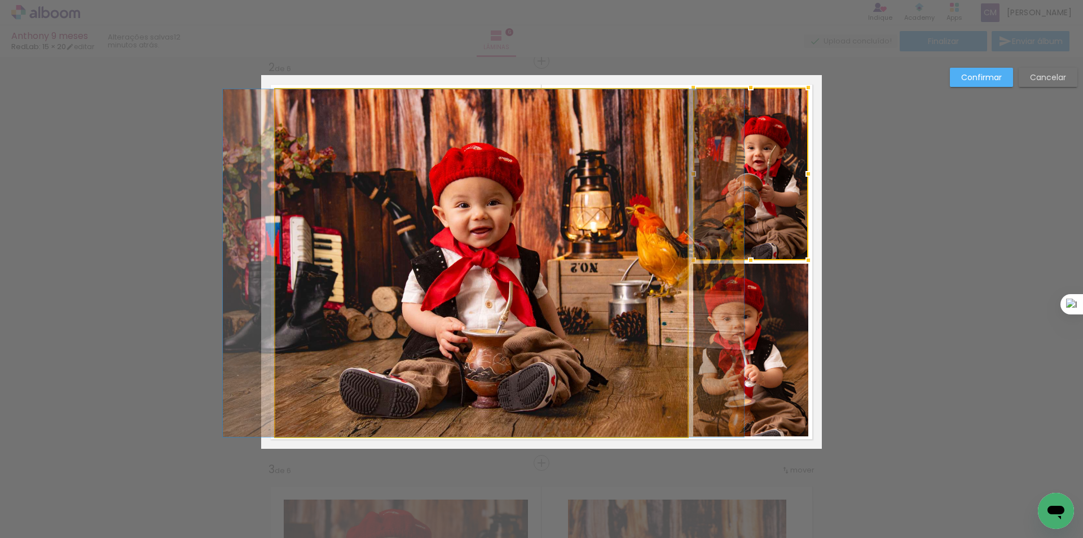
click at [649, 164] on quentale-photo at bounding box center [481, 263] width 412 height 348
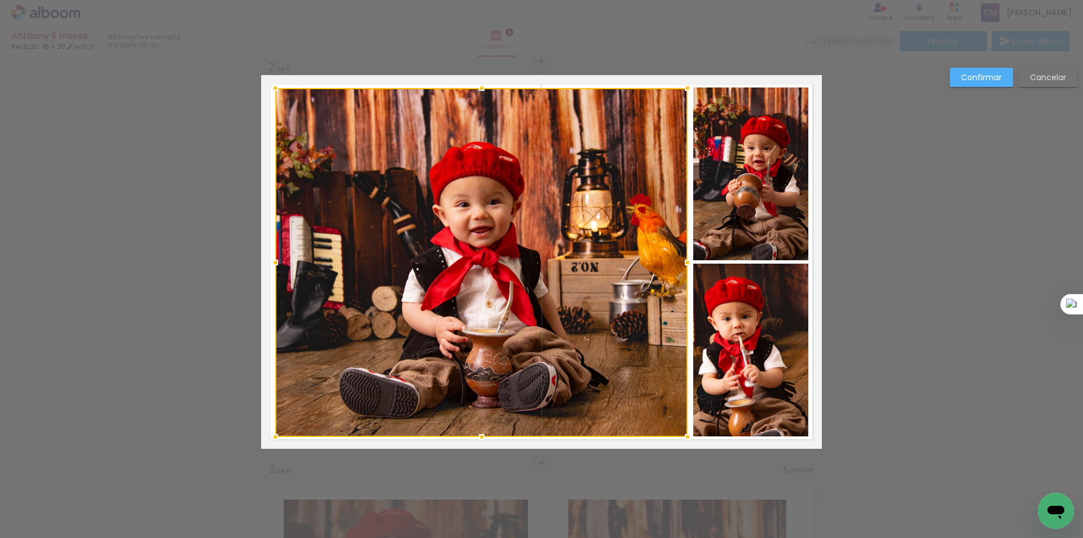
drag, startPoint x: 478, startPoint y: 94, endPoint x: 478, endPoint y: 89, distance: 5.7
click at [478, 89] on div at bounding box center [482, 88] width 23 height 23
click at [718, 332] on quentale-photo at bounding box center [750, 349] width 115 height 173
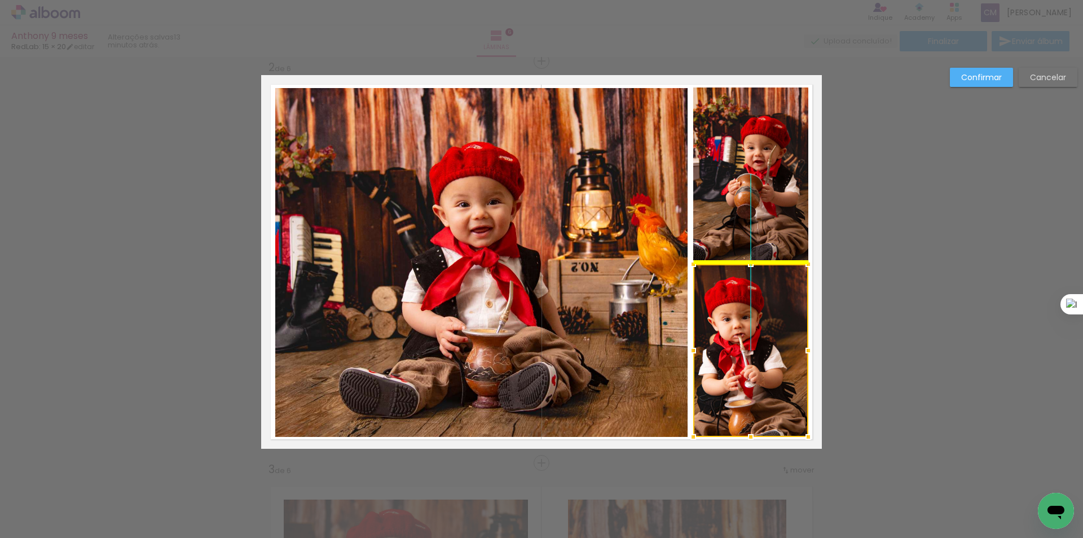
click at [768, 333] on div at bounding box center [750, 350] width 115 height 173
drag, startPoint x: 762, startPoint y: 202, endPoint x: 764, endPoint y: 208, distance: 6.8
click at [764, 208] on div at bounding box center [750, 173] width 115 height 173
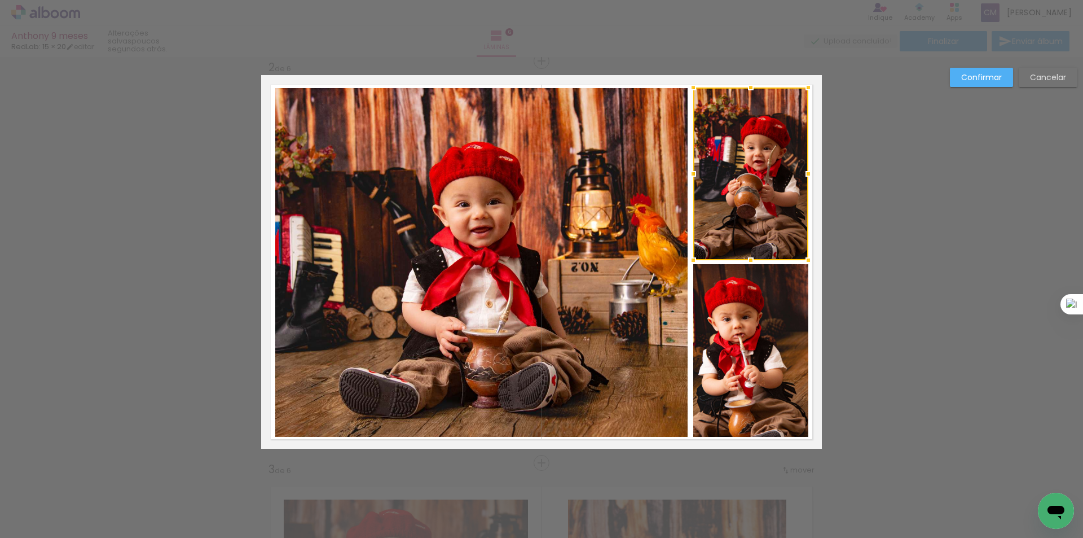
click at [0, 0] on slot "Confirmar" at bounding box center [0, 0] width 0 height 0
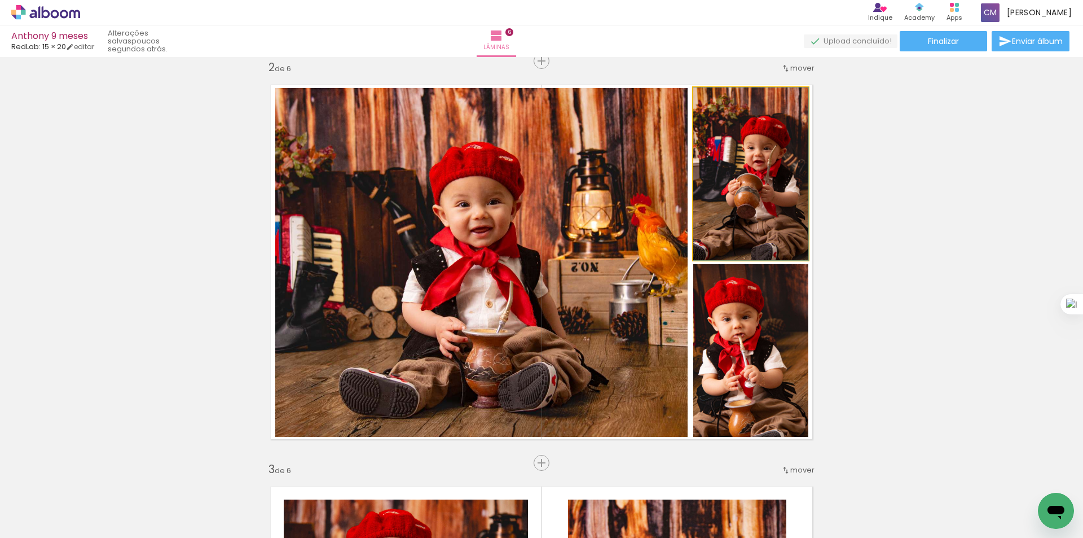
click at [758, 168] on quentale-photo at bounding box center [750, 173] width 115 height 173
click at [757, 166] on quentale-photo at bounding box center [750, 173] width 115 height 173
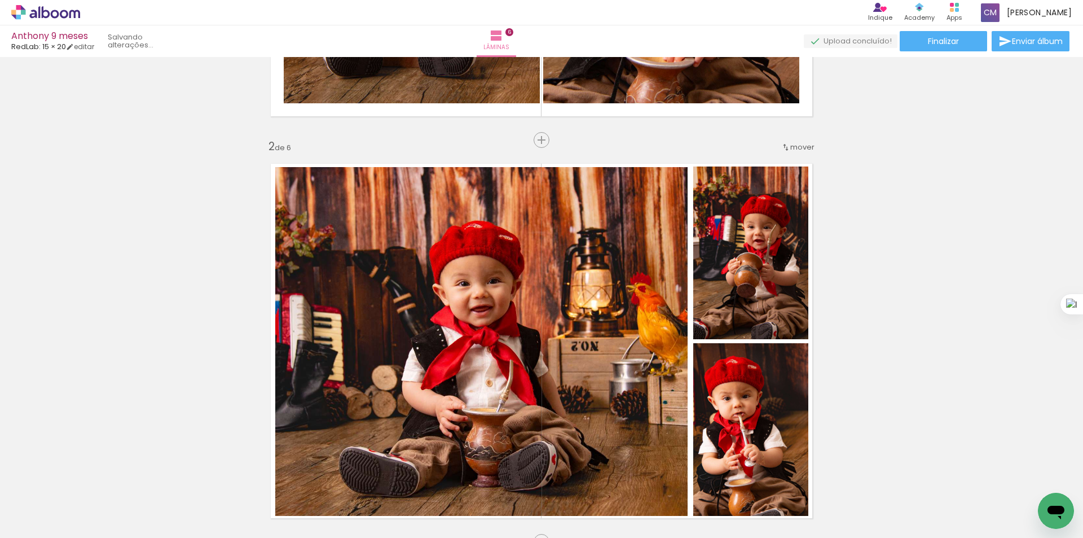
scroll to position [323, 0]
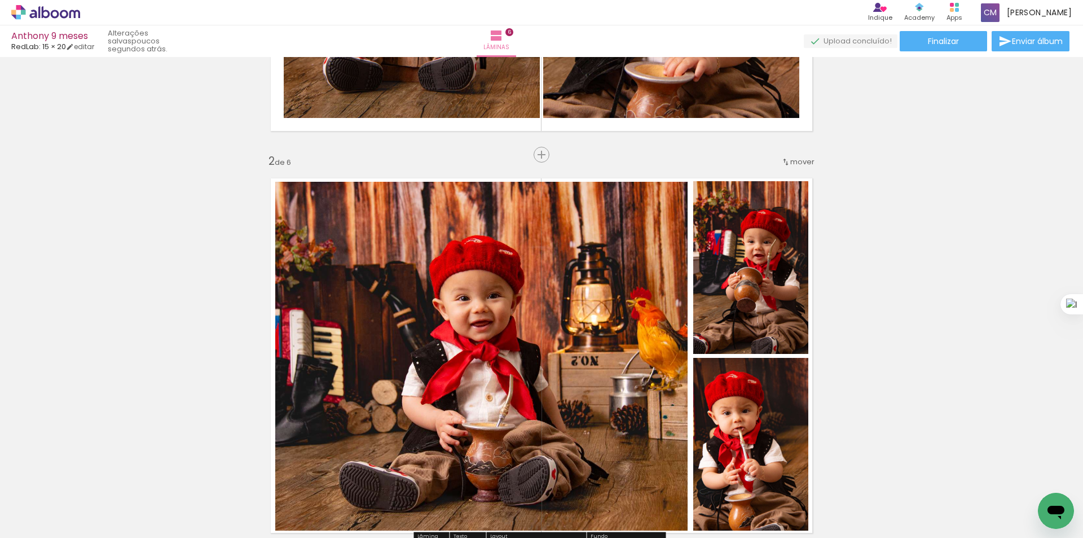
click at [726, 257] on quentale-photo at bounding box center [750, 267] width 115 height 173
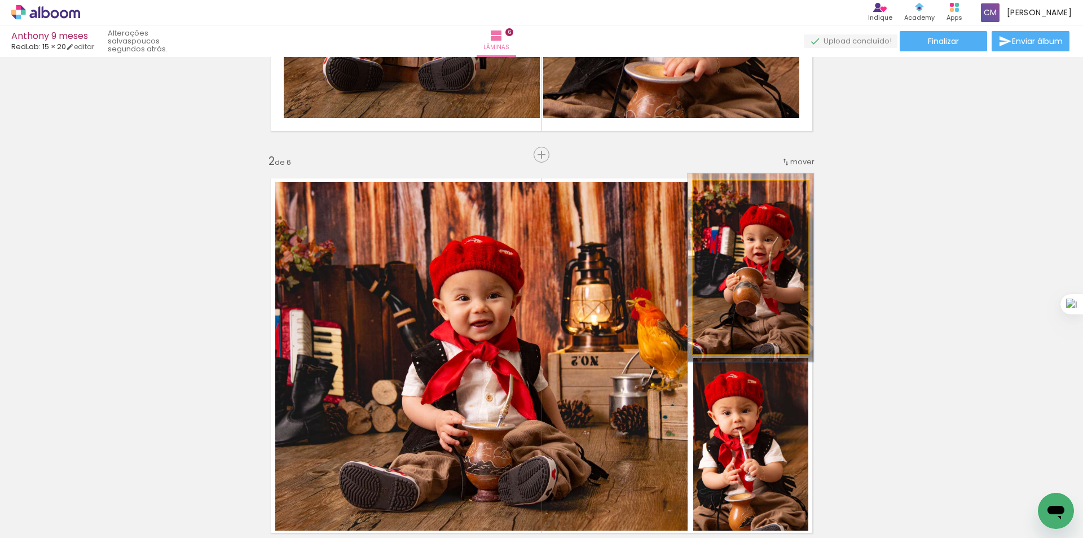
type paper-slider "109"
click at [723, 192] on div at bounding box center [723, 193] width 18 height 18
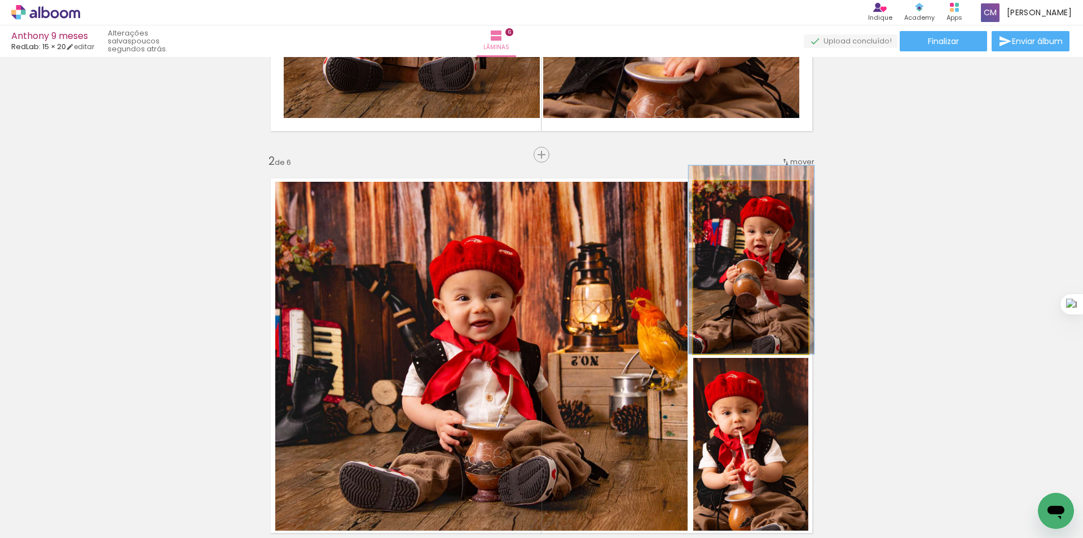
drag, startPoint x: 746, startPoint y: 294, endPoint x: 746, endPoint y: 266, distance: 28.8
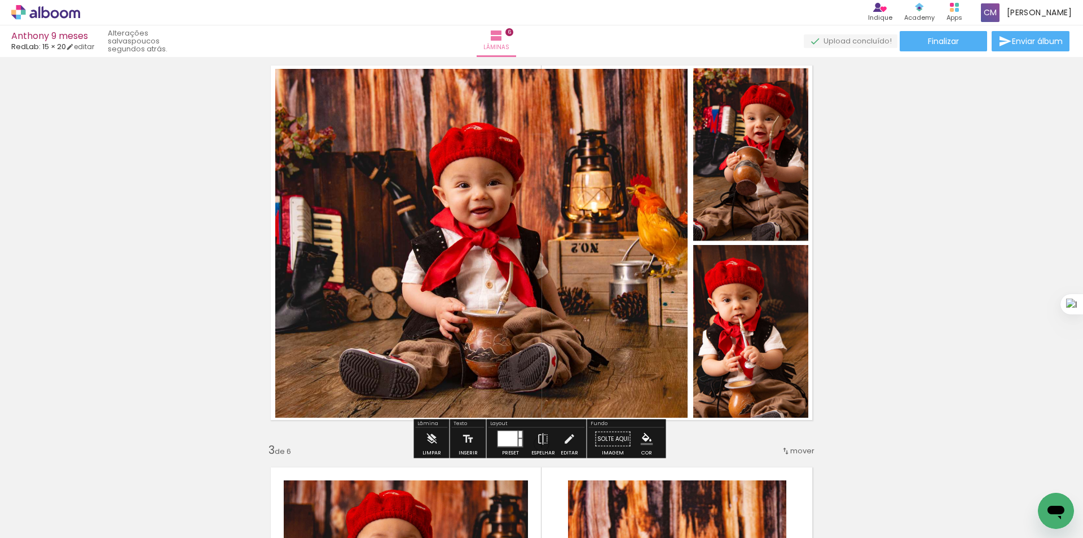
scroll to position [511, 0]
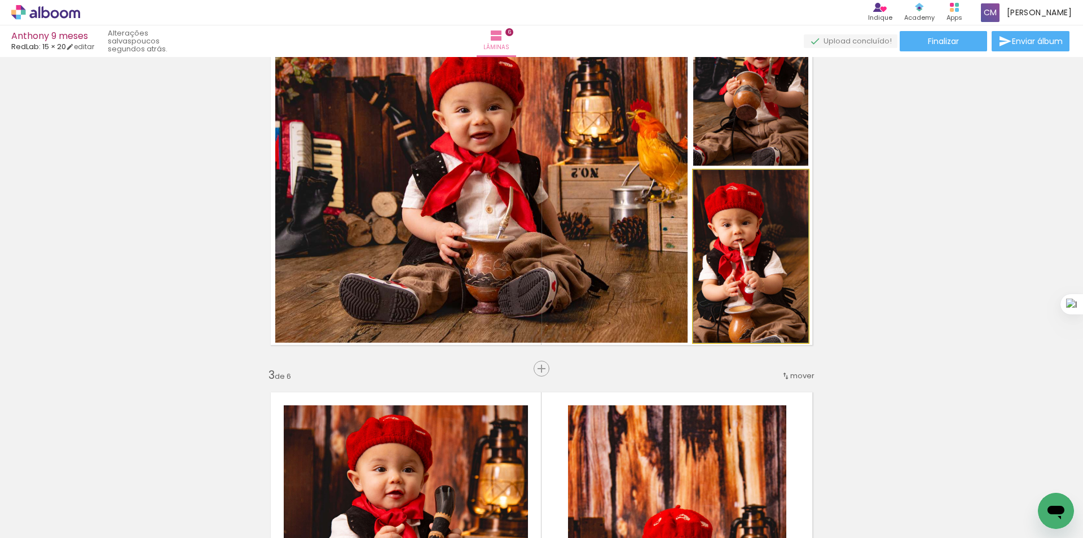
click at [762, 262] on quentale-photo at bounding box center [750, 256] width 115 height 173
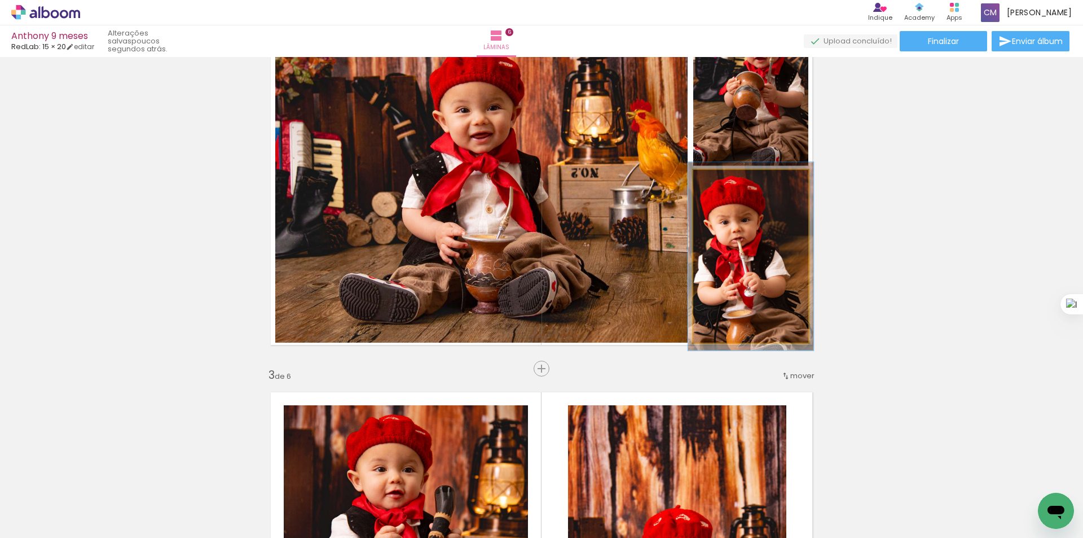
type paper-slider "109"
click at [726, 186] on div at bounding box center [723, 182] width 18 height 18
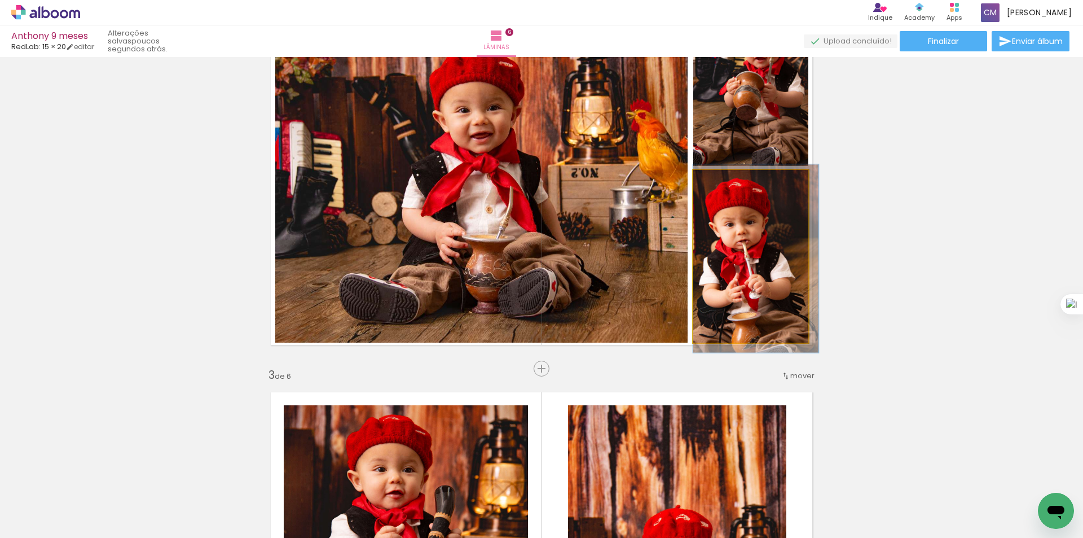
drag, startPoint x: 735, startPoint y: 241, endPoint x: 761, endPoint y: 244, distance: 26.0
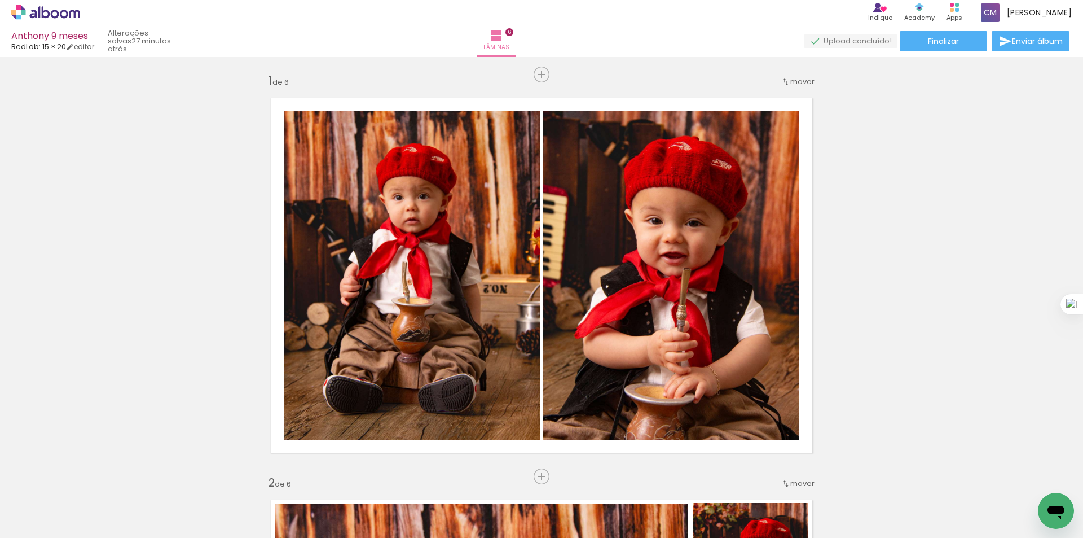
scroll to position [0, 0]
